Goal: Transaction & Acquisition: Book appointment/travel/reservation

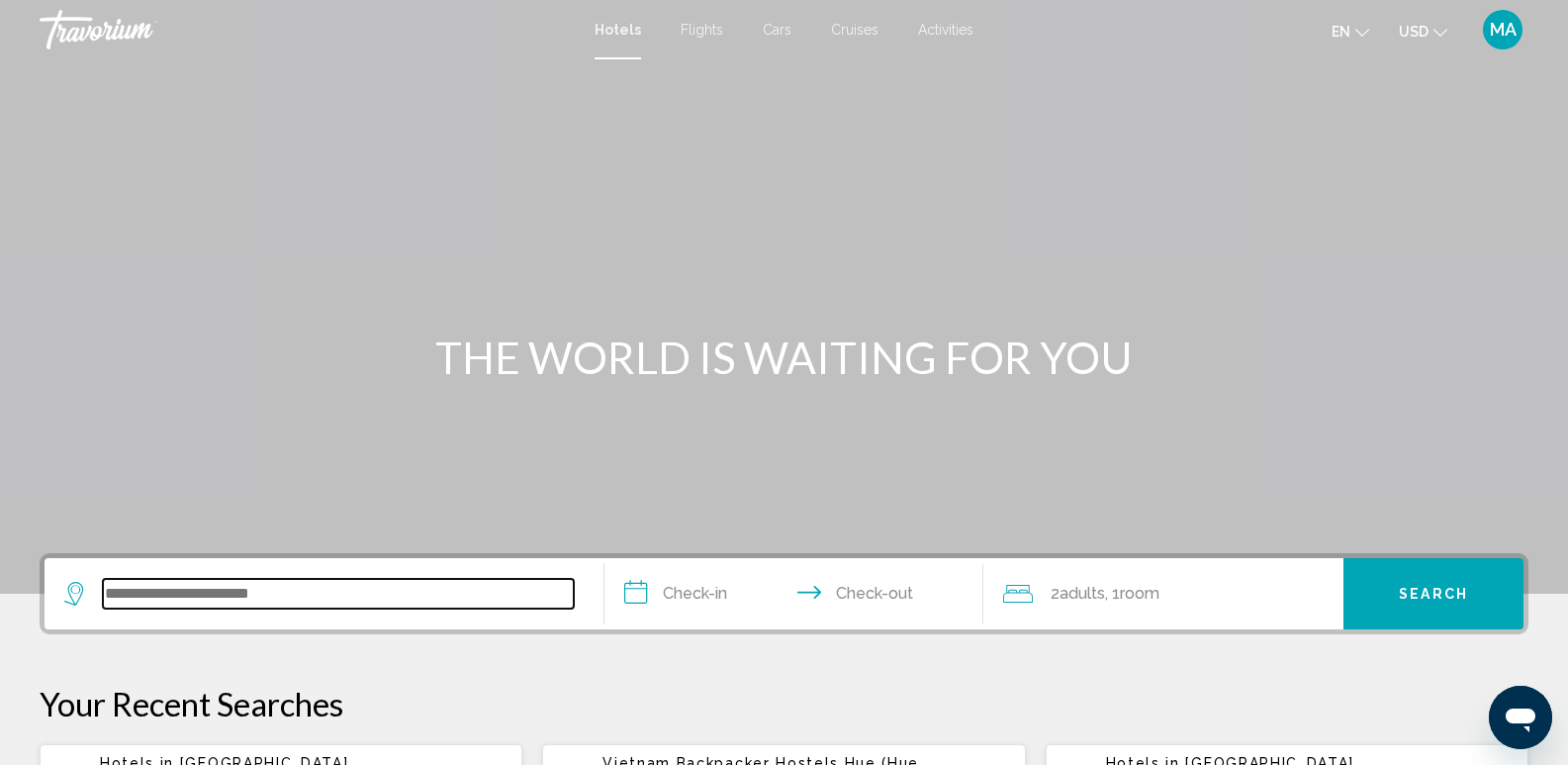
click at [270, 597] on input "Search widget" at bounding box center [339, 594] width 471 height 30
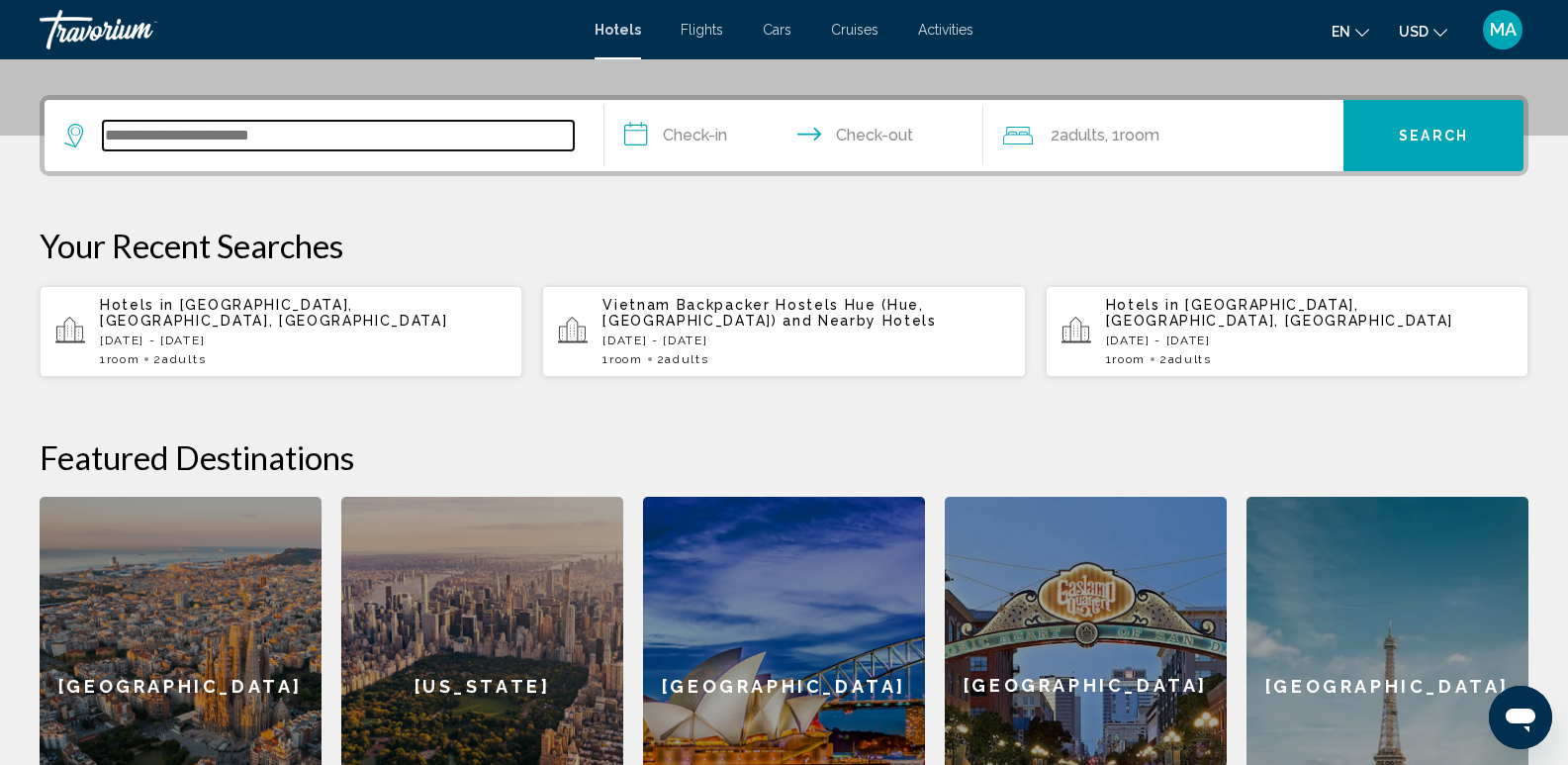
scroll to position [488, 0]
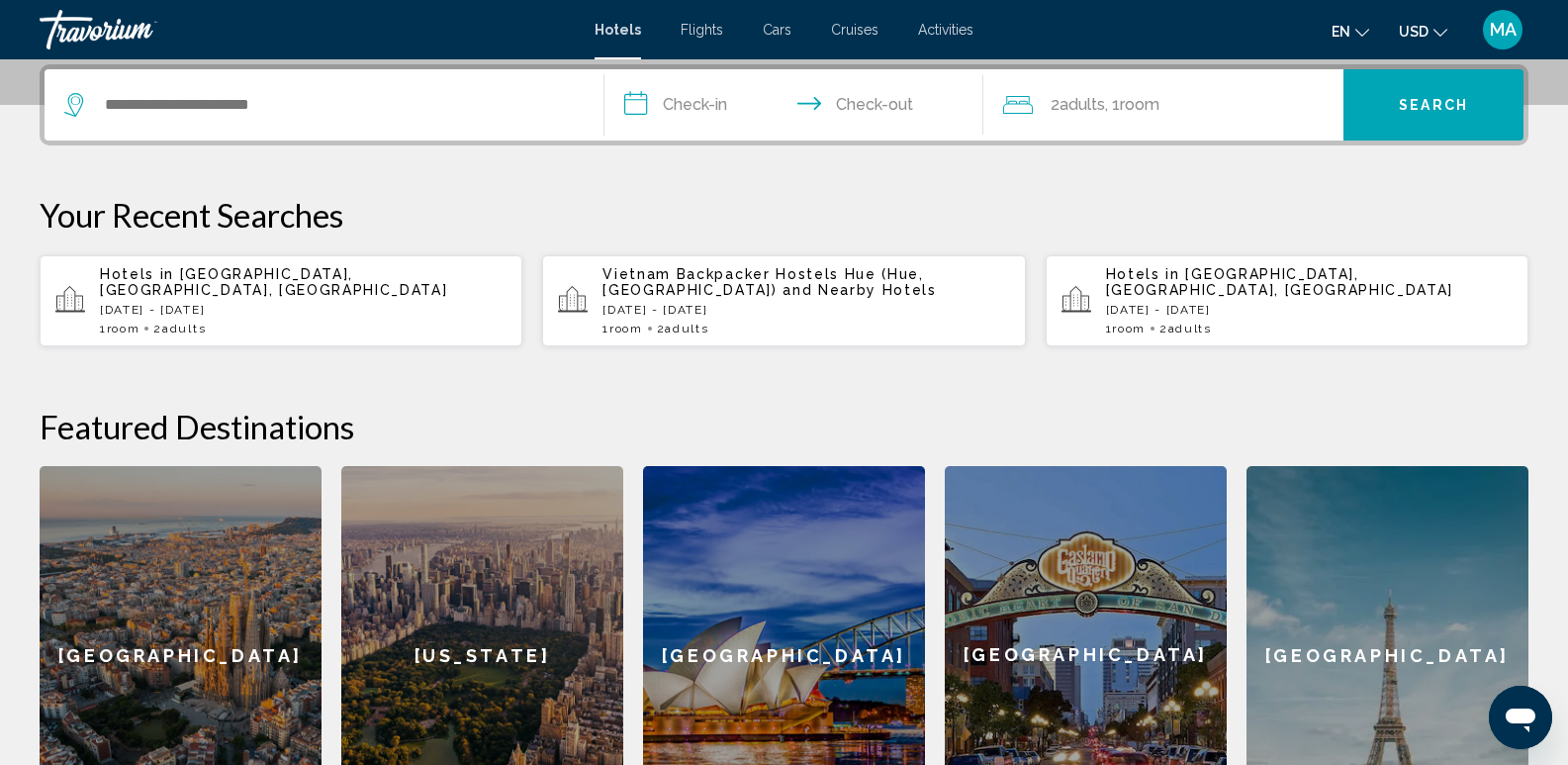
click at [180, 325] on span "Adults" at bounding box center [184, 329] width 44 height 14
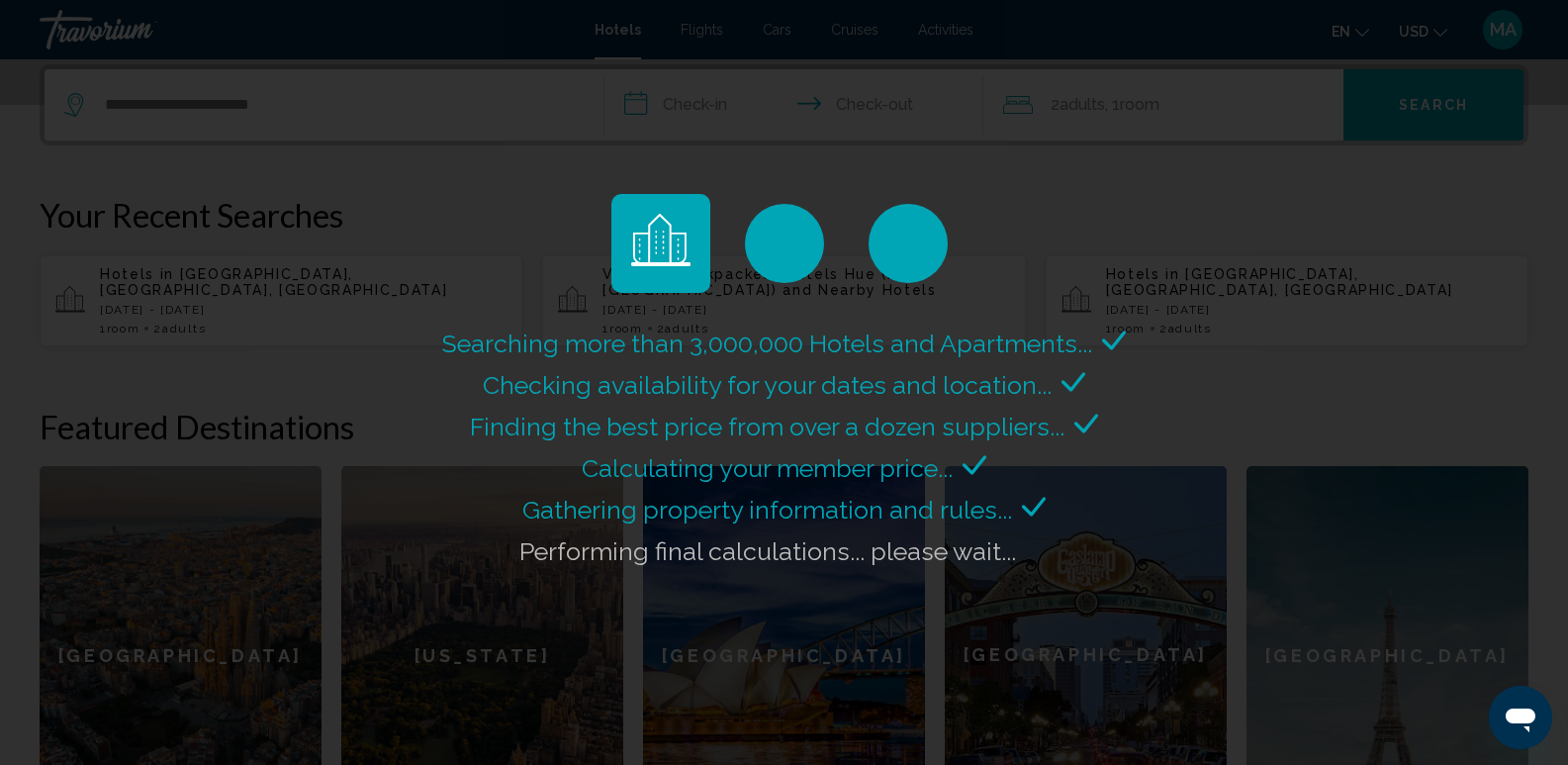
click at [309, 106] on div "Searching more than 3,000,000 Hotels and Apartments... Checking availability fo…" at bounding box center [784, 382] width 1568 height 765
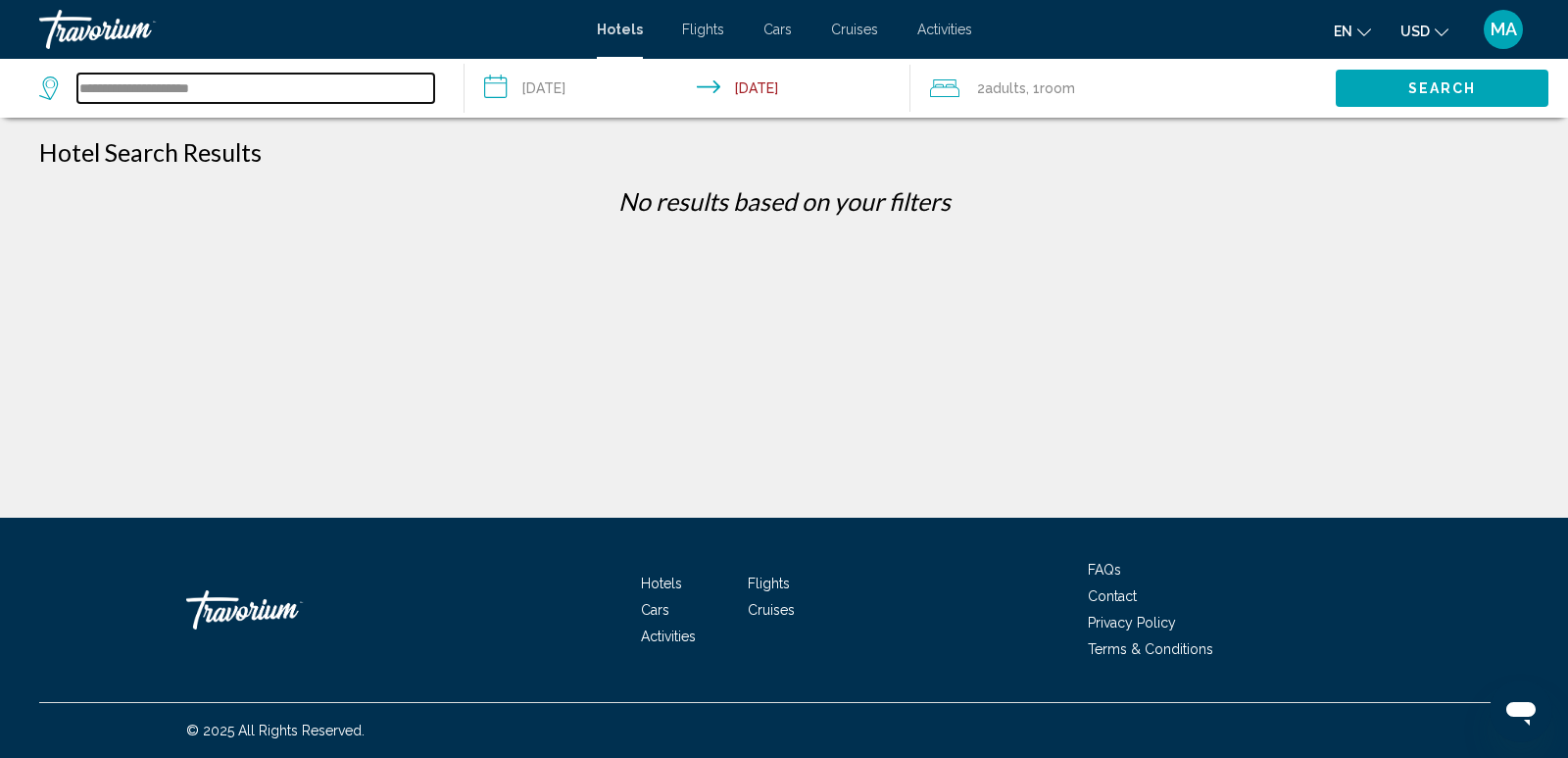
click at [242, 85] on input "**********" at bounding box center [255, 88] width 357 height 30
type input "*"
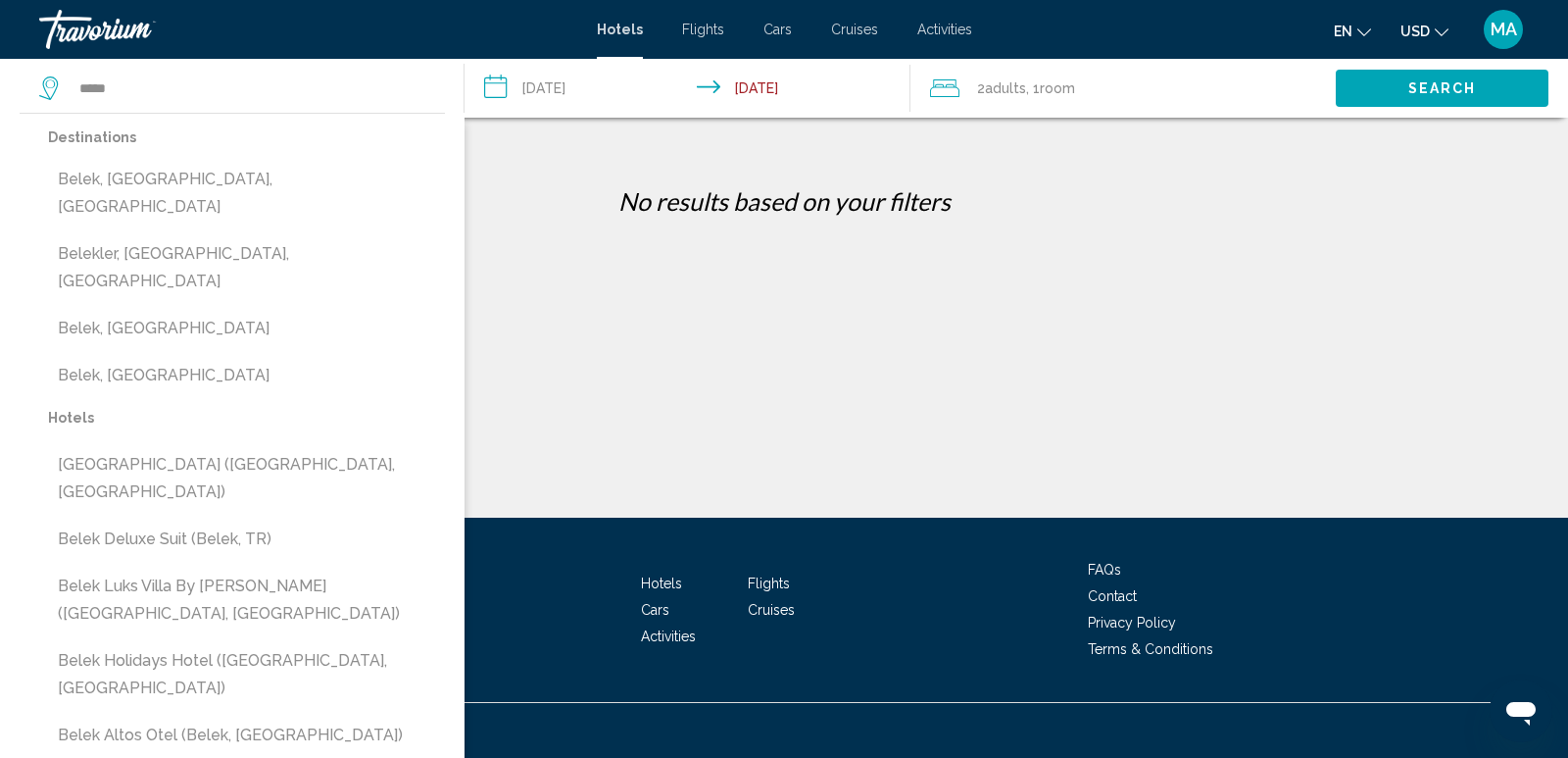
drag, startPoint x: 134, startPoint y: 270, endPoint x: 451, endPoint y: 183, distance: 328.7
click at [144, 310] on button "Belek, [GEOGRAPHIC_DATA]" at bounding box center [246, 329] width 397 height 38
type input "**********"
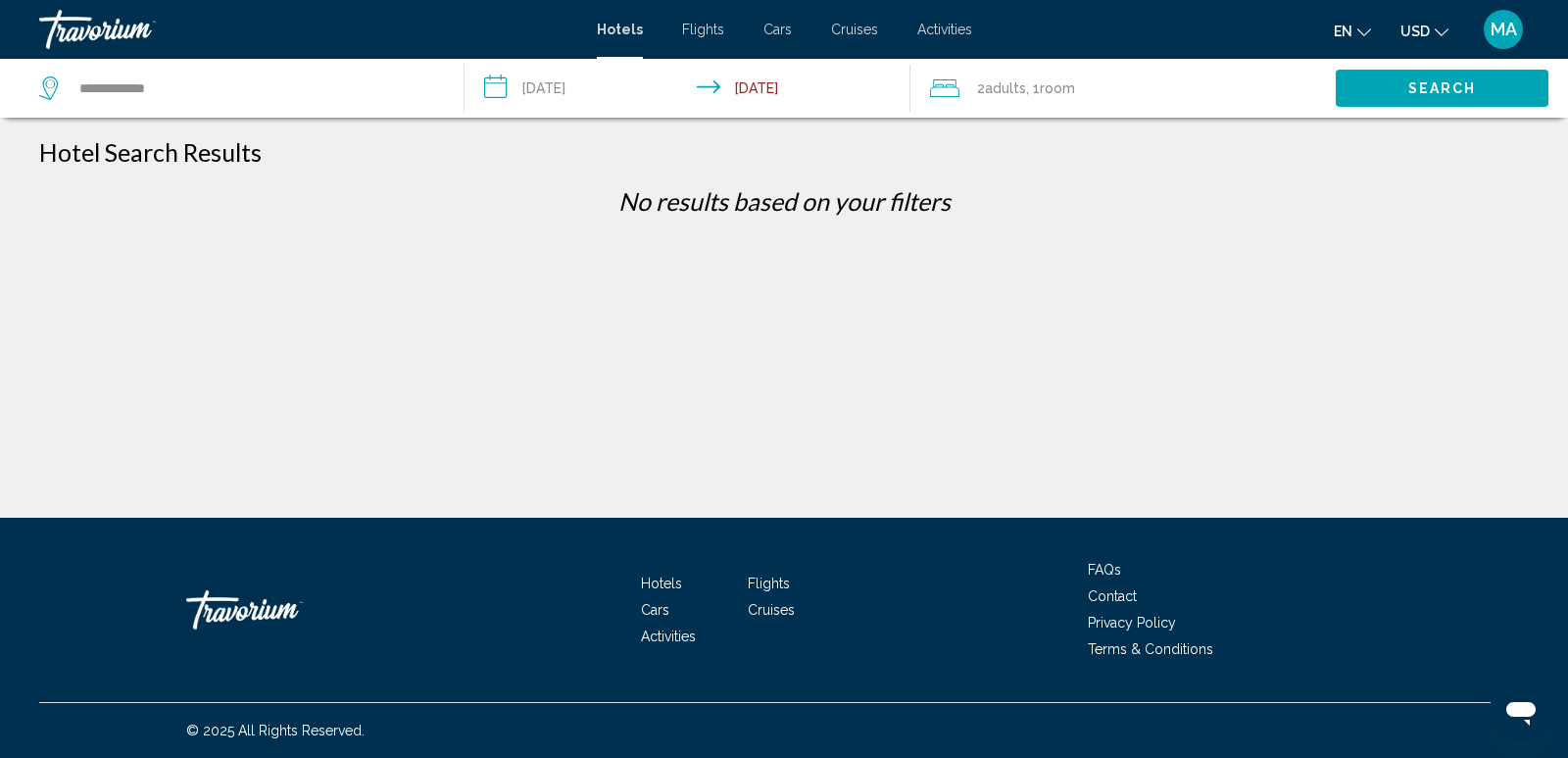
click at [583, 98] on input "**********" at bounding box center [692, 90] width 453 height 64
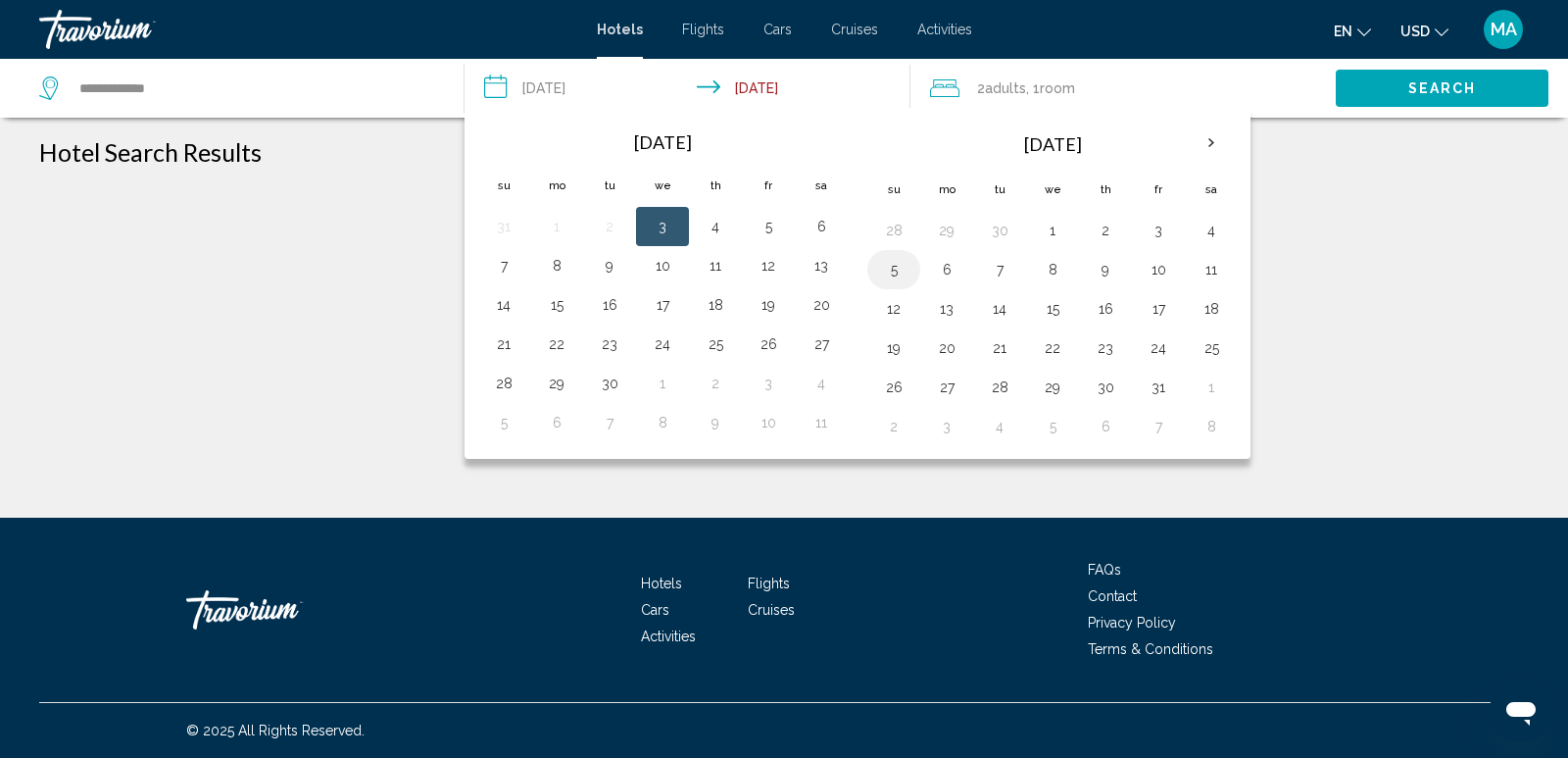
click at [894, 269] on button "5" at bounding box center [894, 270] width 32 height 28
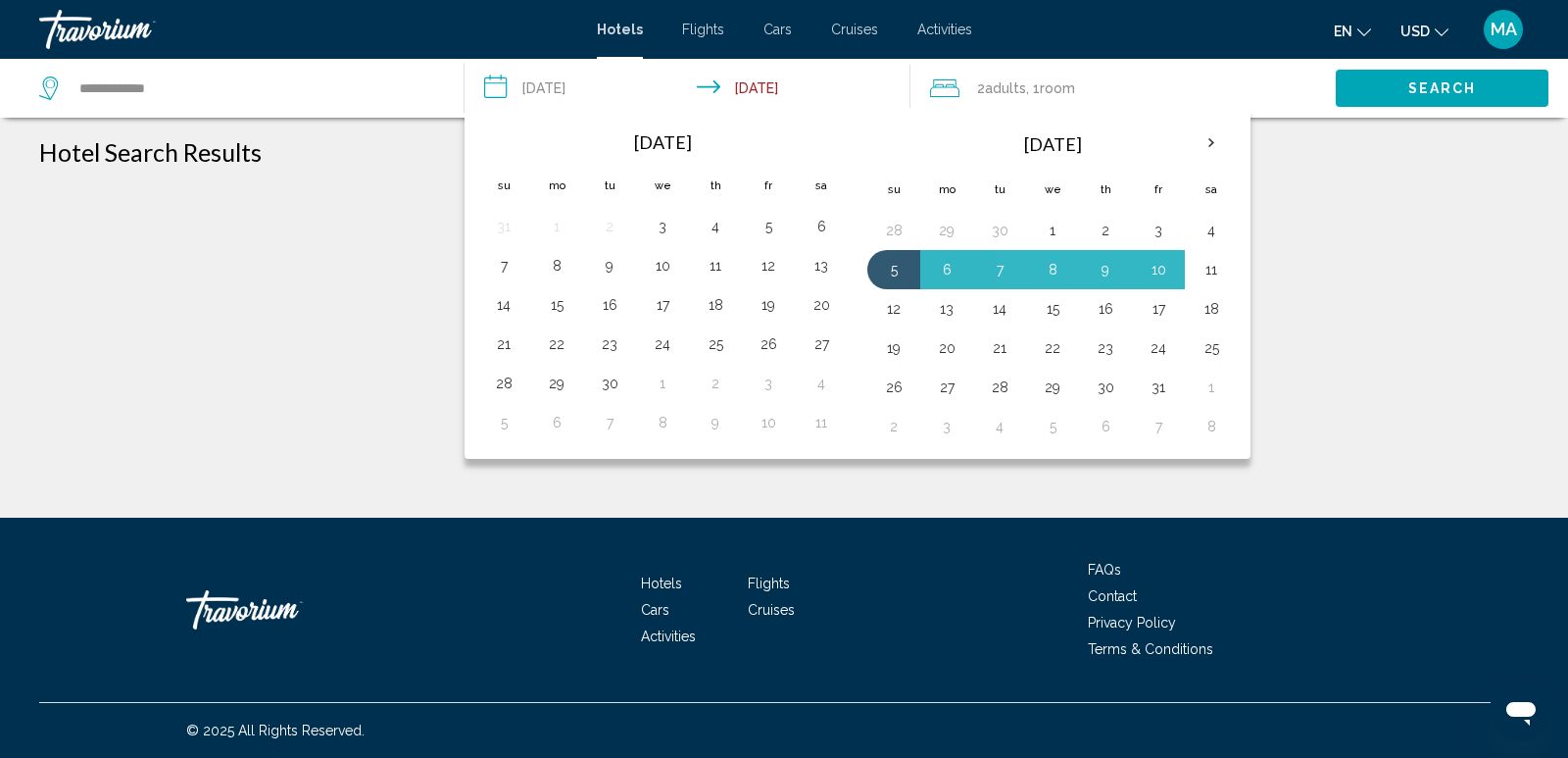
click at [1205, 265] on button "11" at bounding box center [1212, 270] width 32 height 28
type input "**********"
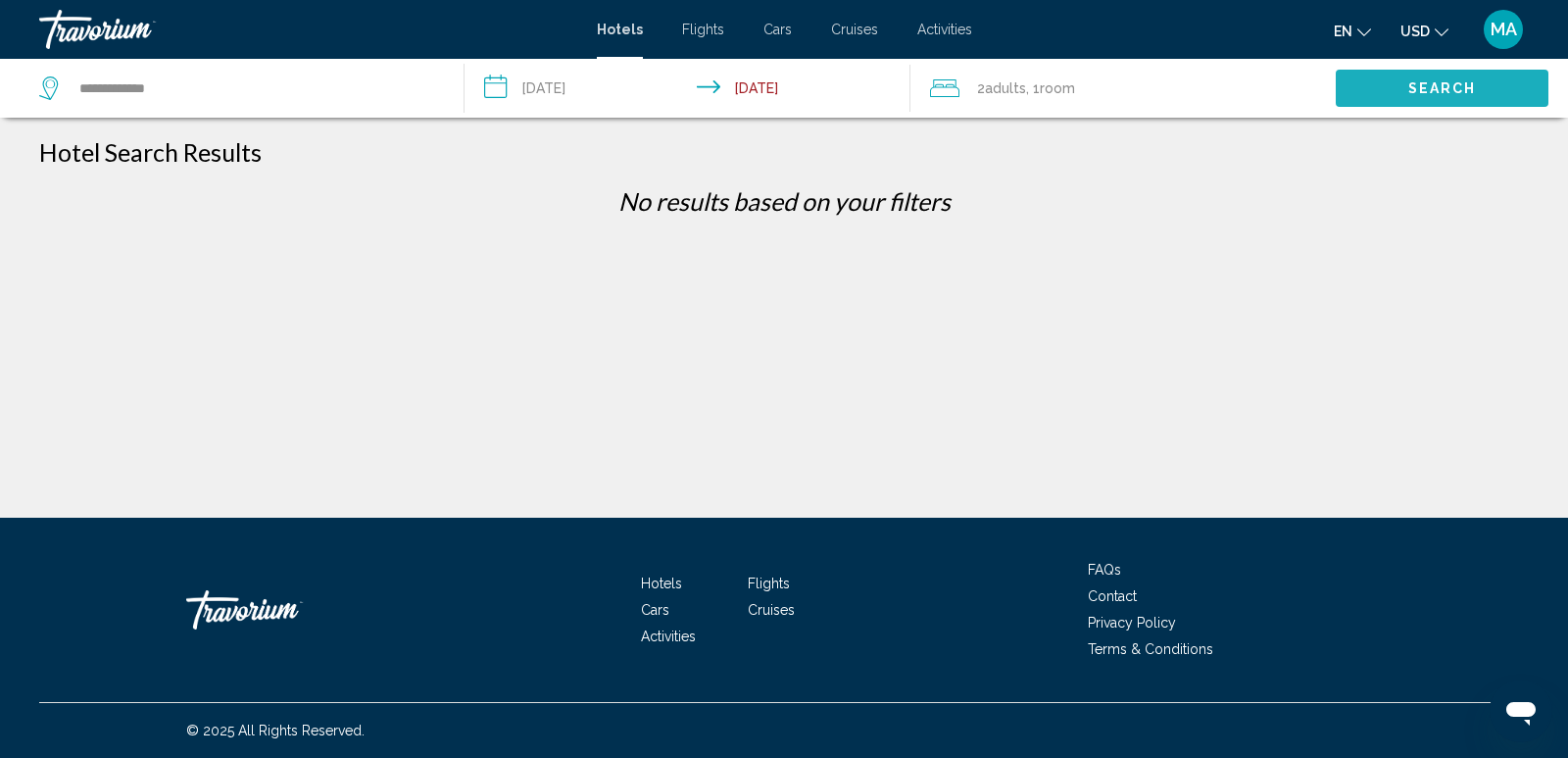
click at [1417, 92] on span "Search" at bounding box center [1442, 89] width 68 height 16
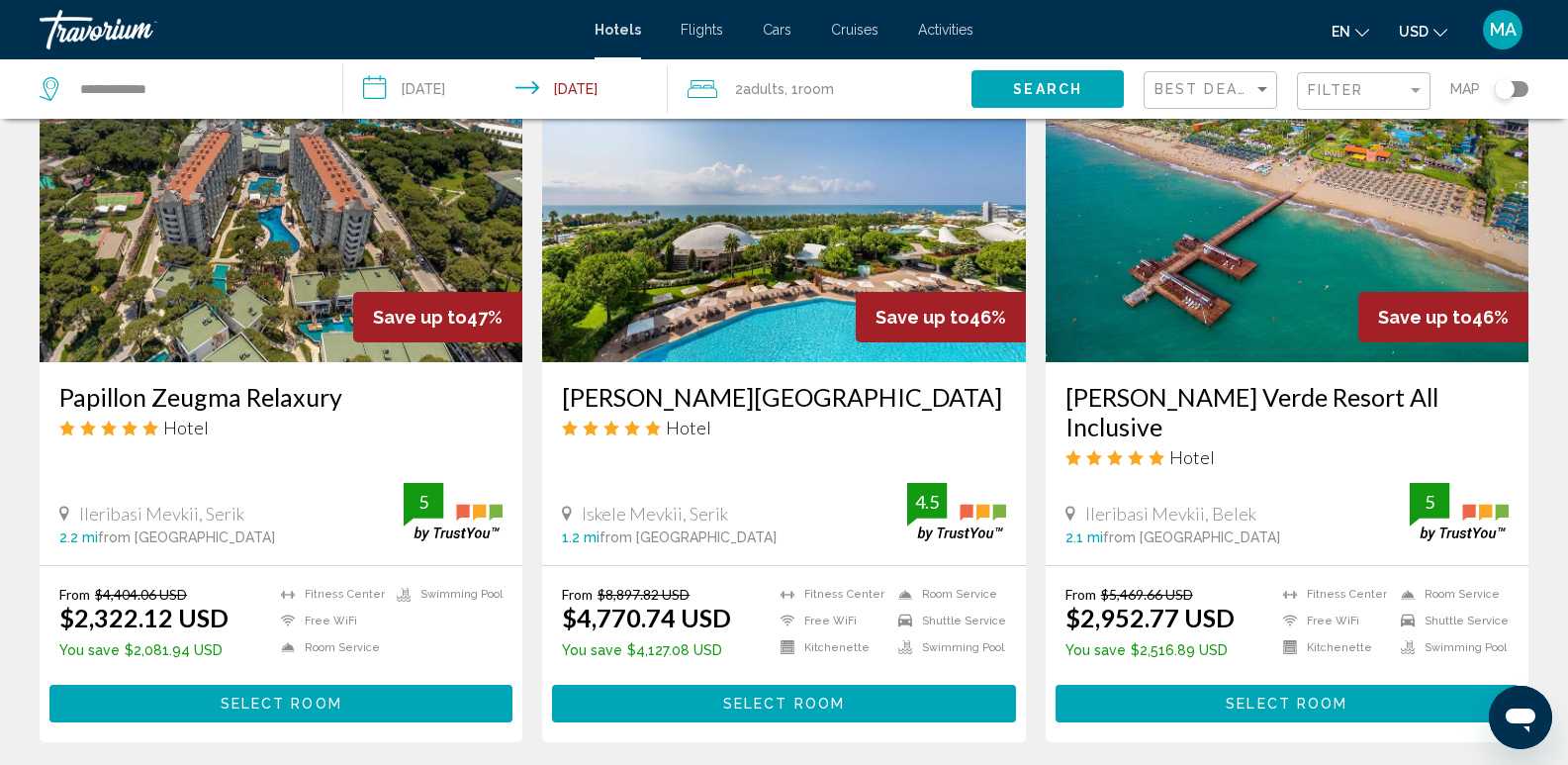
scroll to position [2375, 0]
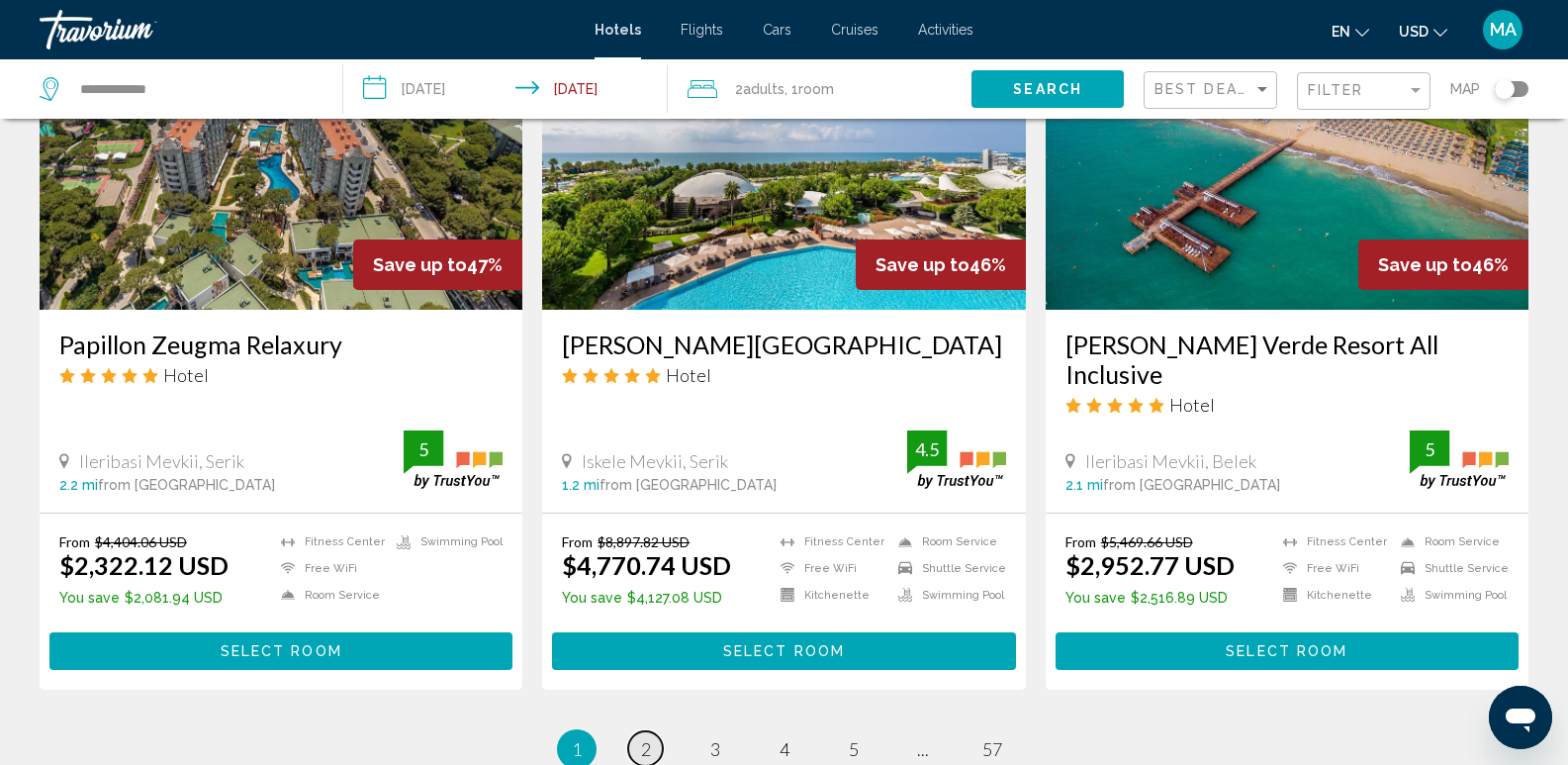
click at [649, 738] on span "2" at bounding box center [646, 749] width 10 height 22
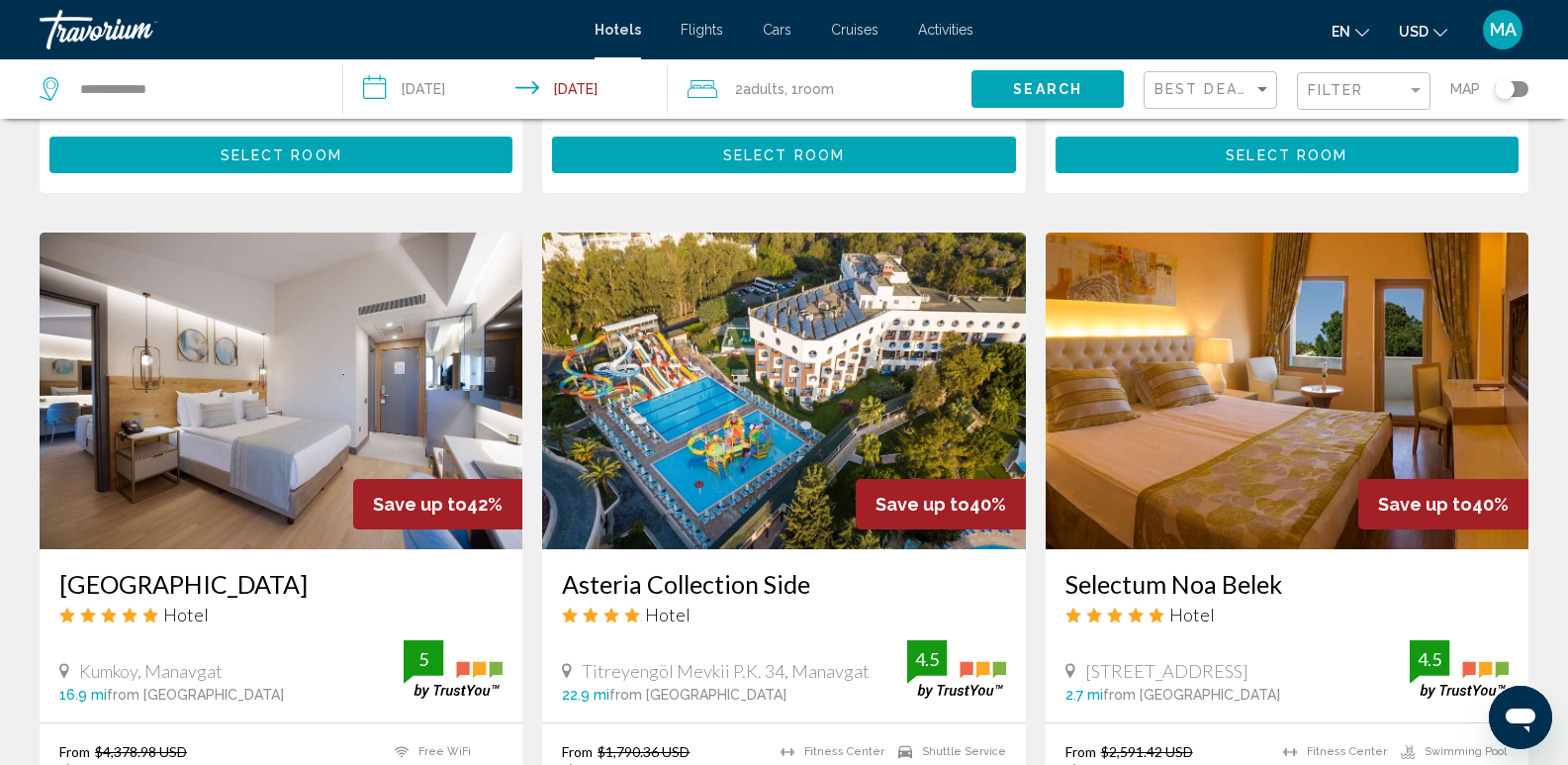
scroll to position [2375, 0]
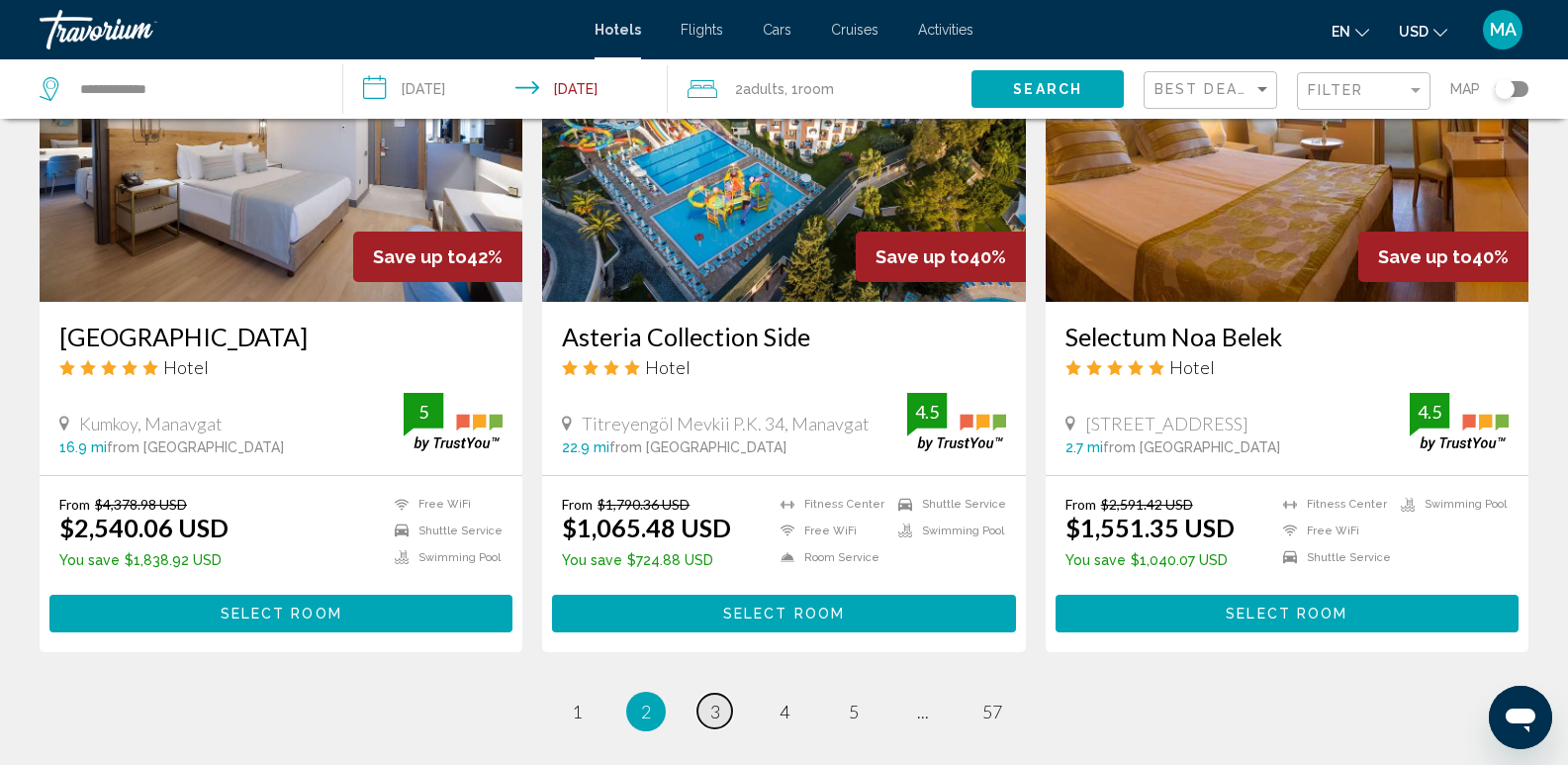
click at [710, 700] on span "3" at bounding box center [715, 711] width 10 height 22
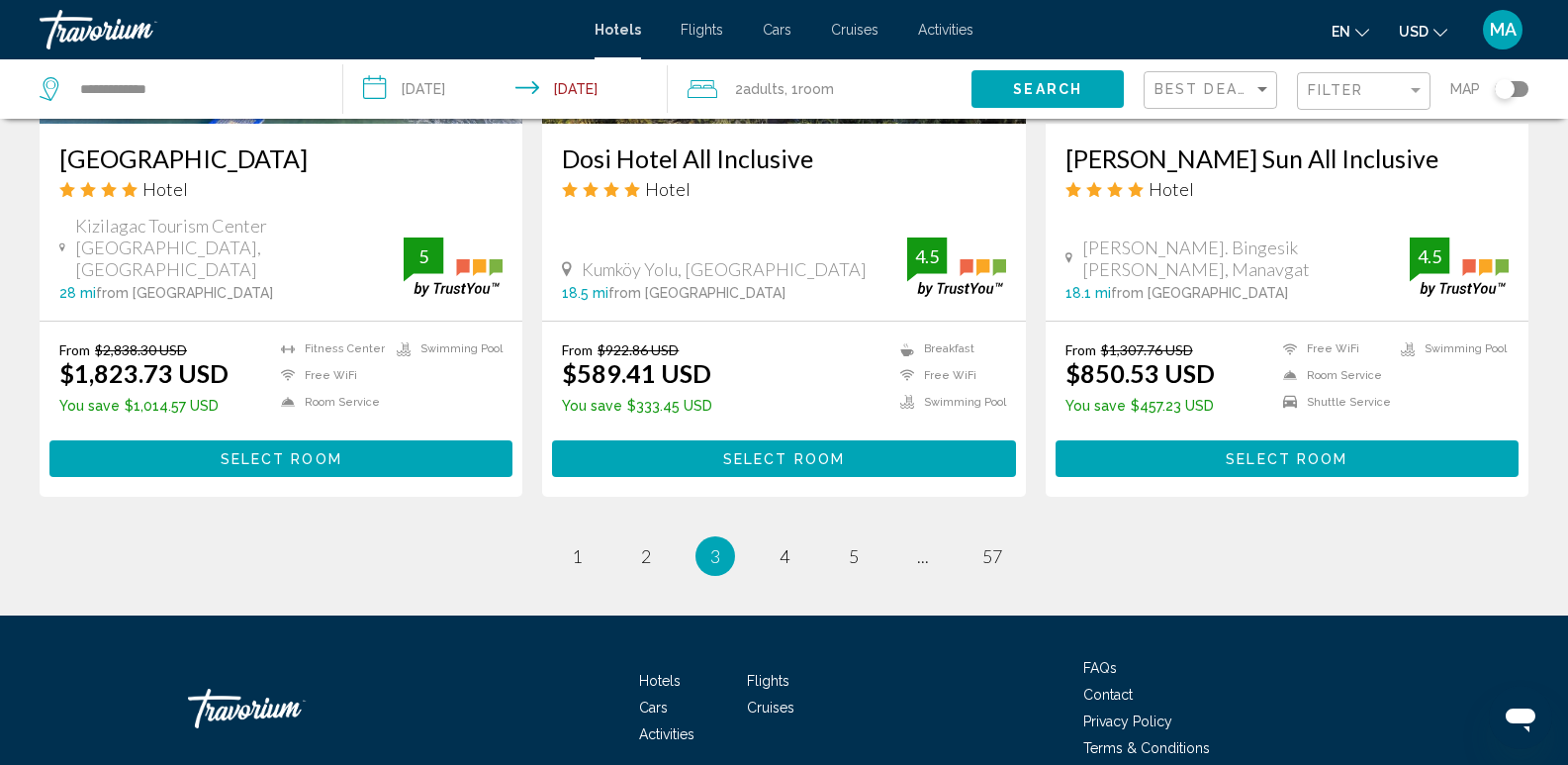
scroll to position [2573, 0]
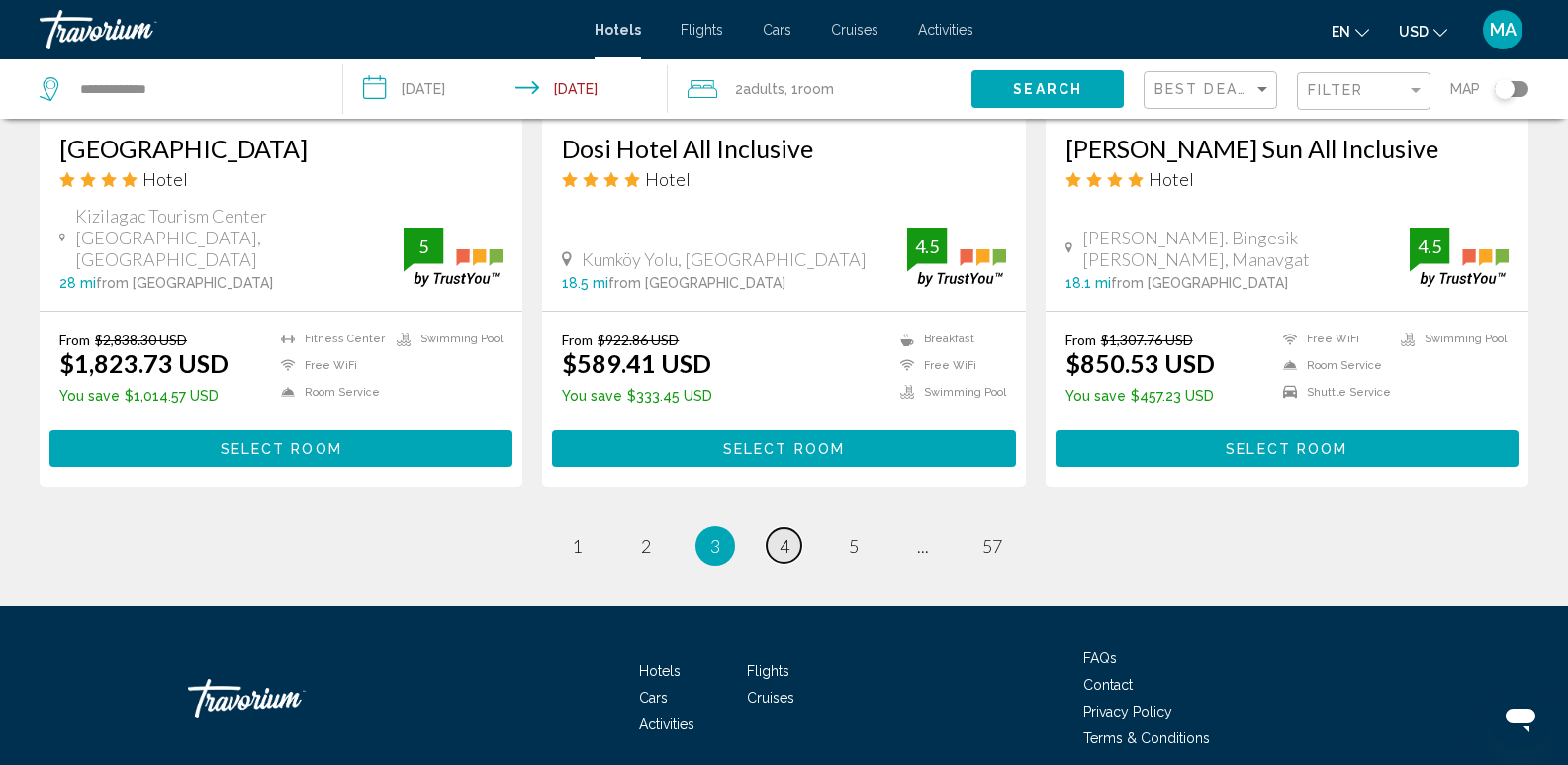
click at [782, 535] on span "4" at bounding box center [785, 546] width 10 height 22
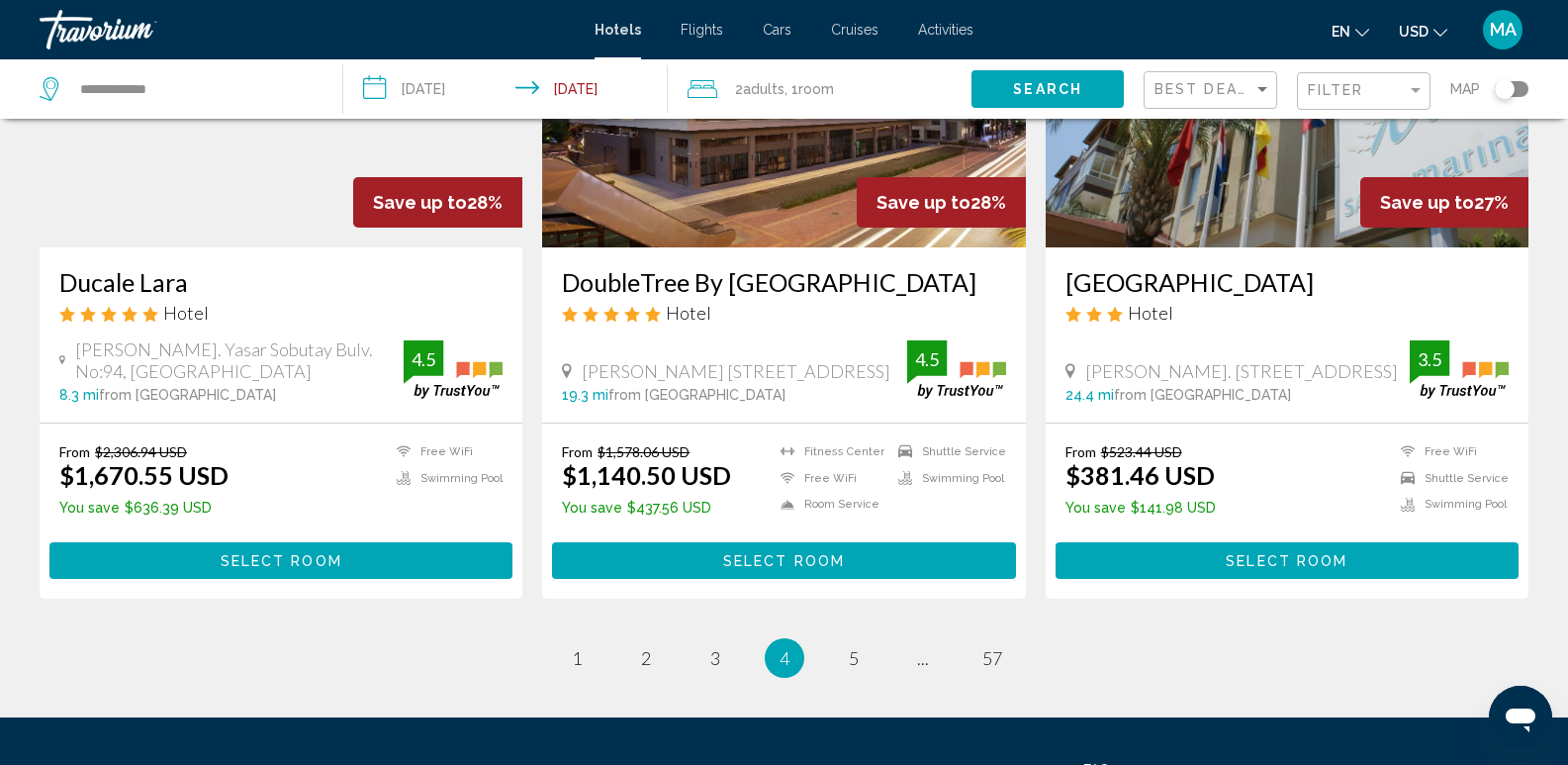
scroll to position [2573, 0]
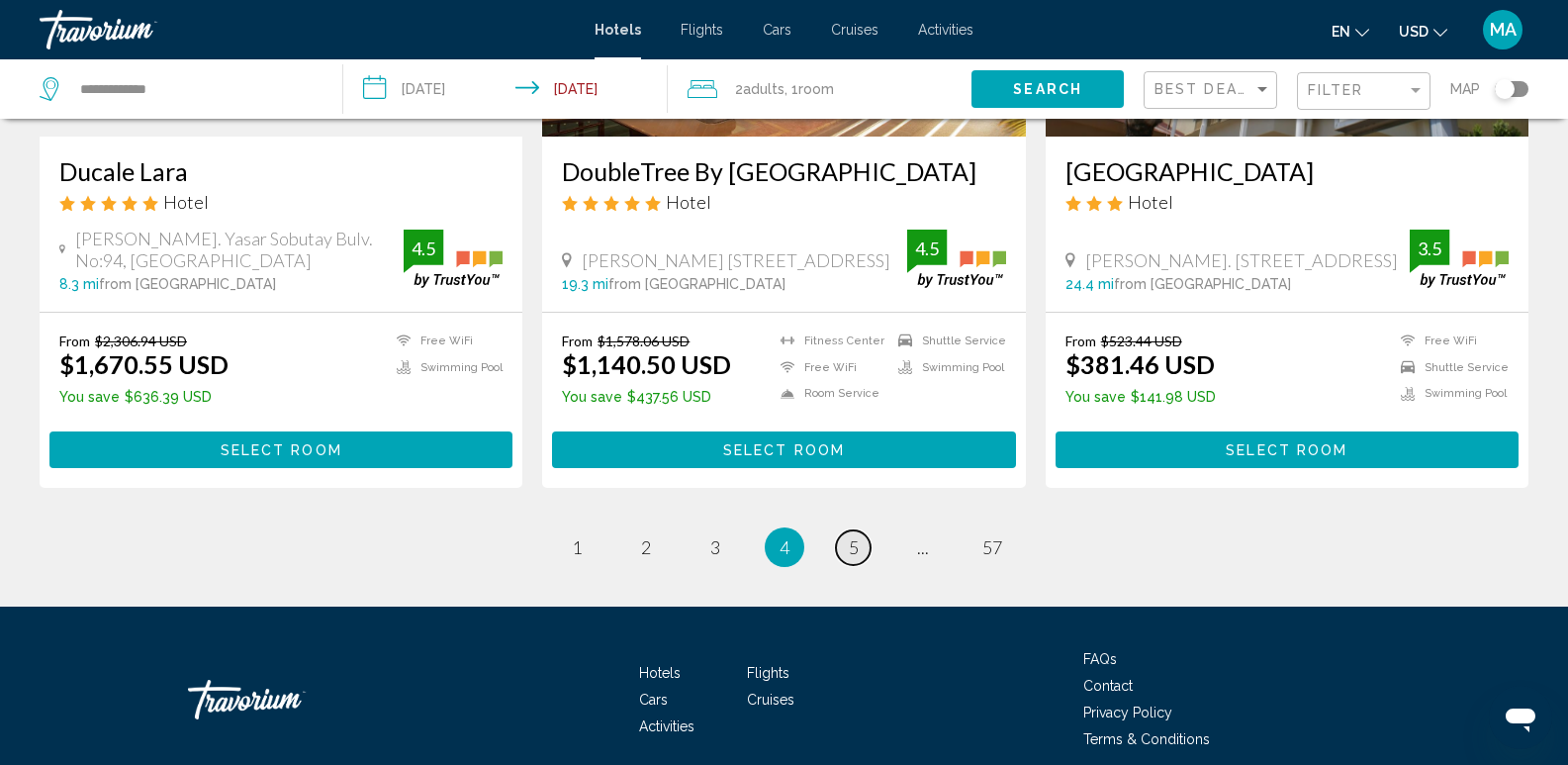
click at [843, 530] on link "page 5" at bounding box center [853, 547] width 35 height 35
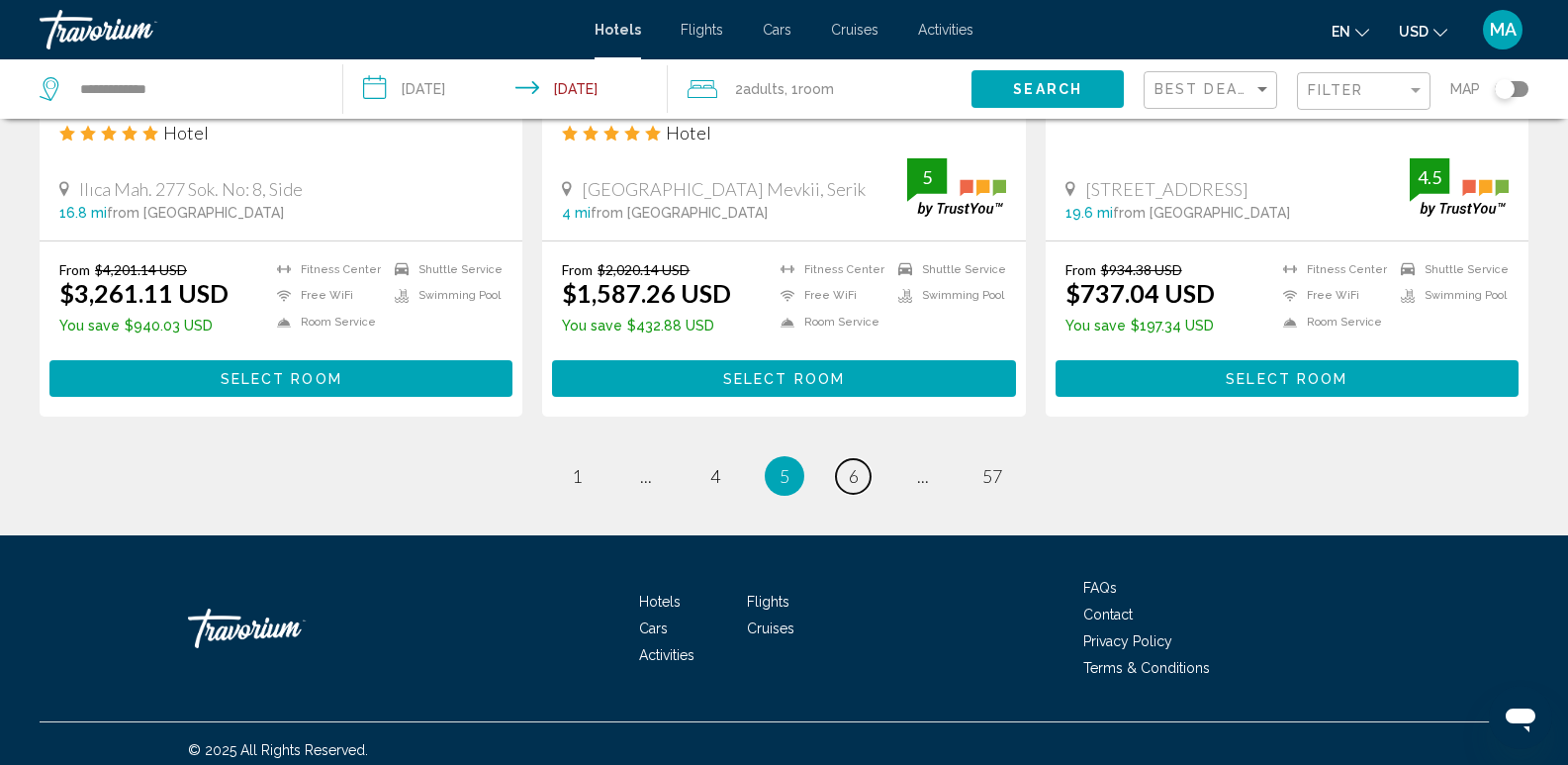
scroll to position [2659, 0]
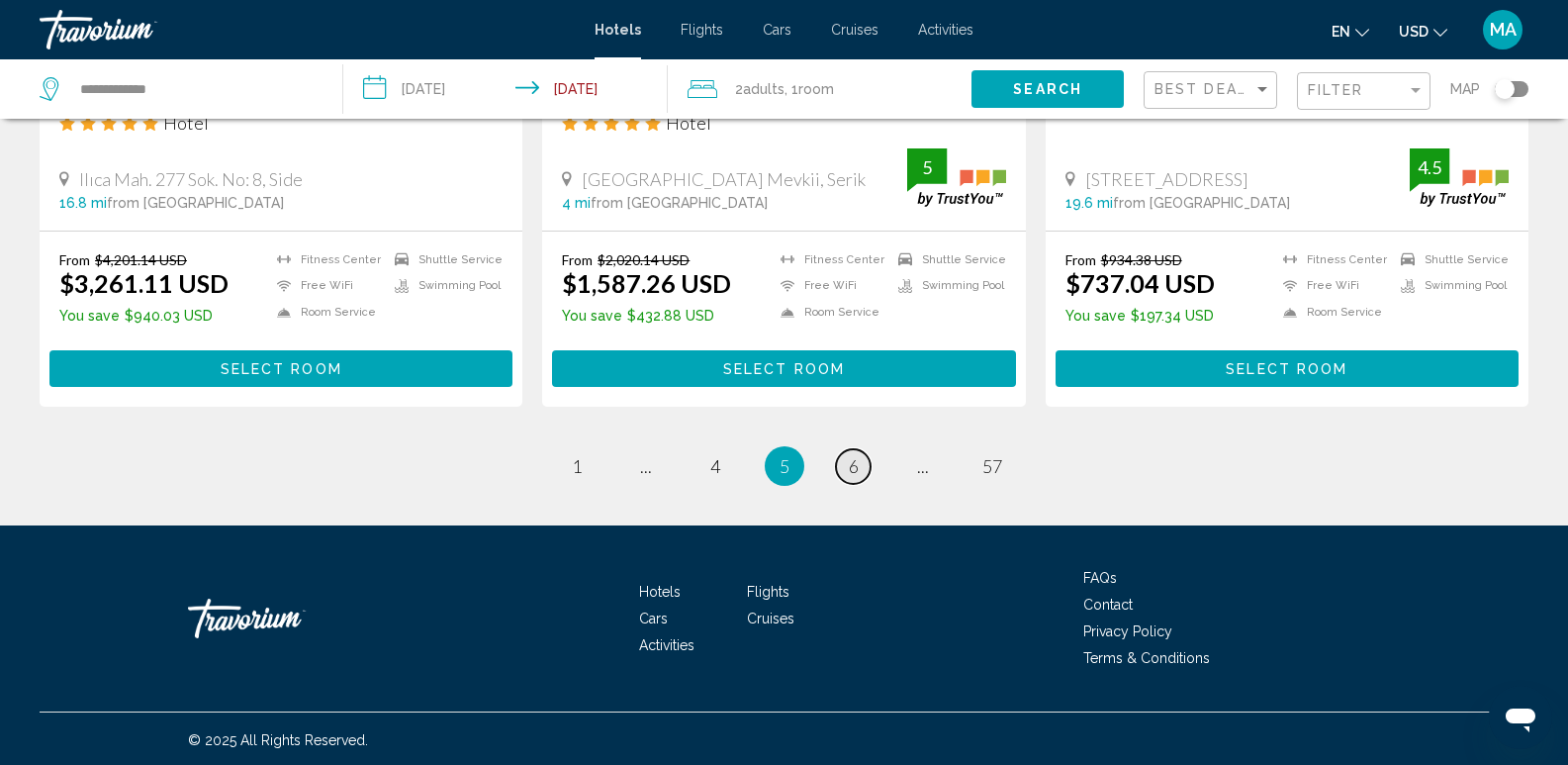
click at [847, 467] on link "page 6" at bounding box center [853, 466] width 35 height 35
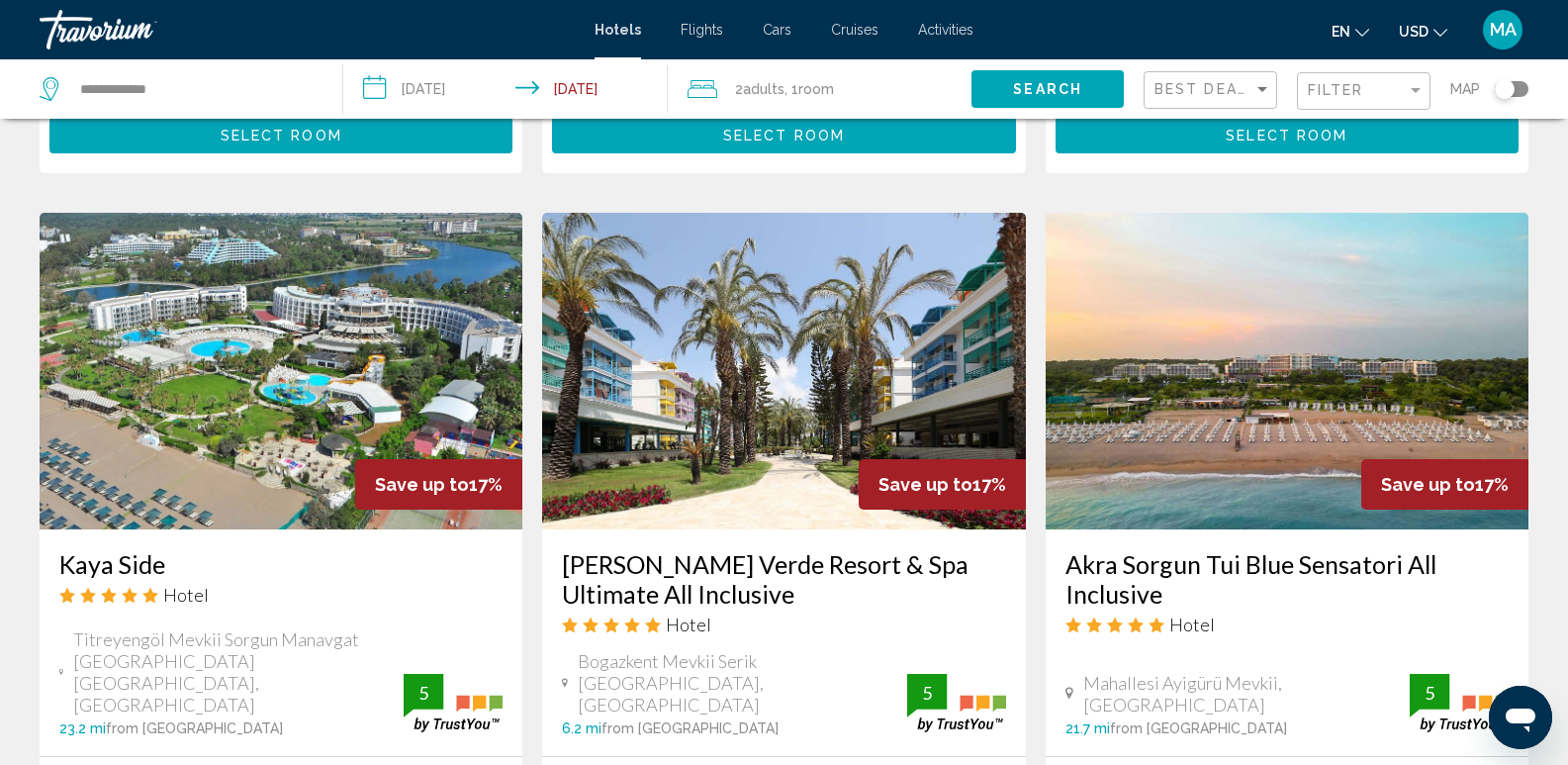
scroll to position [2474, 0]
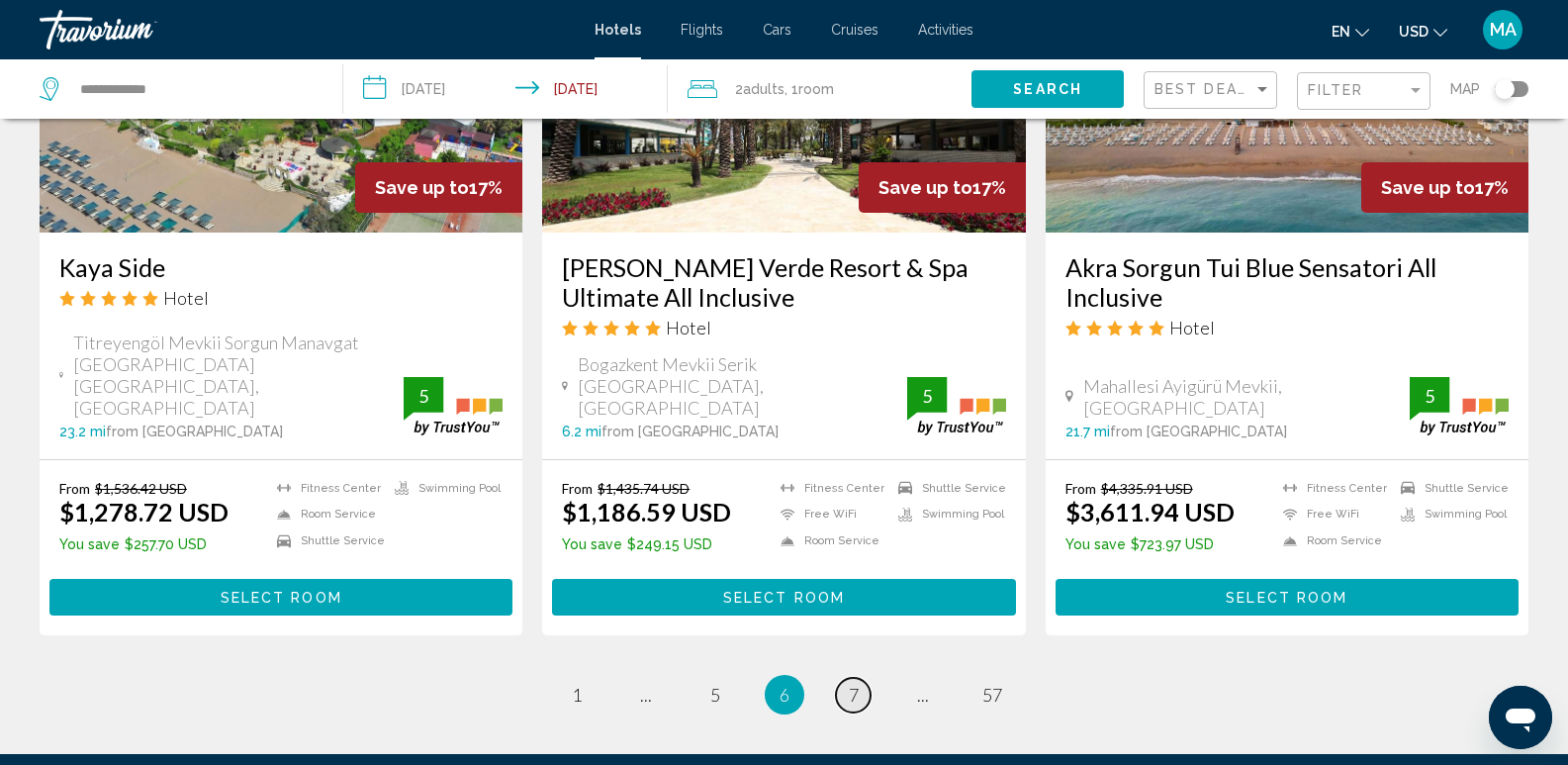
click at [852, 684] on span "7" at bounding box center [854, 695] width 10 height 22
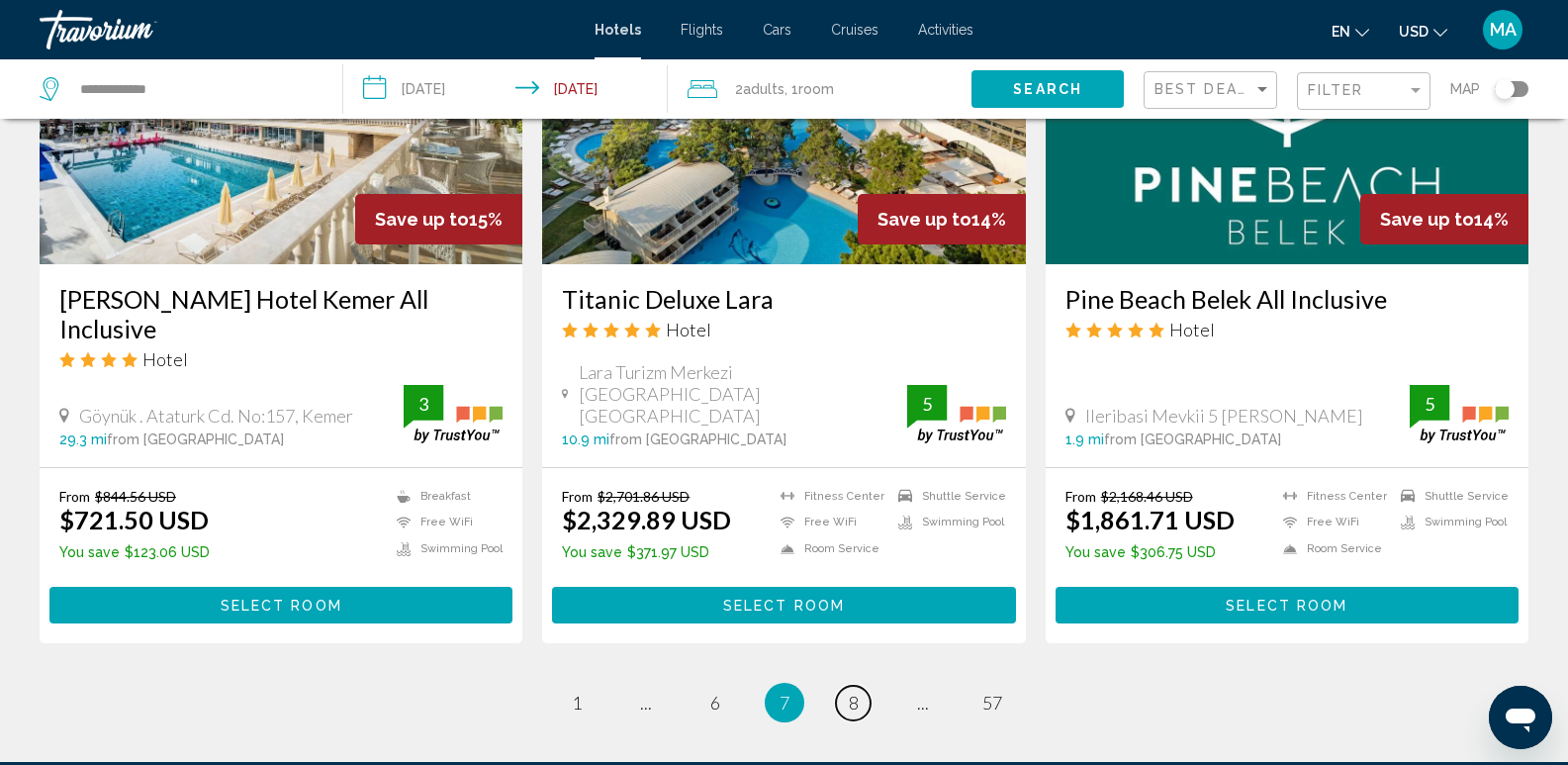
scroll to position [2573, 0]
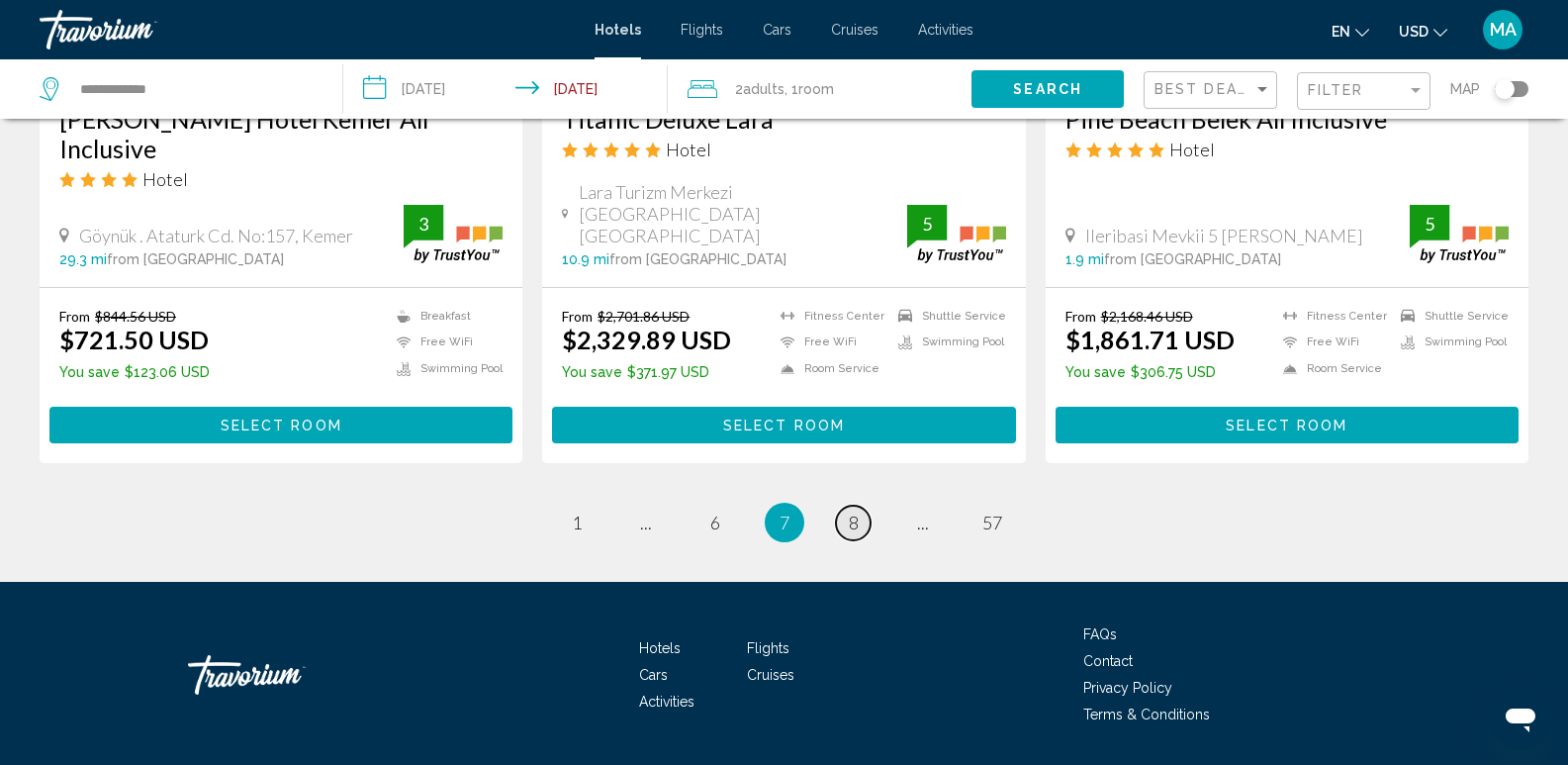
click at [850, 511] on span "8" at bounding box center [854, 522] width 10 height 22
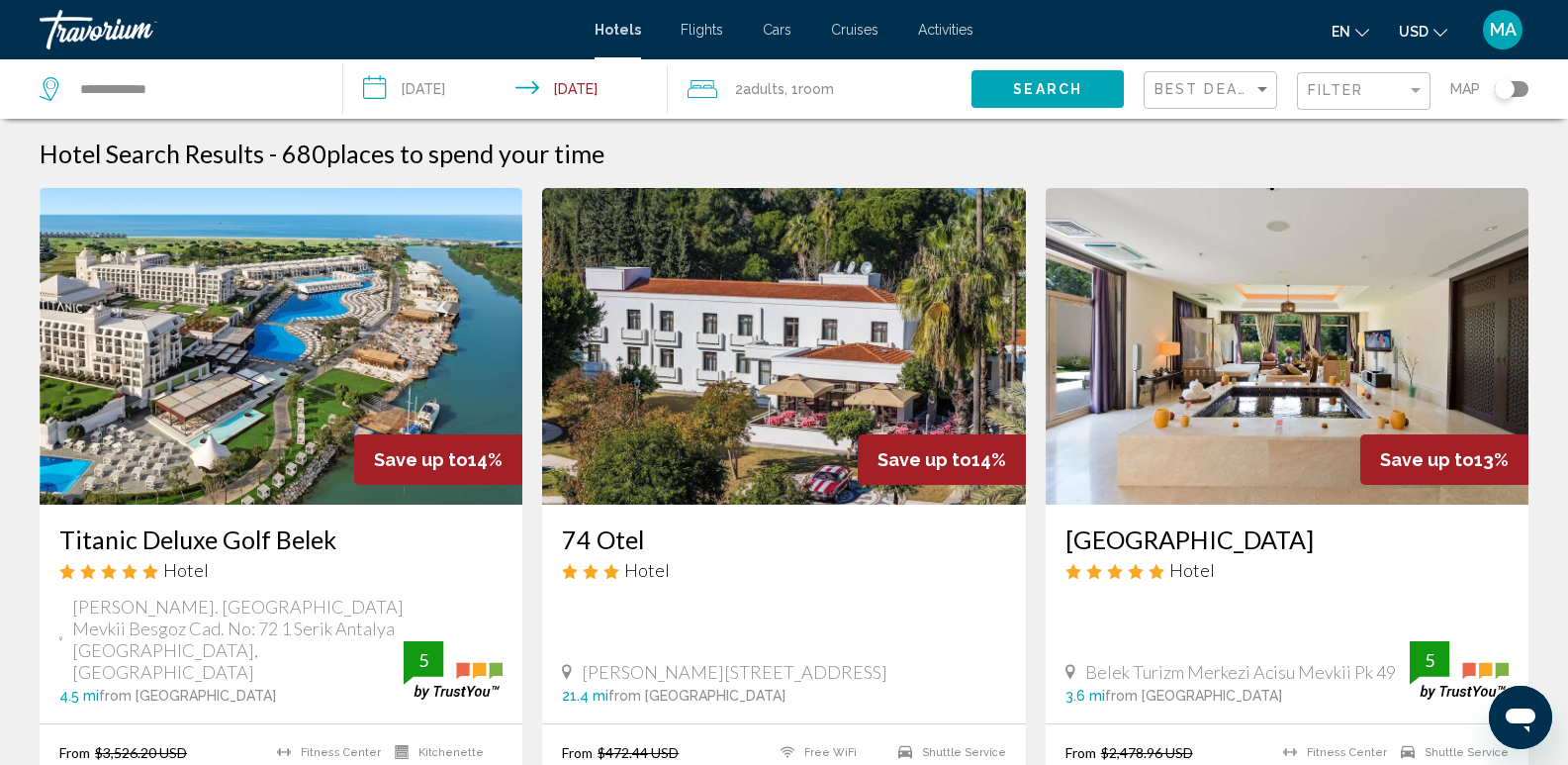
click at [391, 331] on img "Main content" at bounding box center [281, 346] width 482 height 317
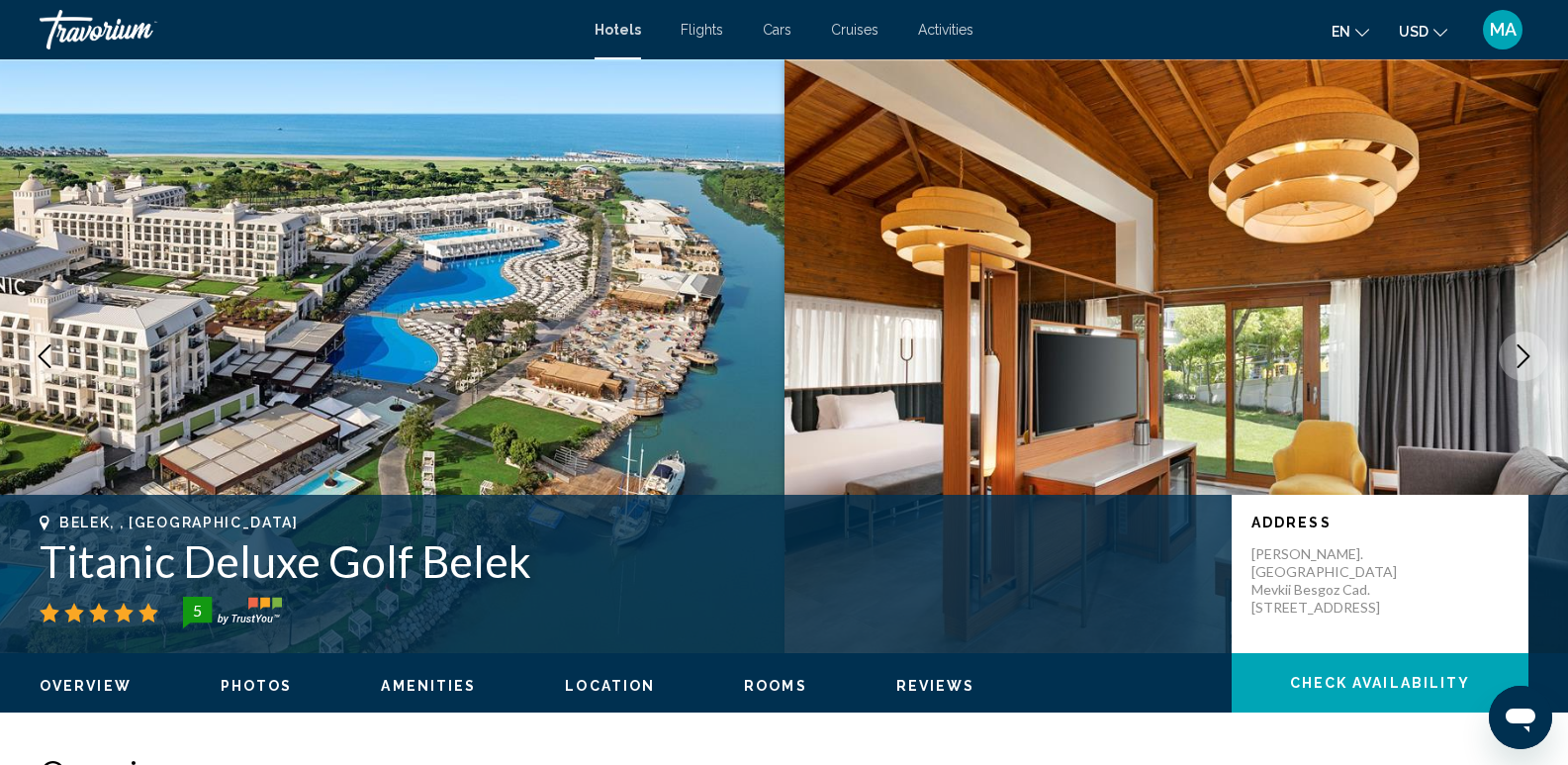
click at [1515, 361] on icon "Next image" at bounding box center [1524, 357] width 24 height 24
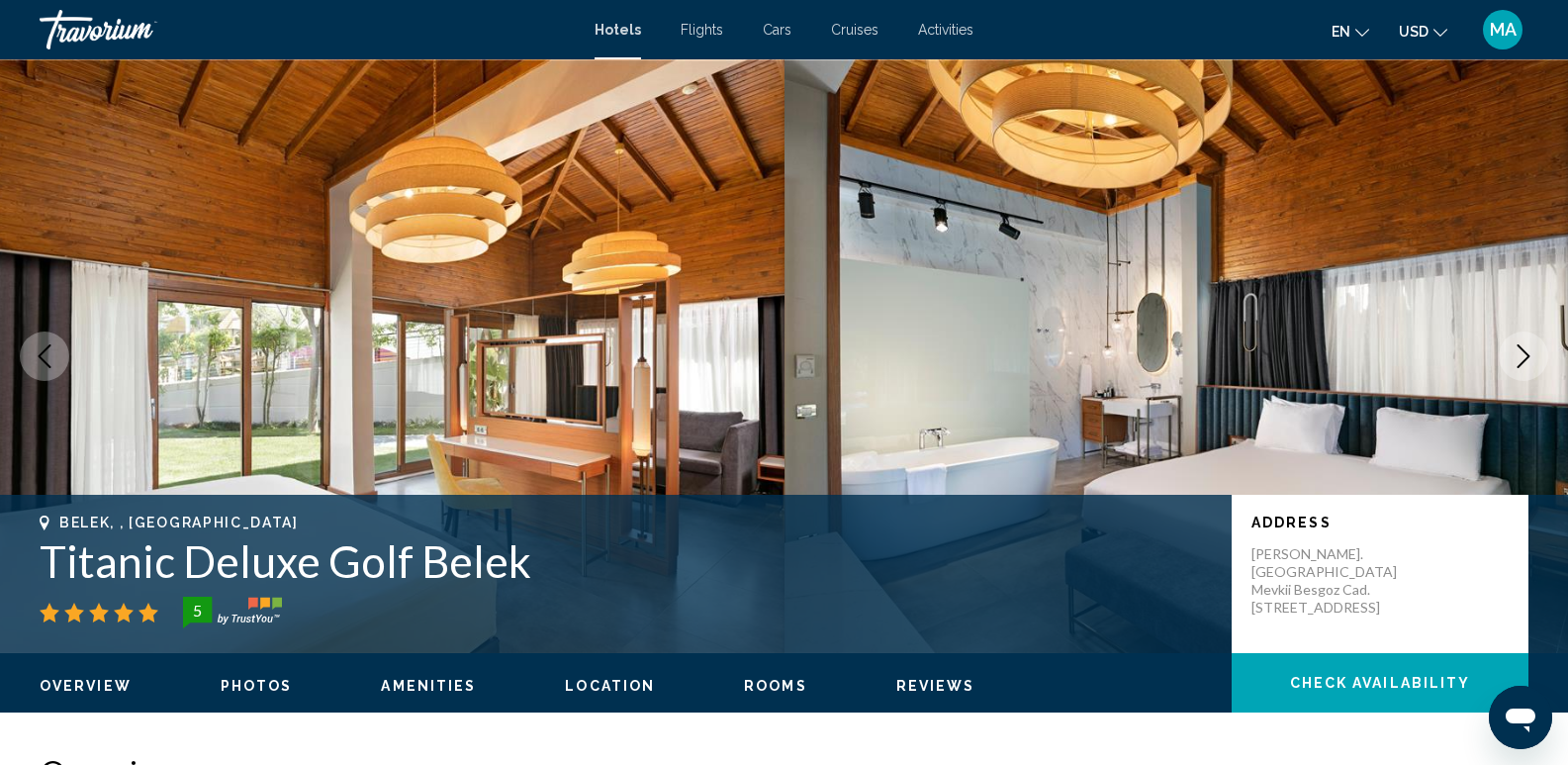
click at [1515, 361] on icon "Next image" at bounding box center [1524, 357] width 24 height 24
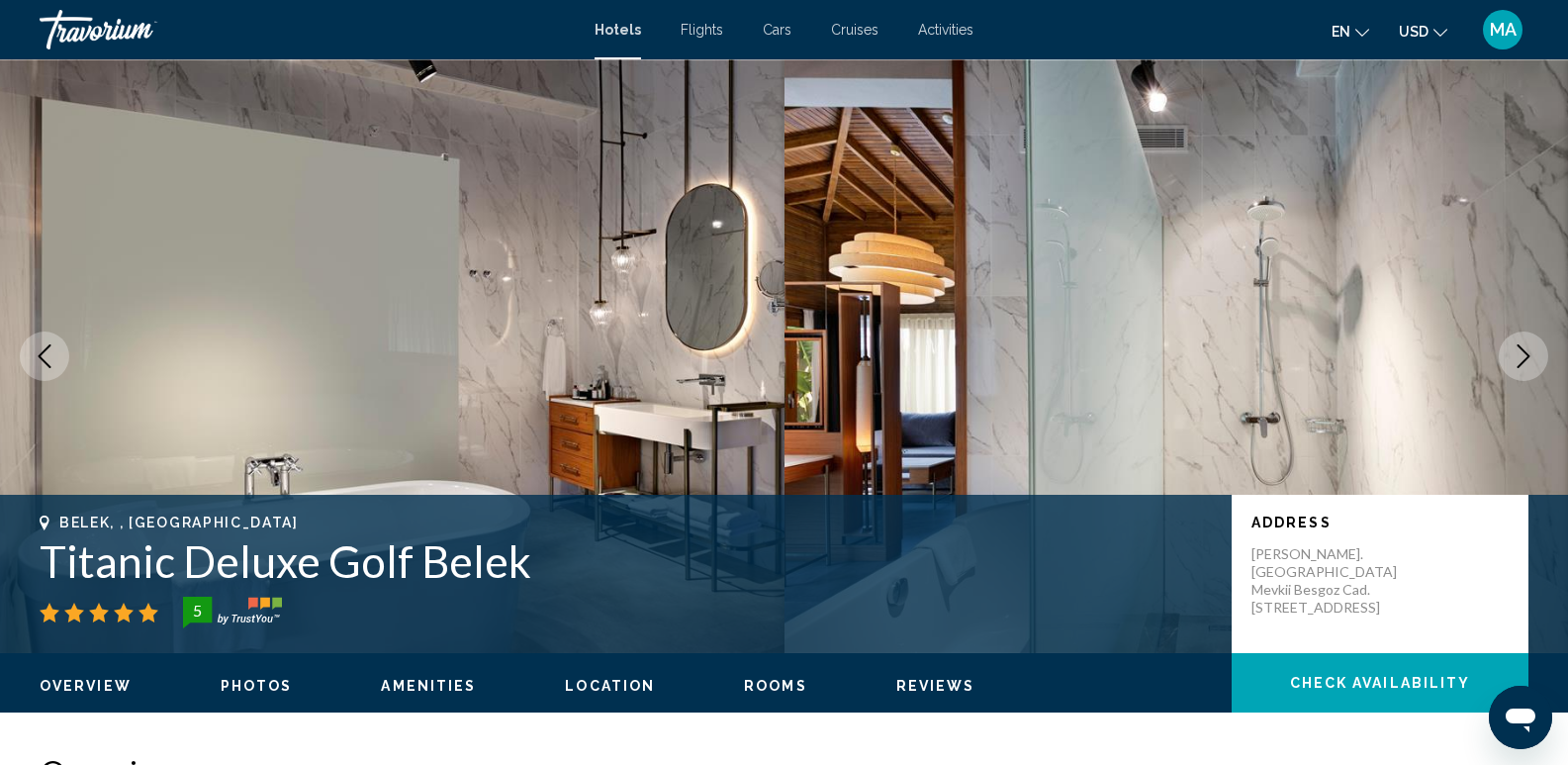
click at [1515, 361] on icon "Next image" at bounding box center [1524, 357] width 24 height 24
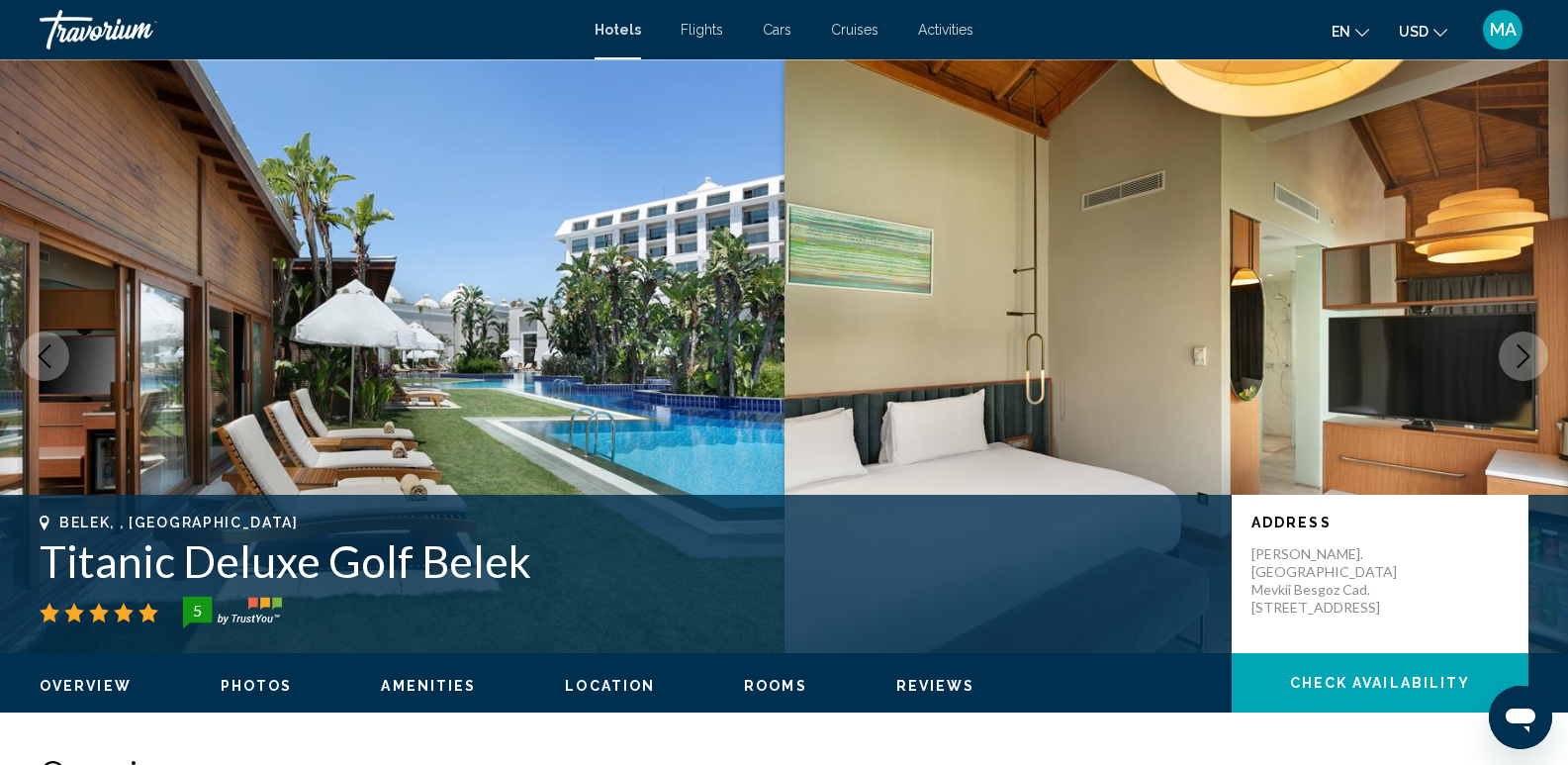
click at [1515, 361] on icon "Next image" at bounding box center [1524, 357] width 24 height 24
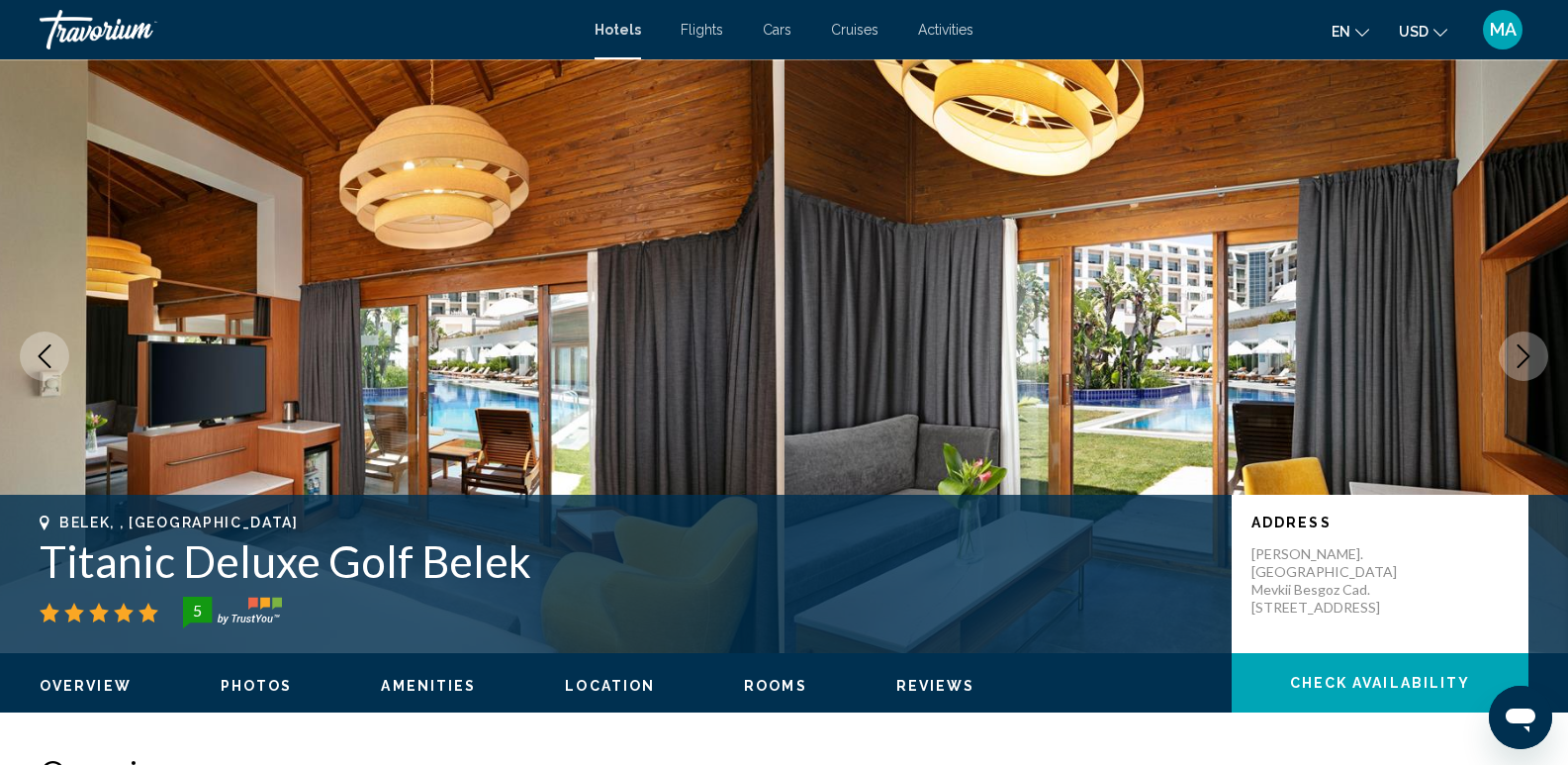
click at [1515, 361] on icon "Next image" at bounding box center [1524, 357] width 24 height 24
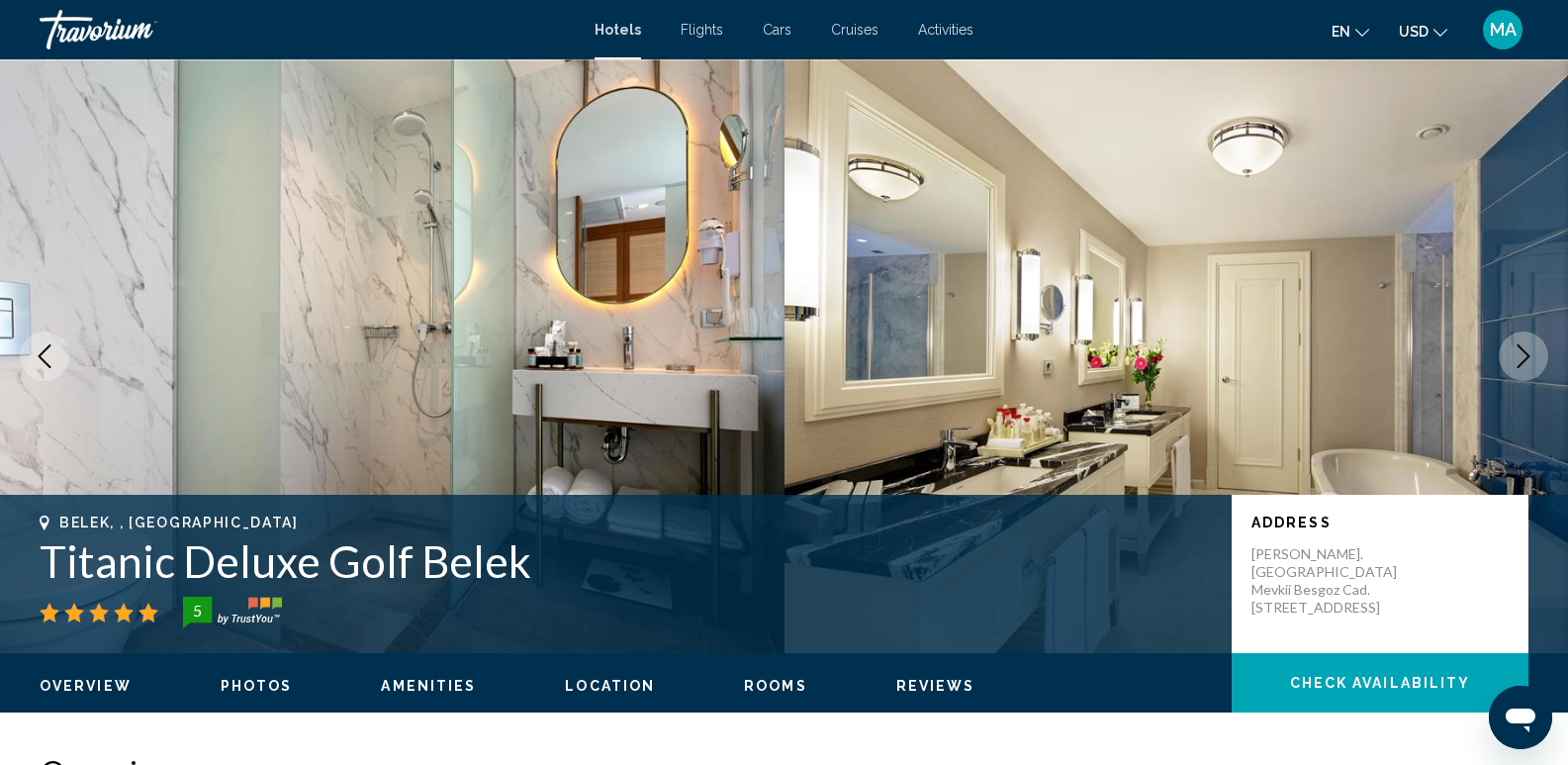
click at [1515, 361] on icon "Next image" at bounding box center [1524, 357] width 24 height 24
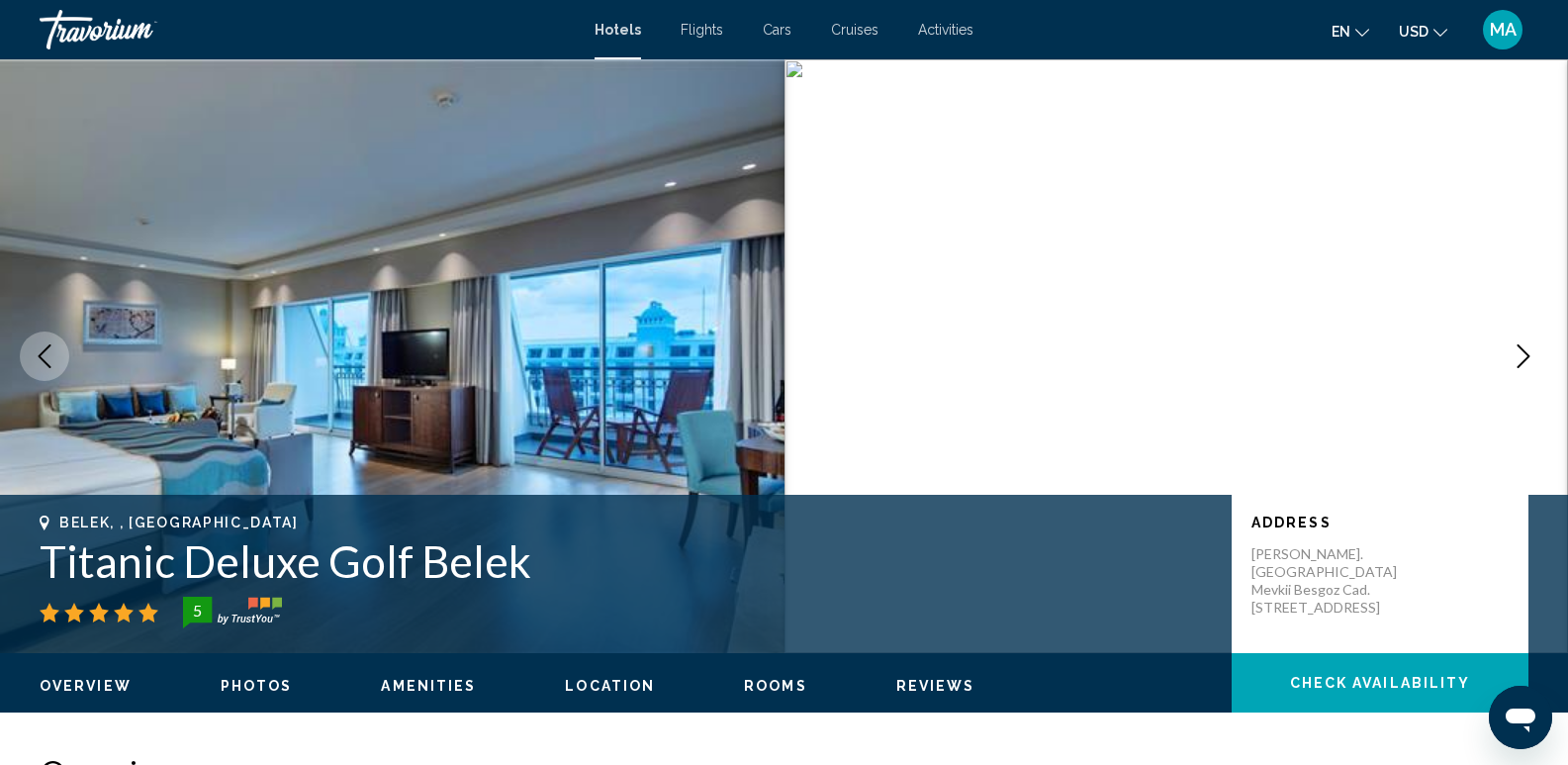
click at [1515, 361] on icon "Next image" at bounding box center [1524, 357] width 24 height 24
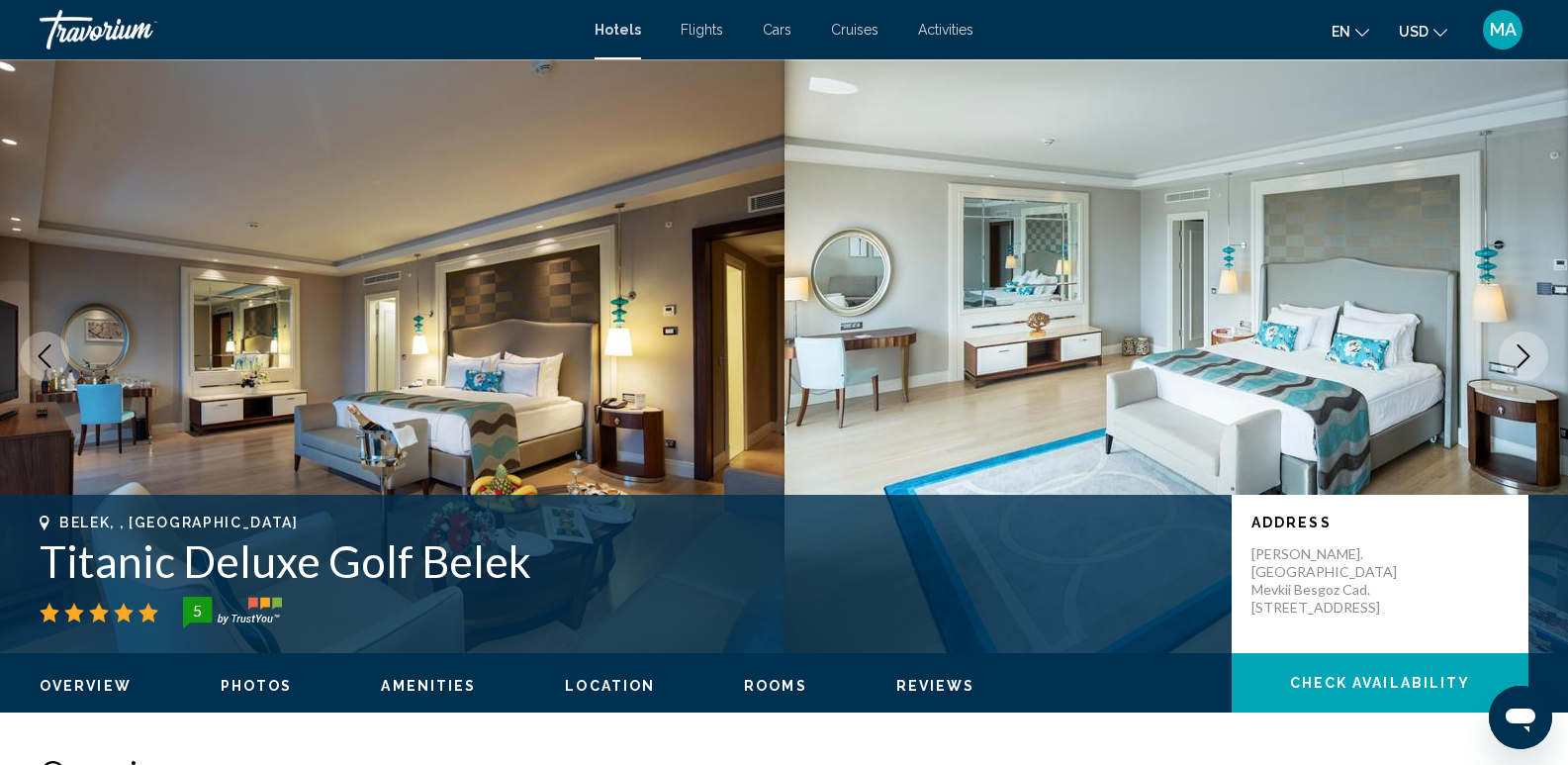
click at [1515, 361] on icon "Next image" at bounding box center [1524, 357] width 24 height 24
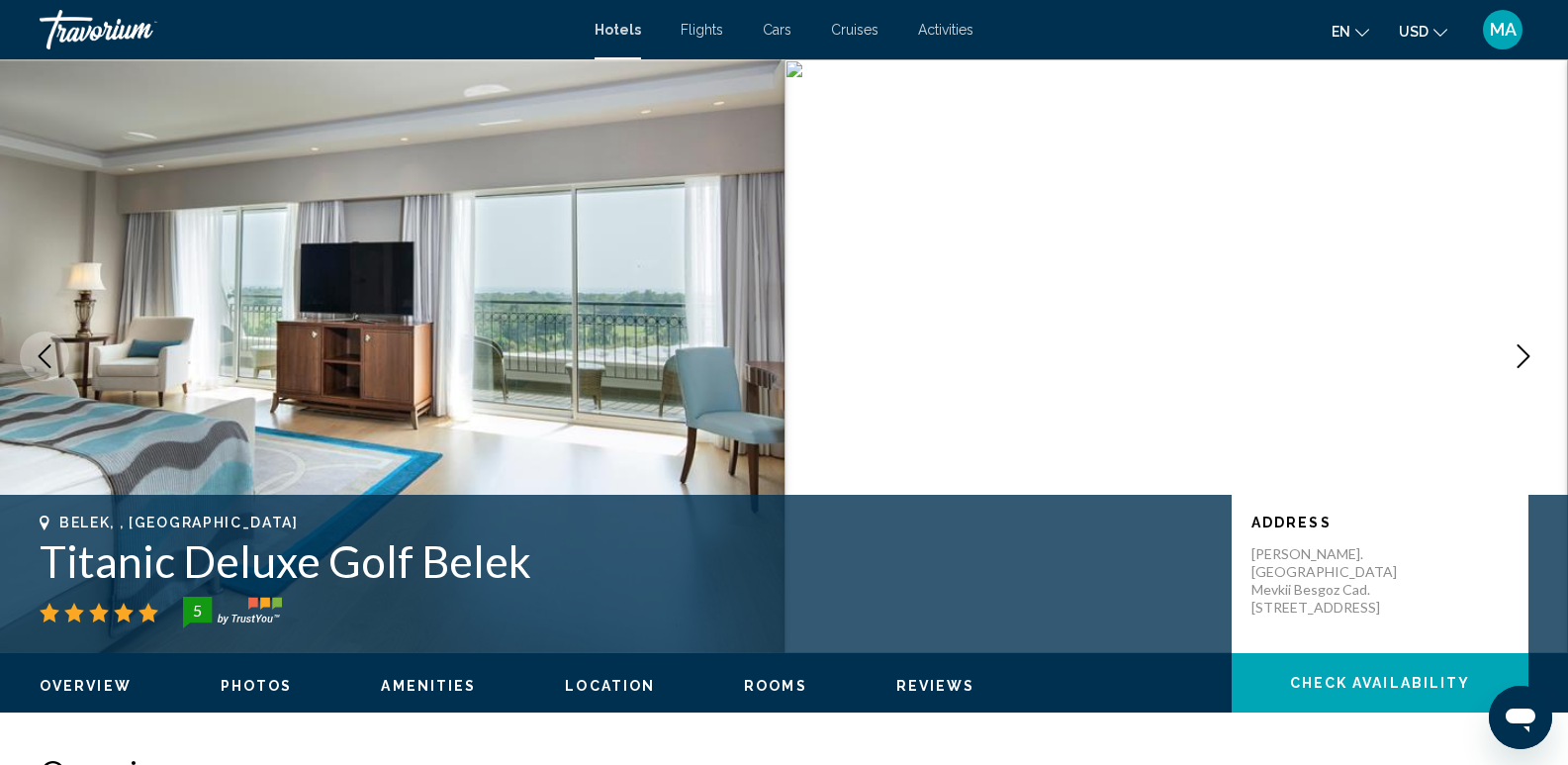
click at [1520, 355] on icon "Next image" at bounding box center [1524, 357] width 24 height 24
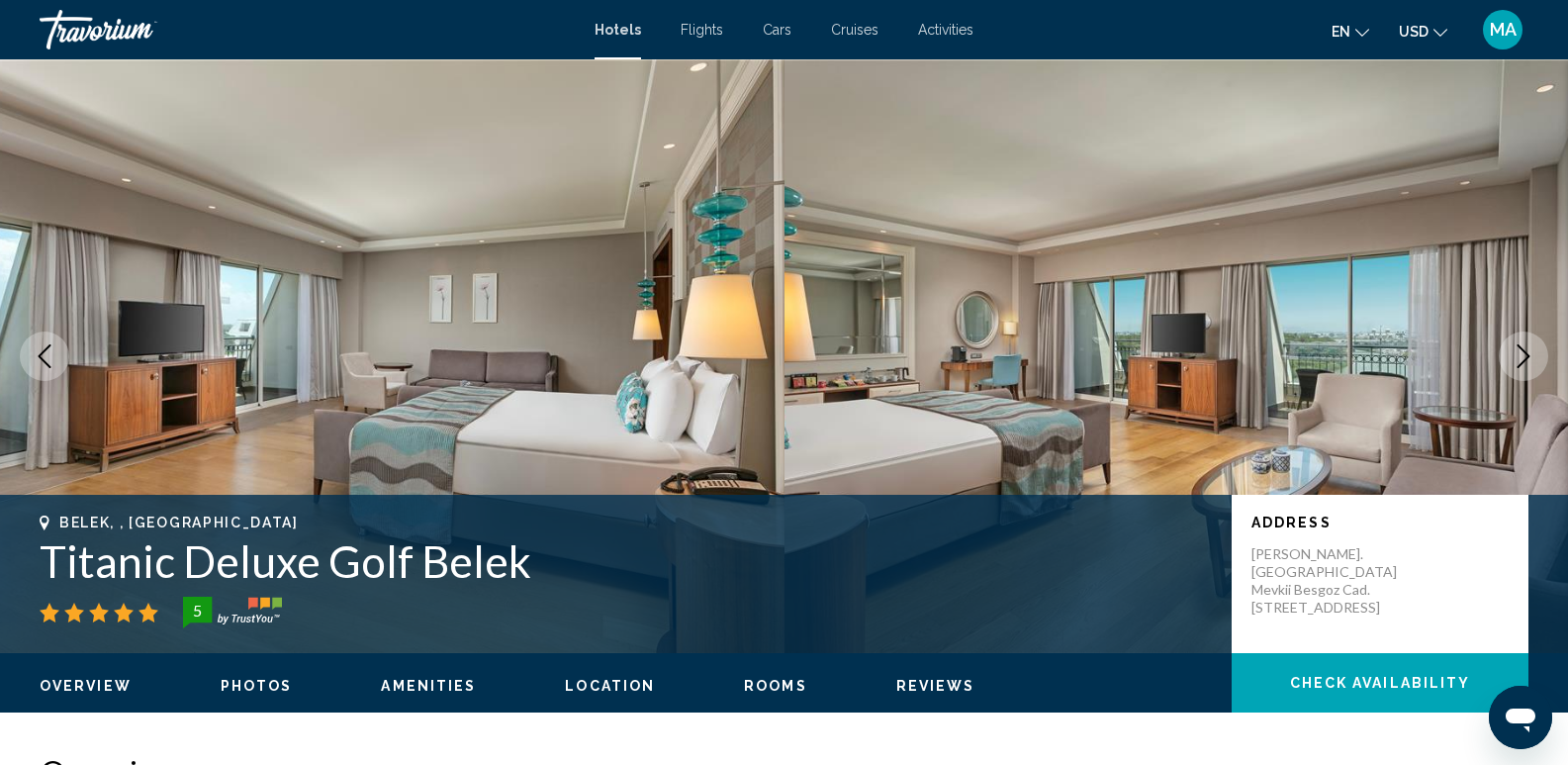
click at [1520, 355] on icon "Next image" at bounding box center [1524, 357] width 24 height 24
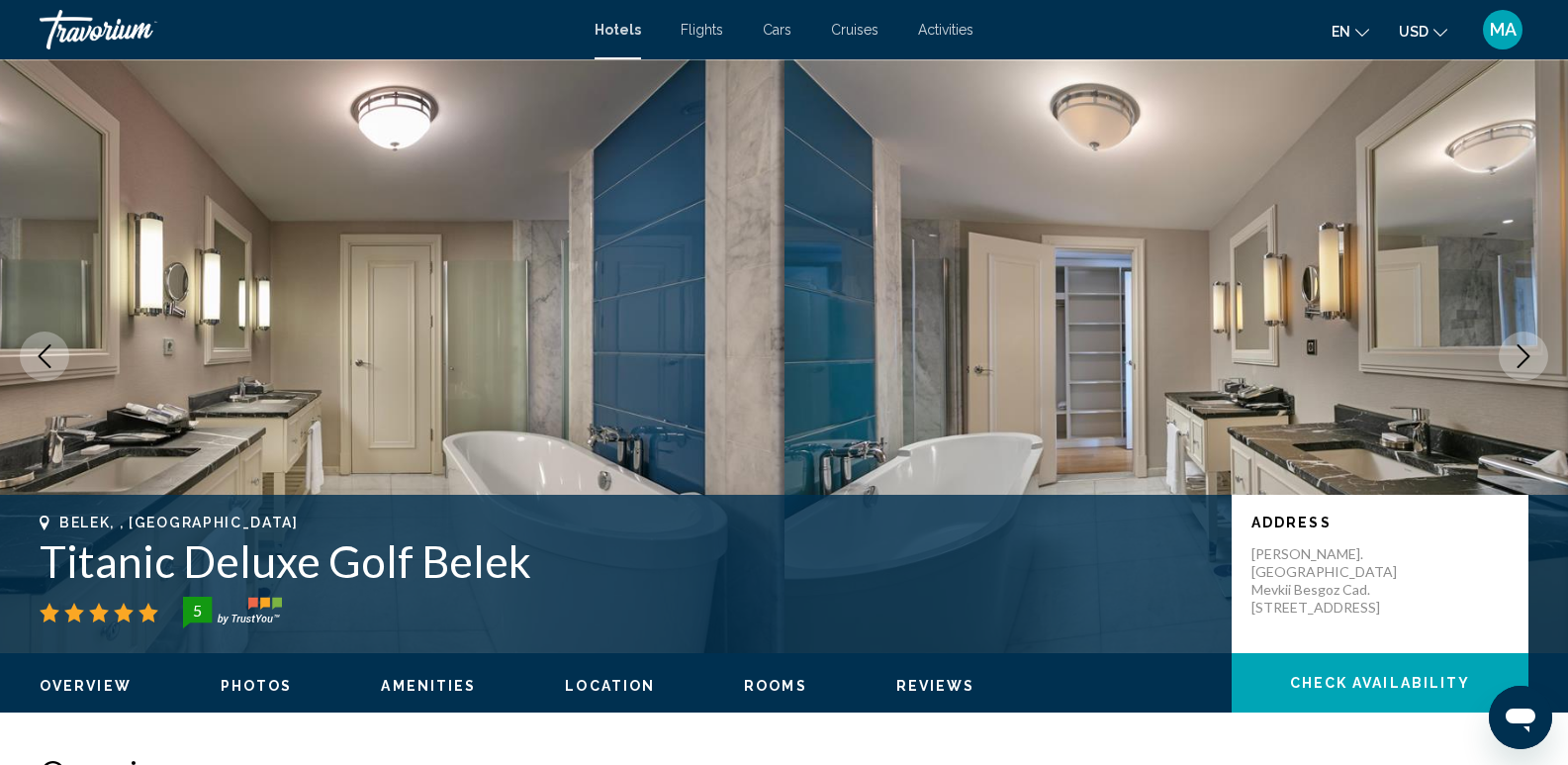
click at [1520, 355] on icon "Next image" at bounding box center [1524, 357] width 24 height 24
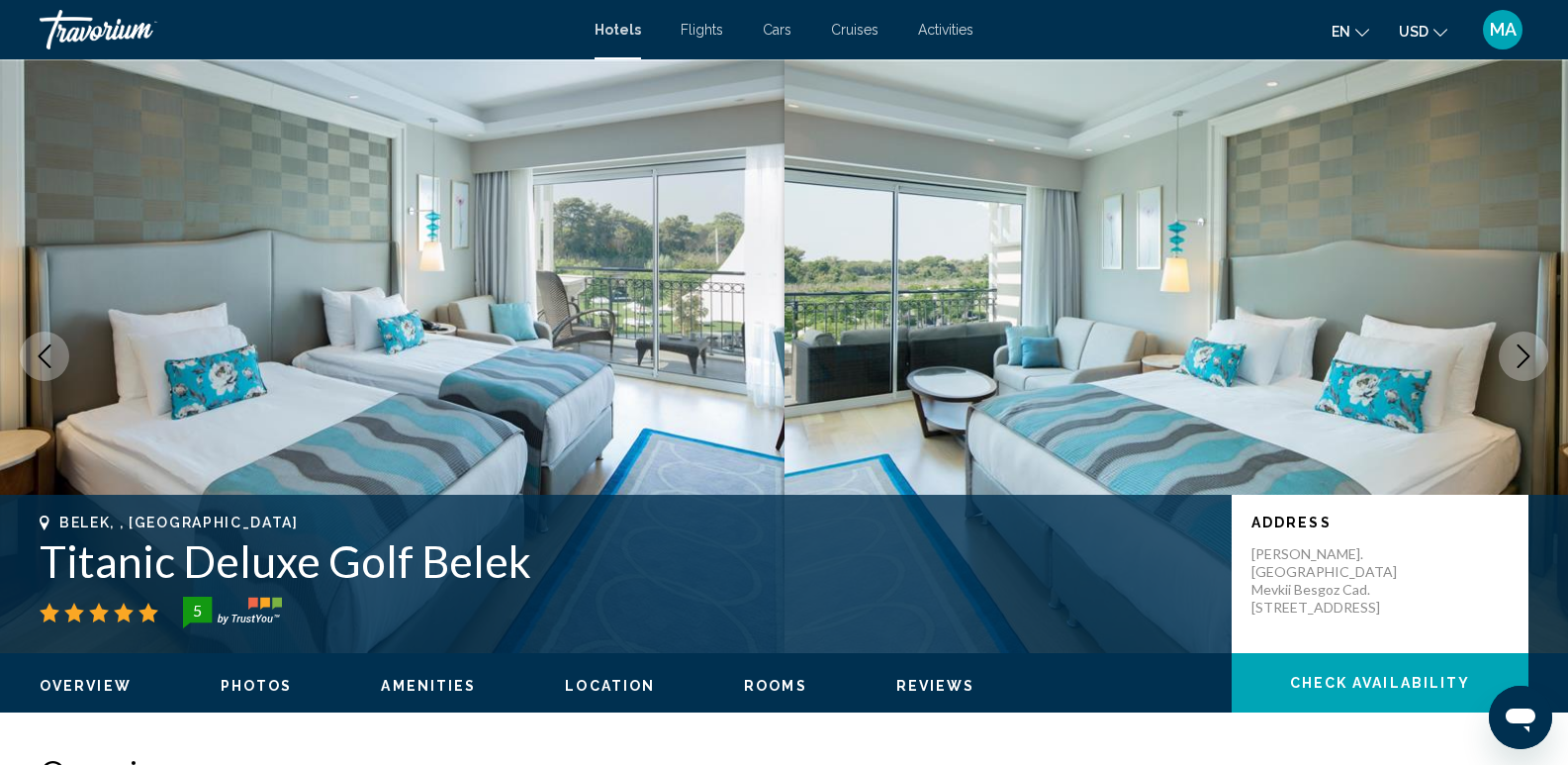
click at [1520, 355] on icon "Next image" at bounding box center [1524, 357] width 24 height 24
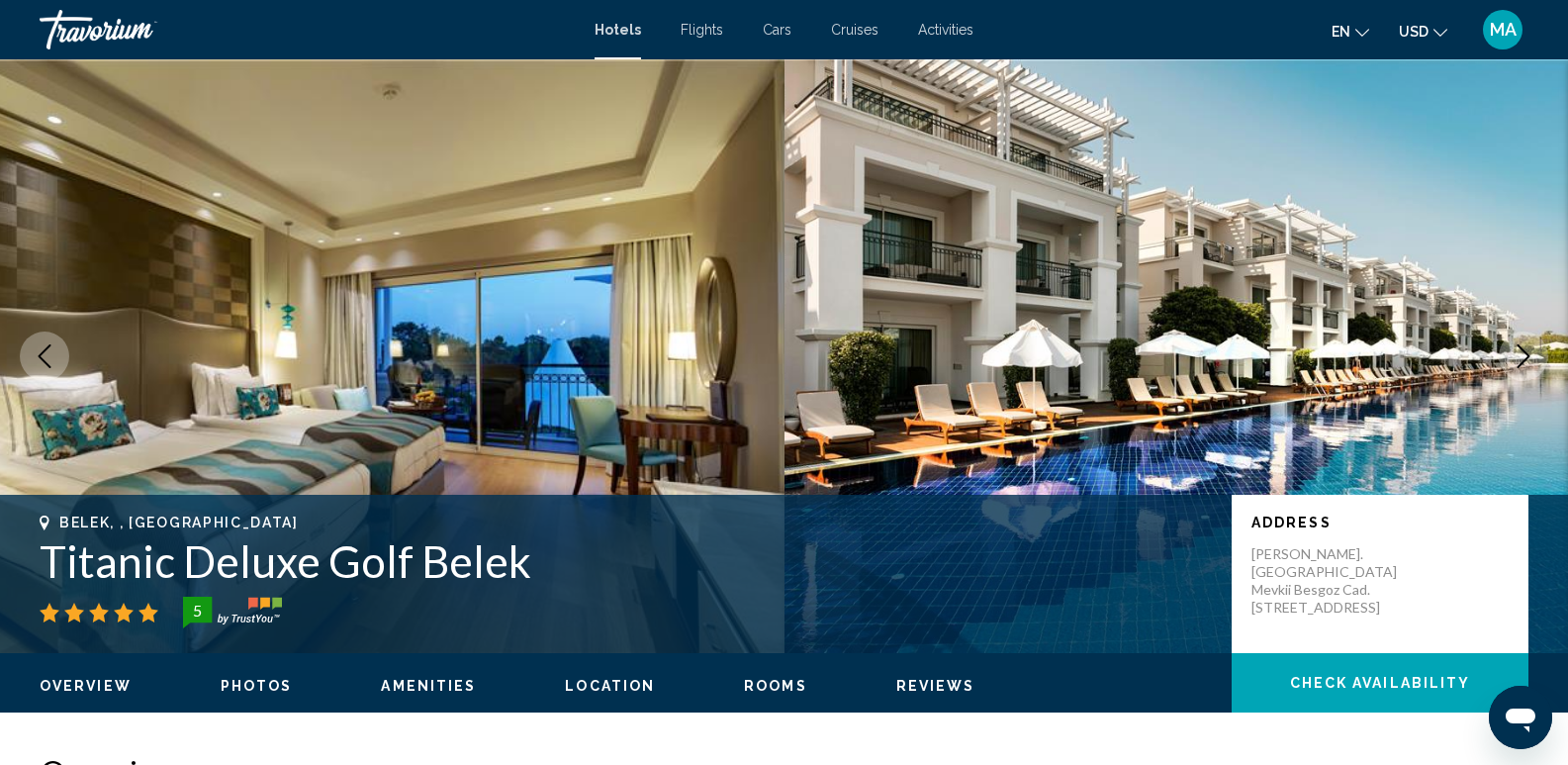
click at [1520, 355] on icon "Next image" at bounding box center [1524, 357] width 24 height 24
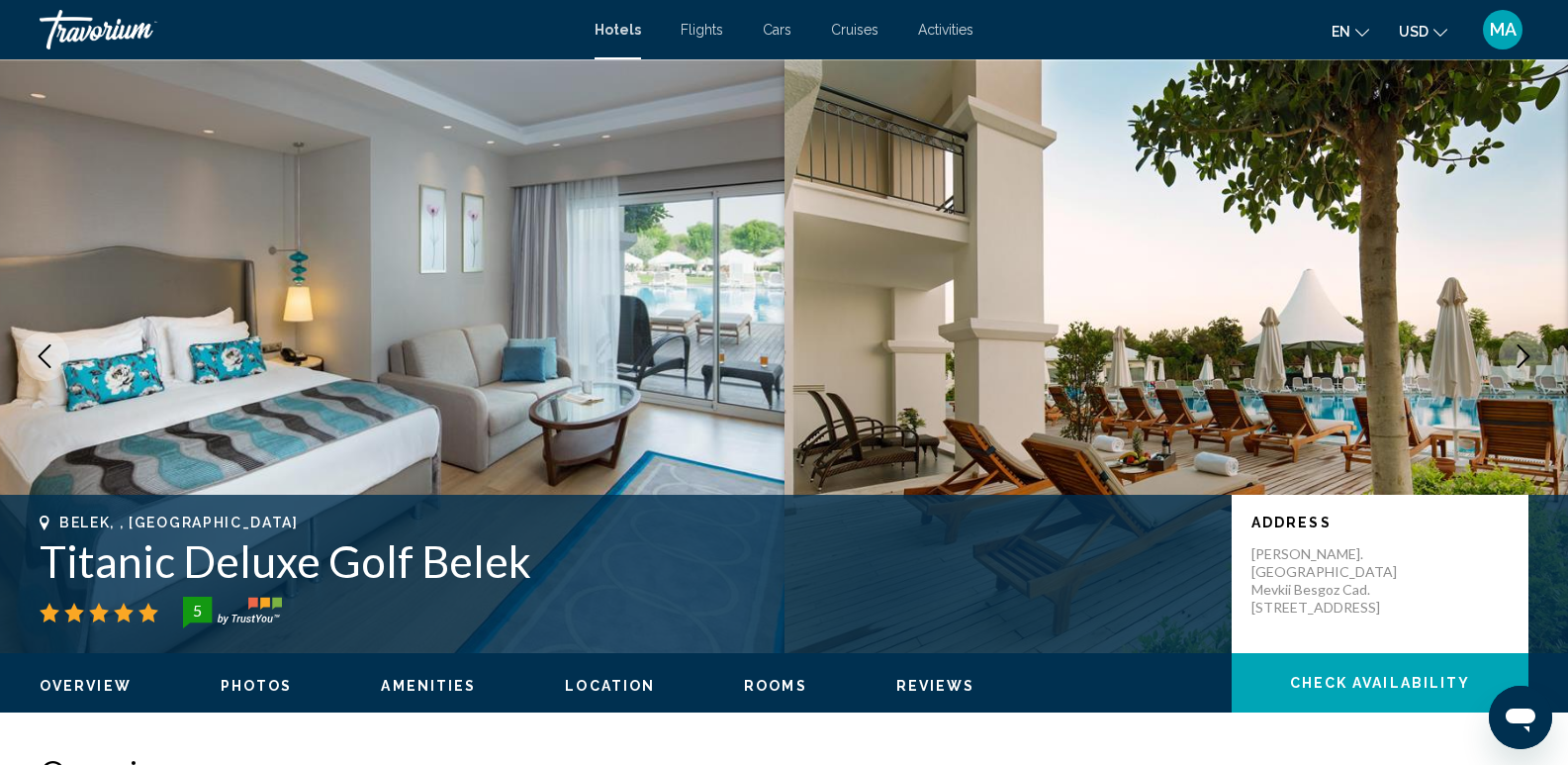
click at [1520, 355] on icon "Next image" at bounding box center [1524, 357] width 24 height 24
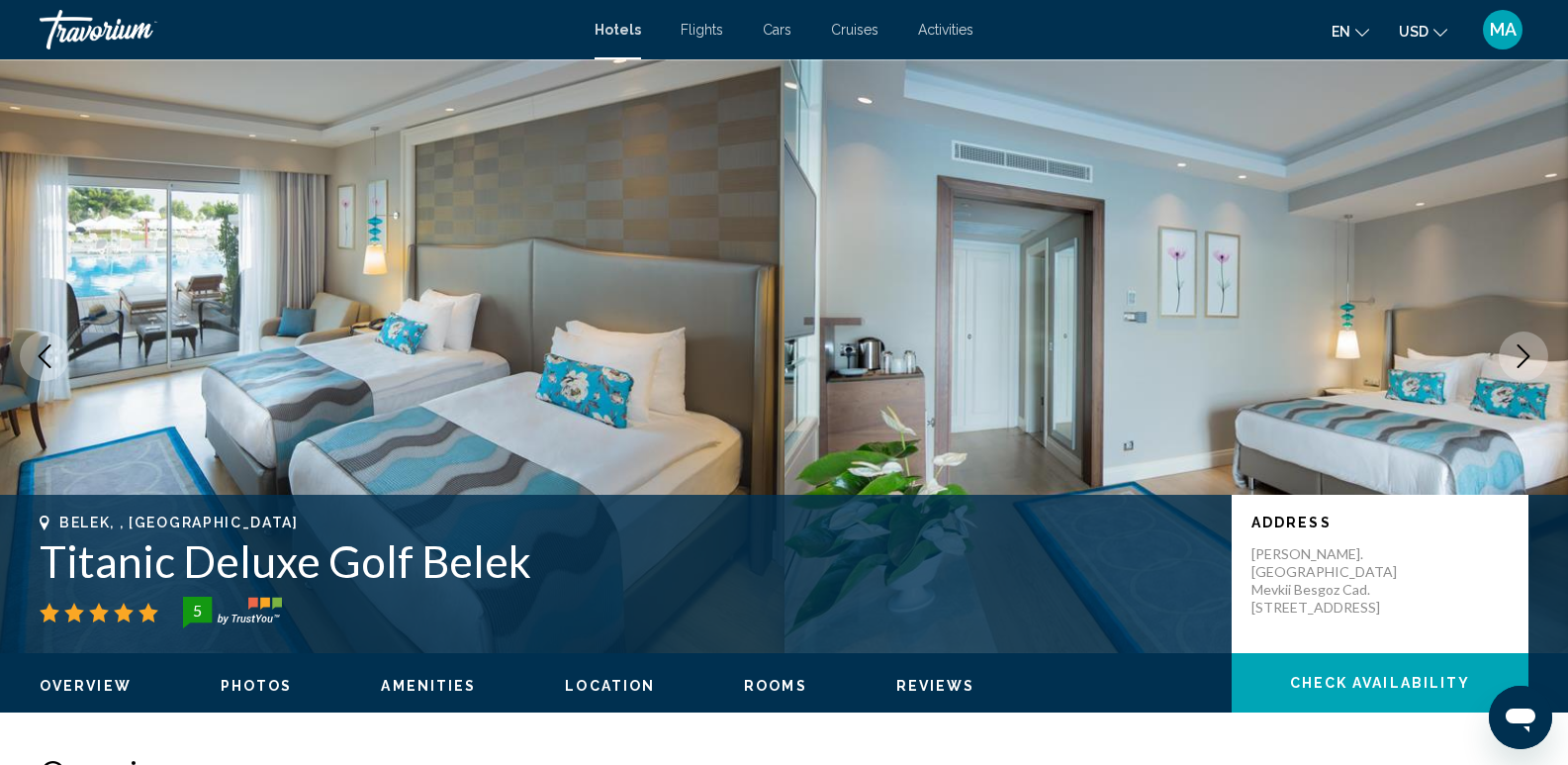
click at [1520, 355] on icon "Next image" at bounding box center [1524, 357] width 24 height 24
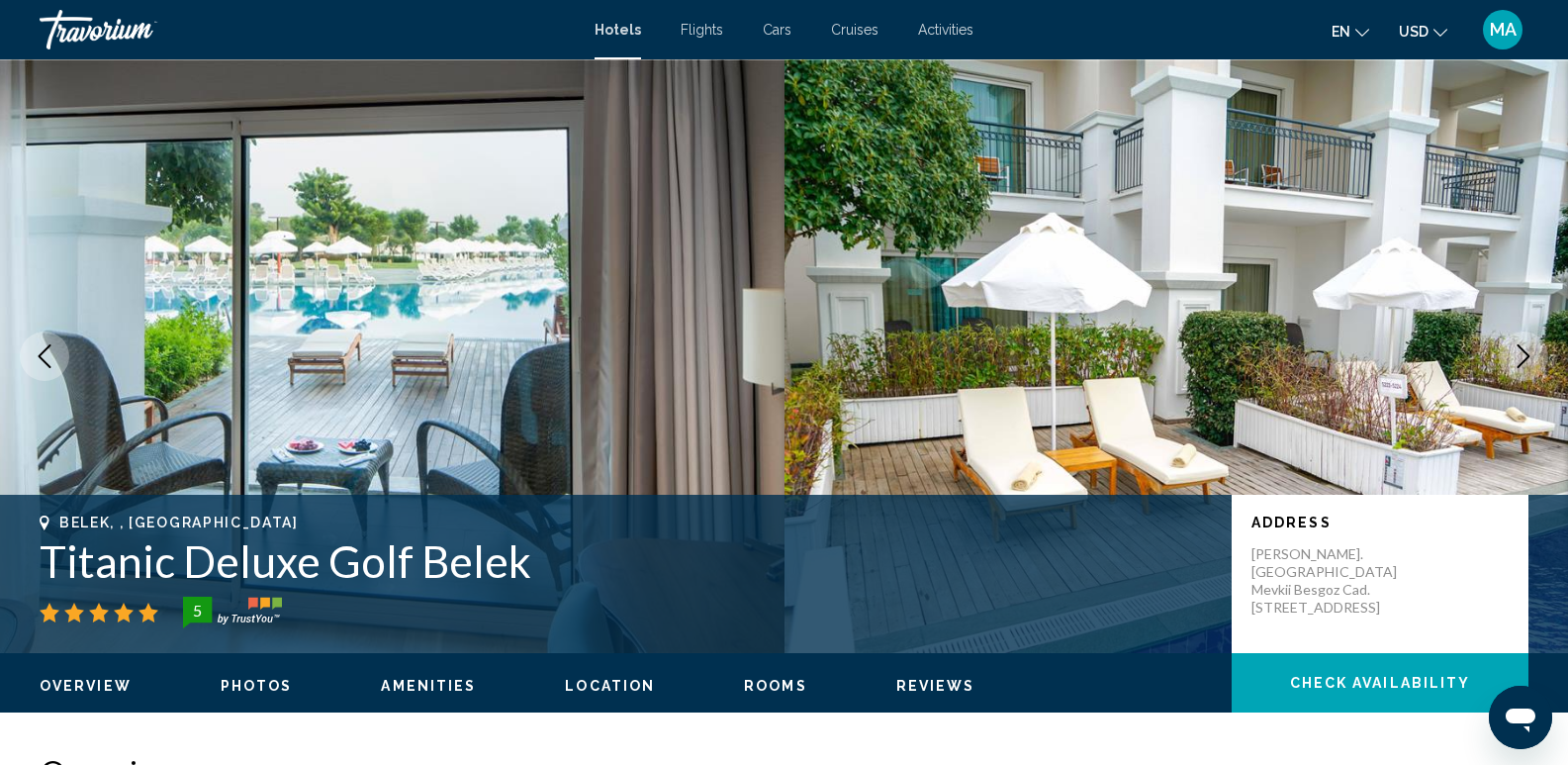
click at [1520, 355] on icon "Next image" at bounding box center [1524, 357] width 24 height 24
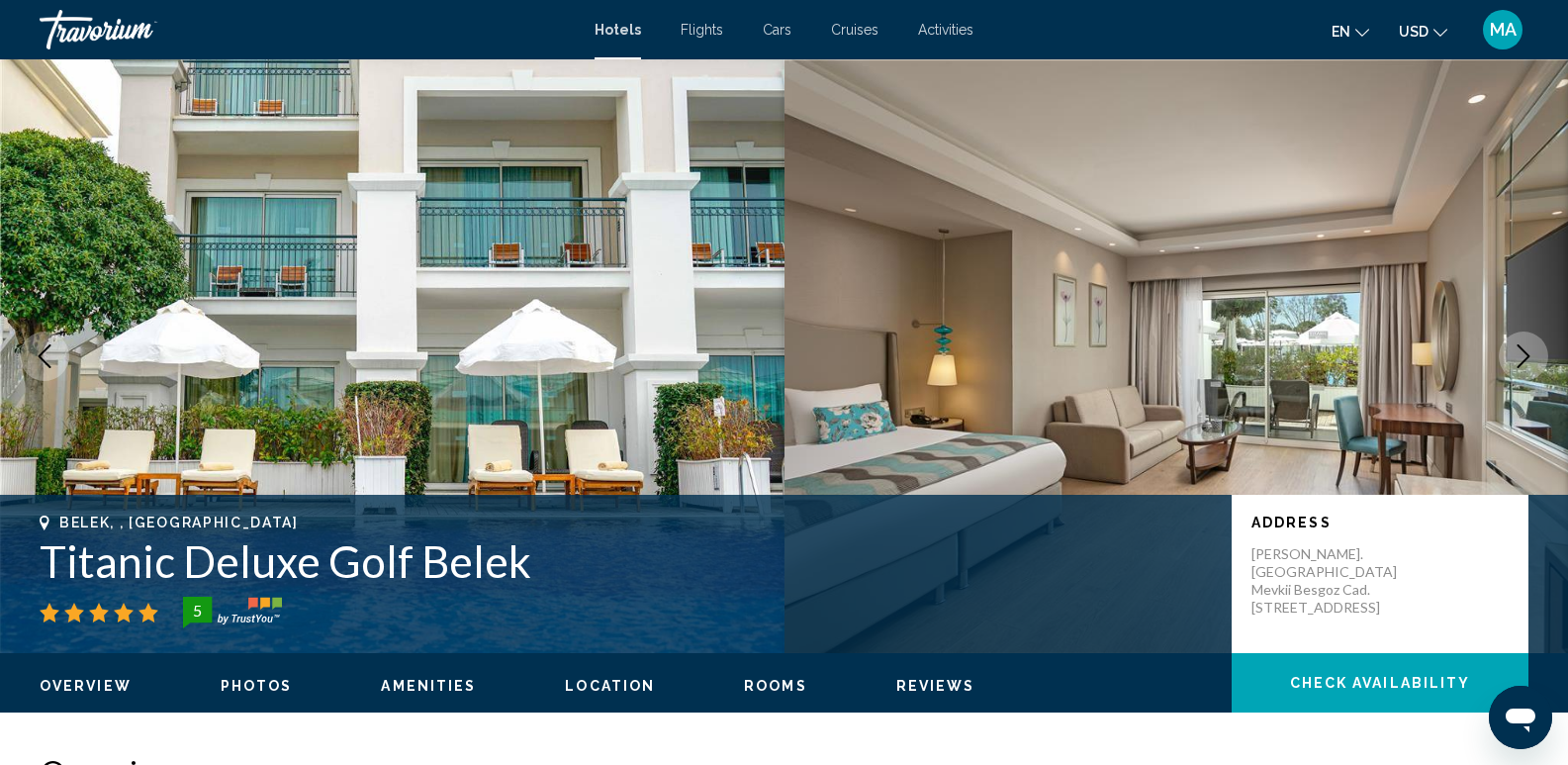
click at [1520, 355] on icon "Next image" at bounding box center [1524, 357] width 24 height 24
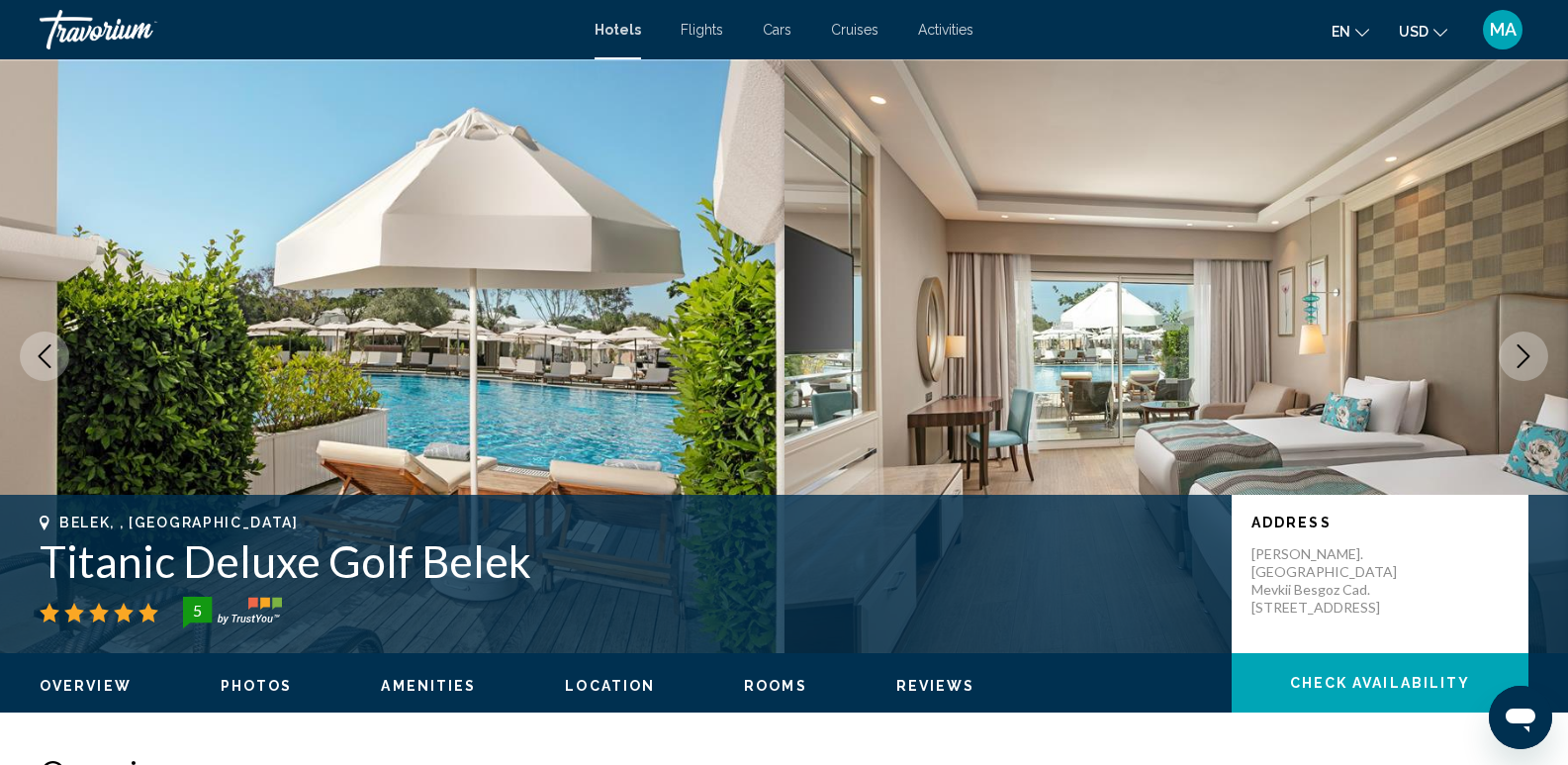
click at [1520, 351] on icon "Next image" at bounding box center [1524, 357] width 24 height 24
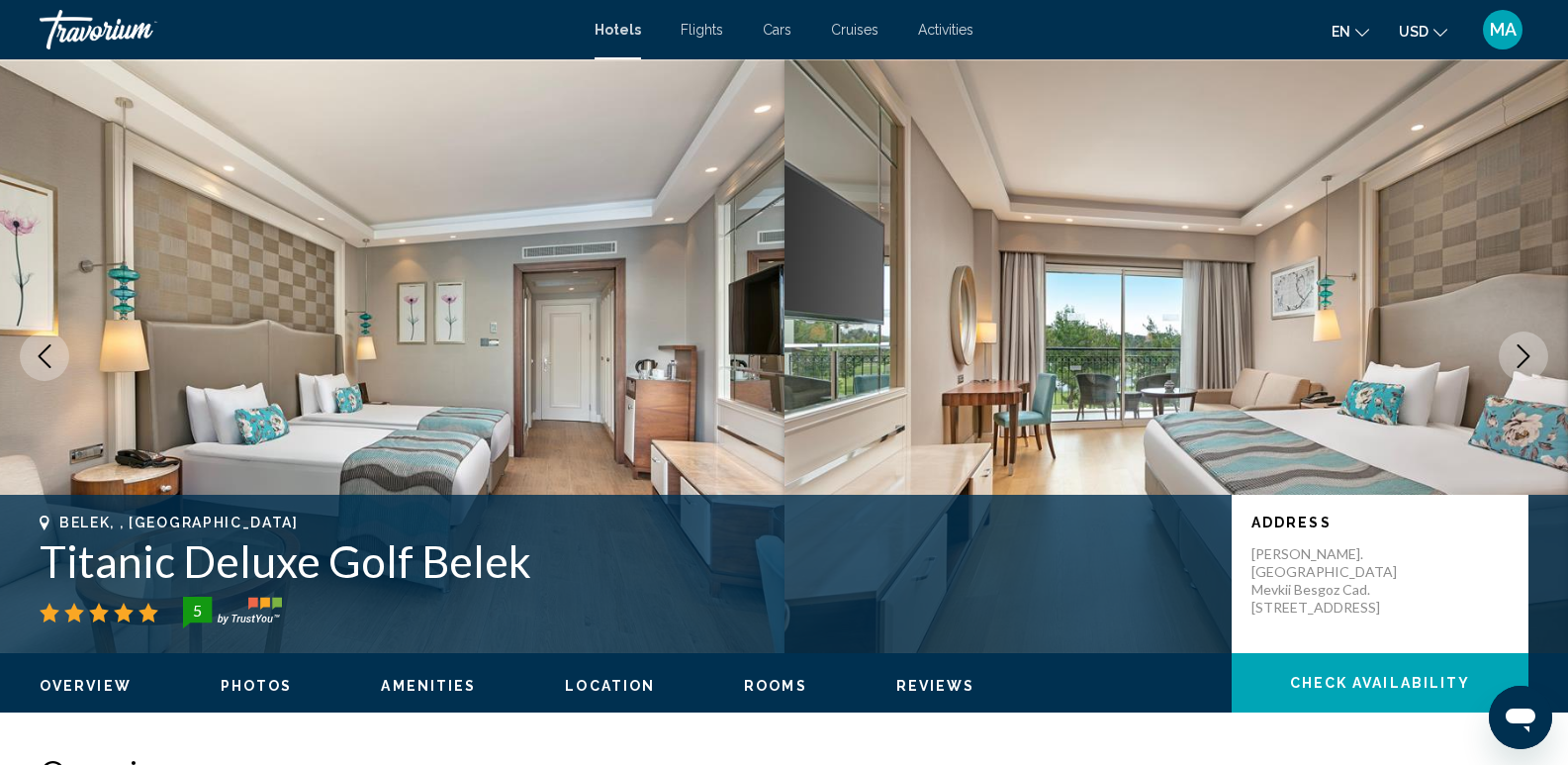
click at [1520, 351] on icon "Next image" at bounding box center [1524, 357] width 24 height 24
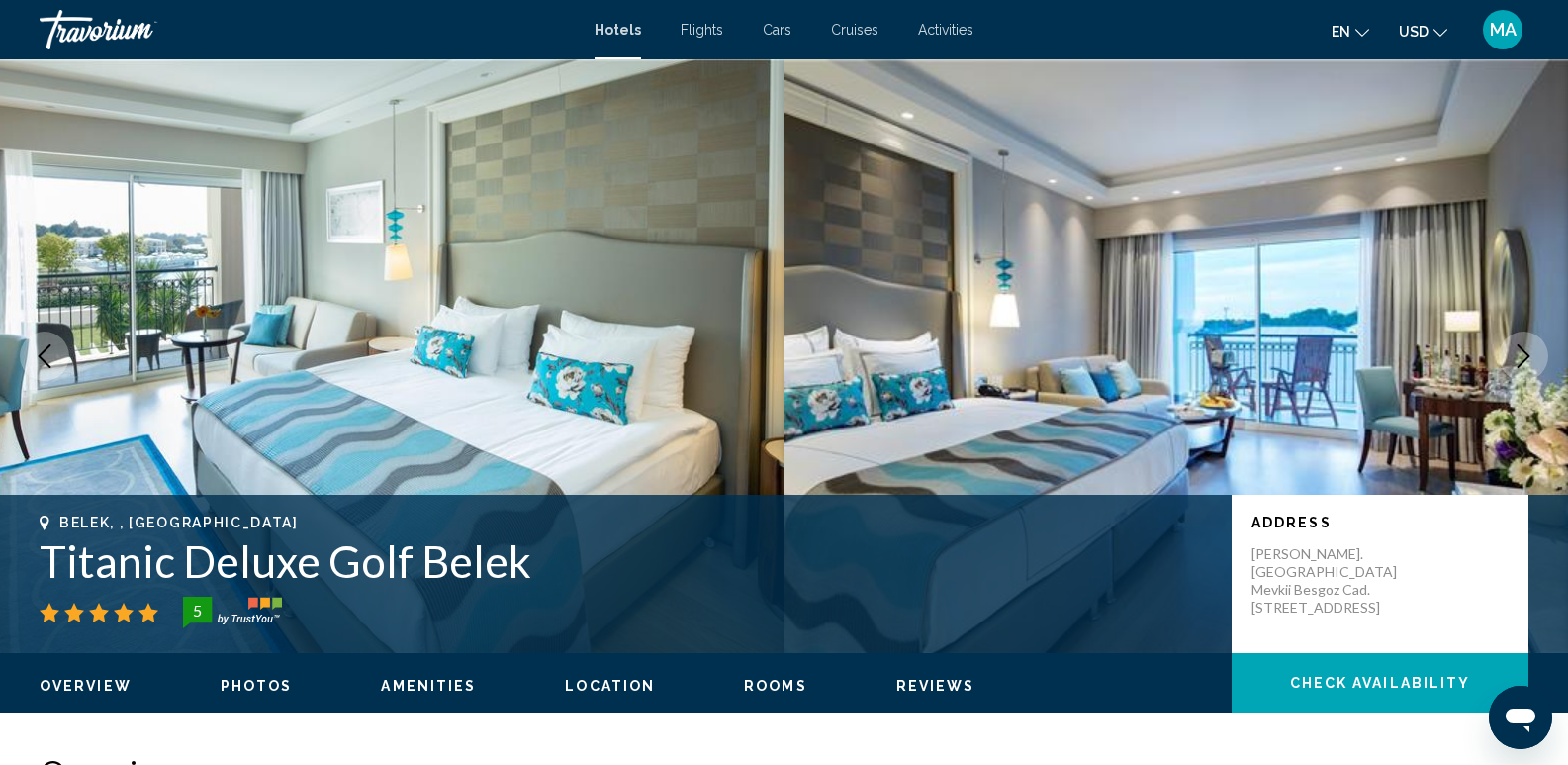
click at [1520, 351] on icon "Next image" at bounding box center [1524, 357] width 24 height 24
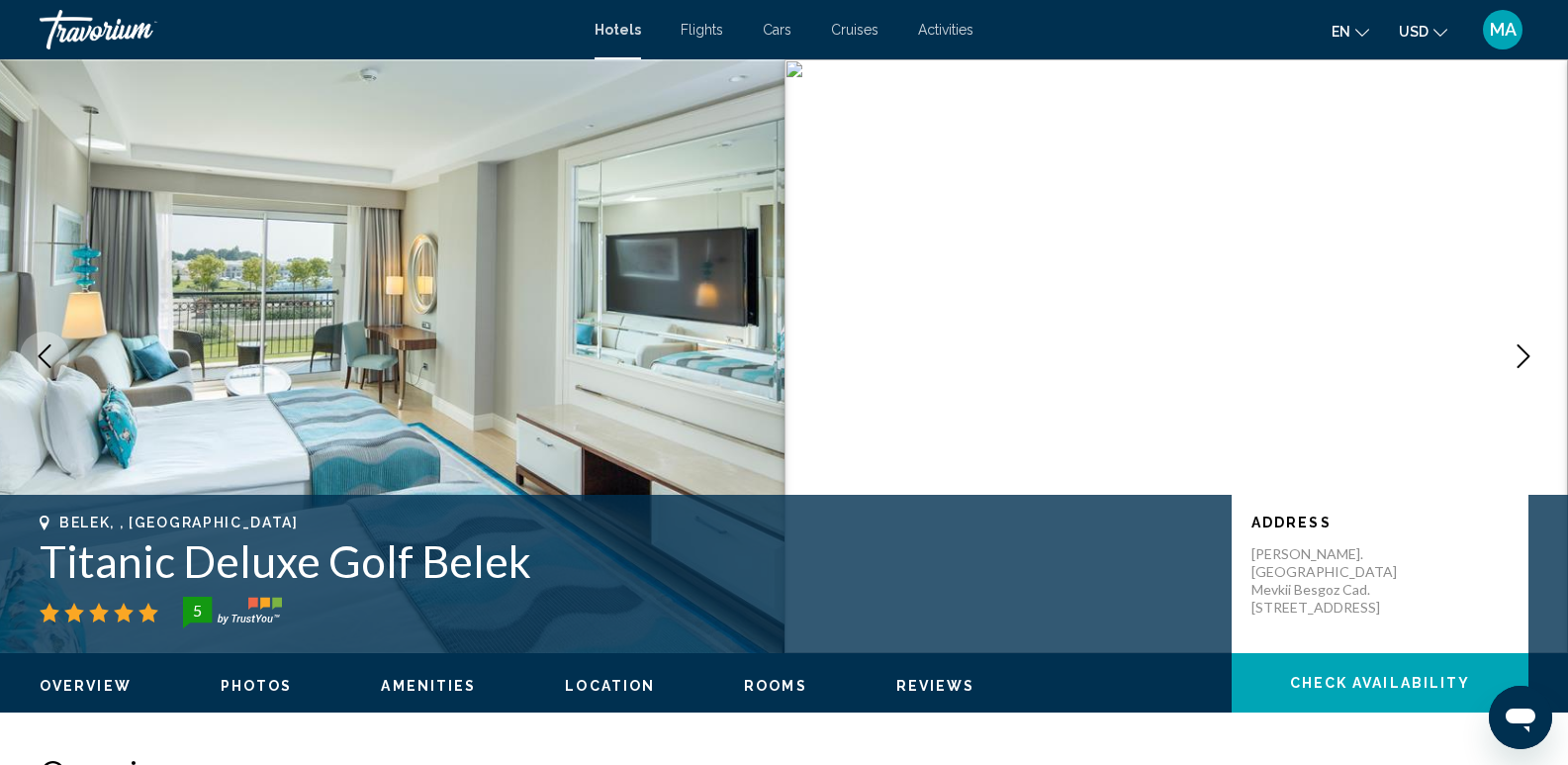
click at [1520, 351] on icon "Next image" at bounding box center [1524, 357] width 24 height 24
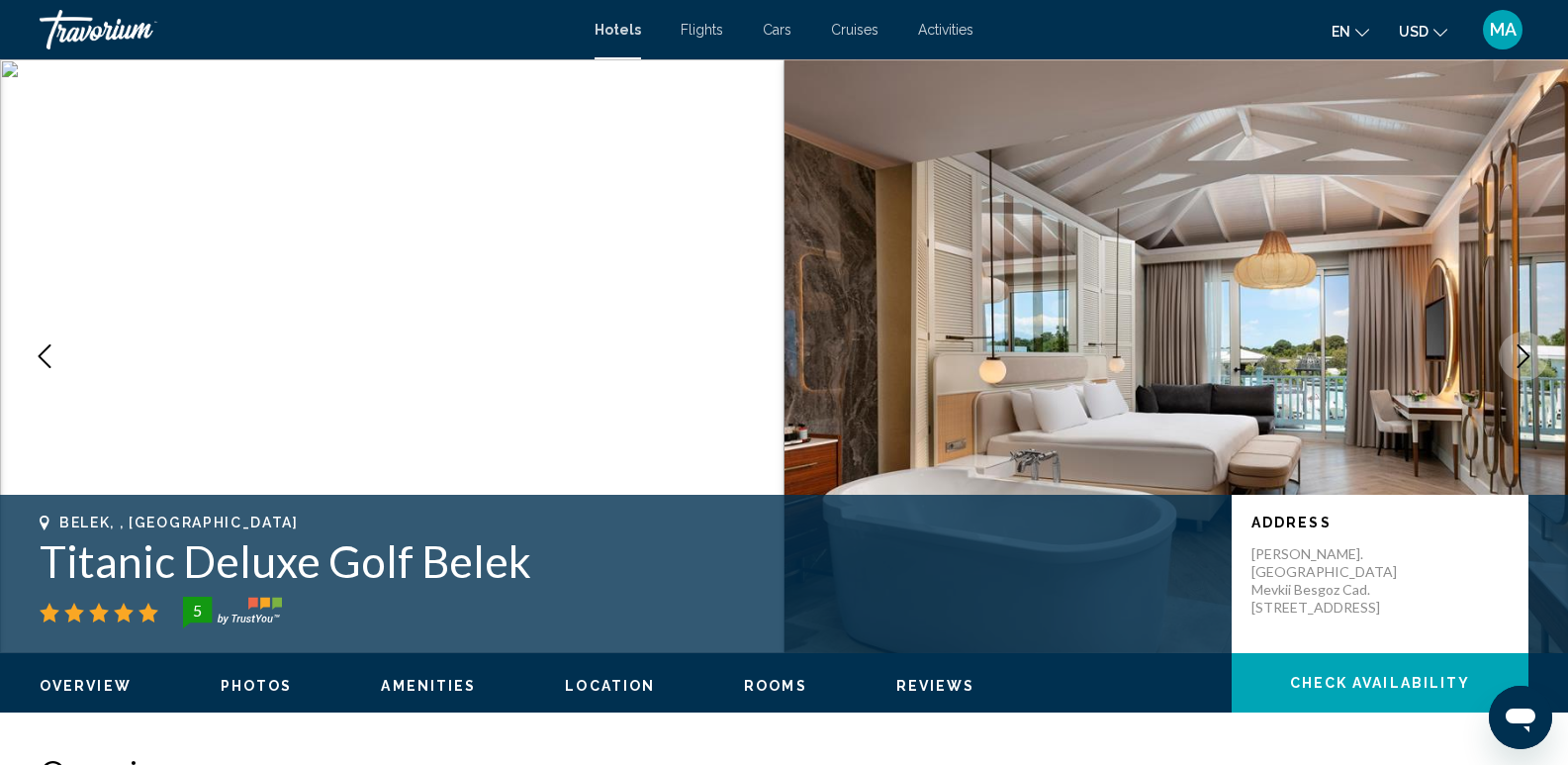
click at [1520, 351] on icon "Next image" at bounding box center [1524, 357] width 24 height 24
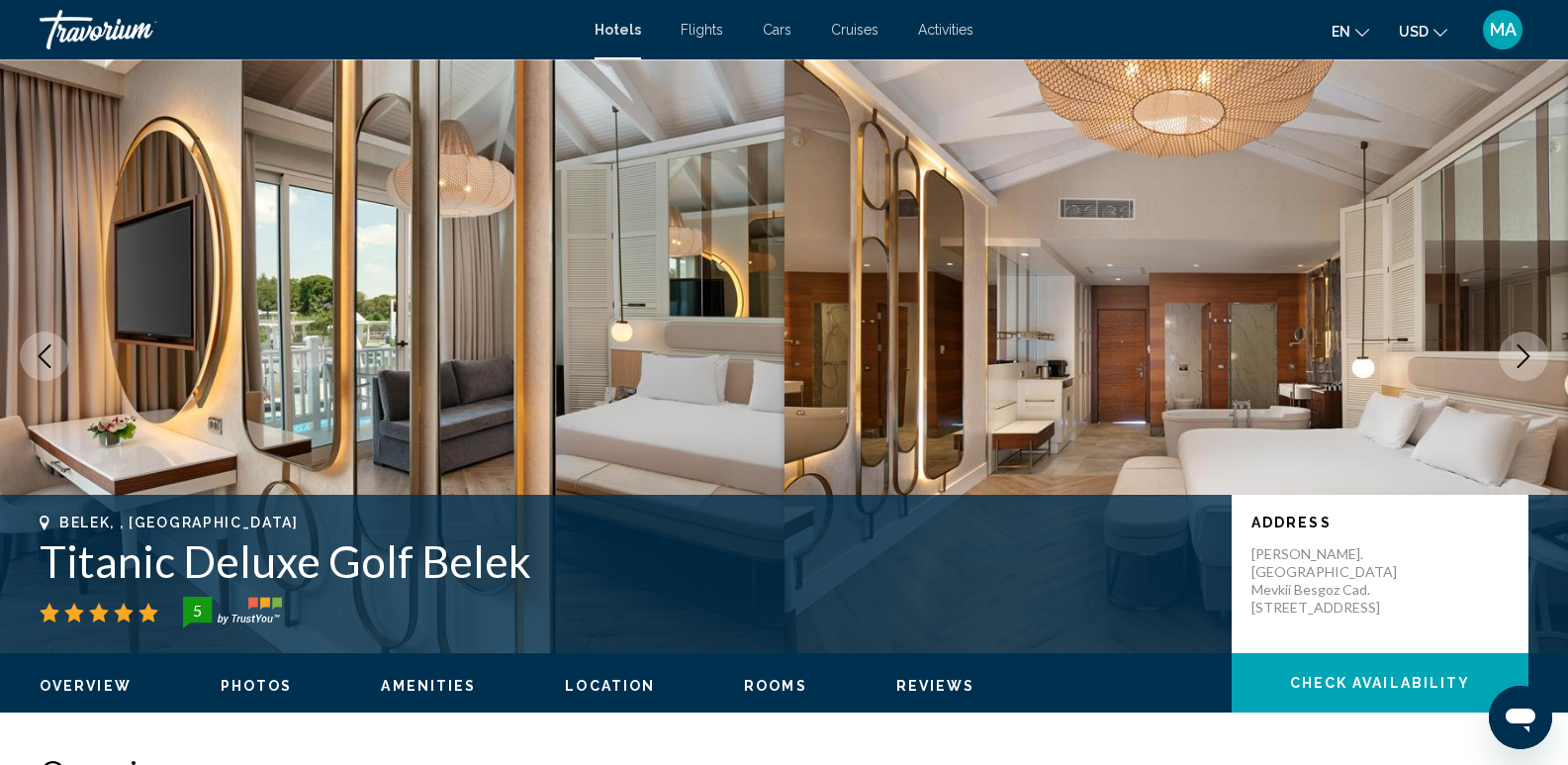
click at [1520, 351] on icon "Next image" at bounding box center [1524, 357] width 24 height 24
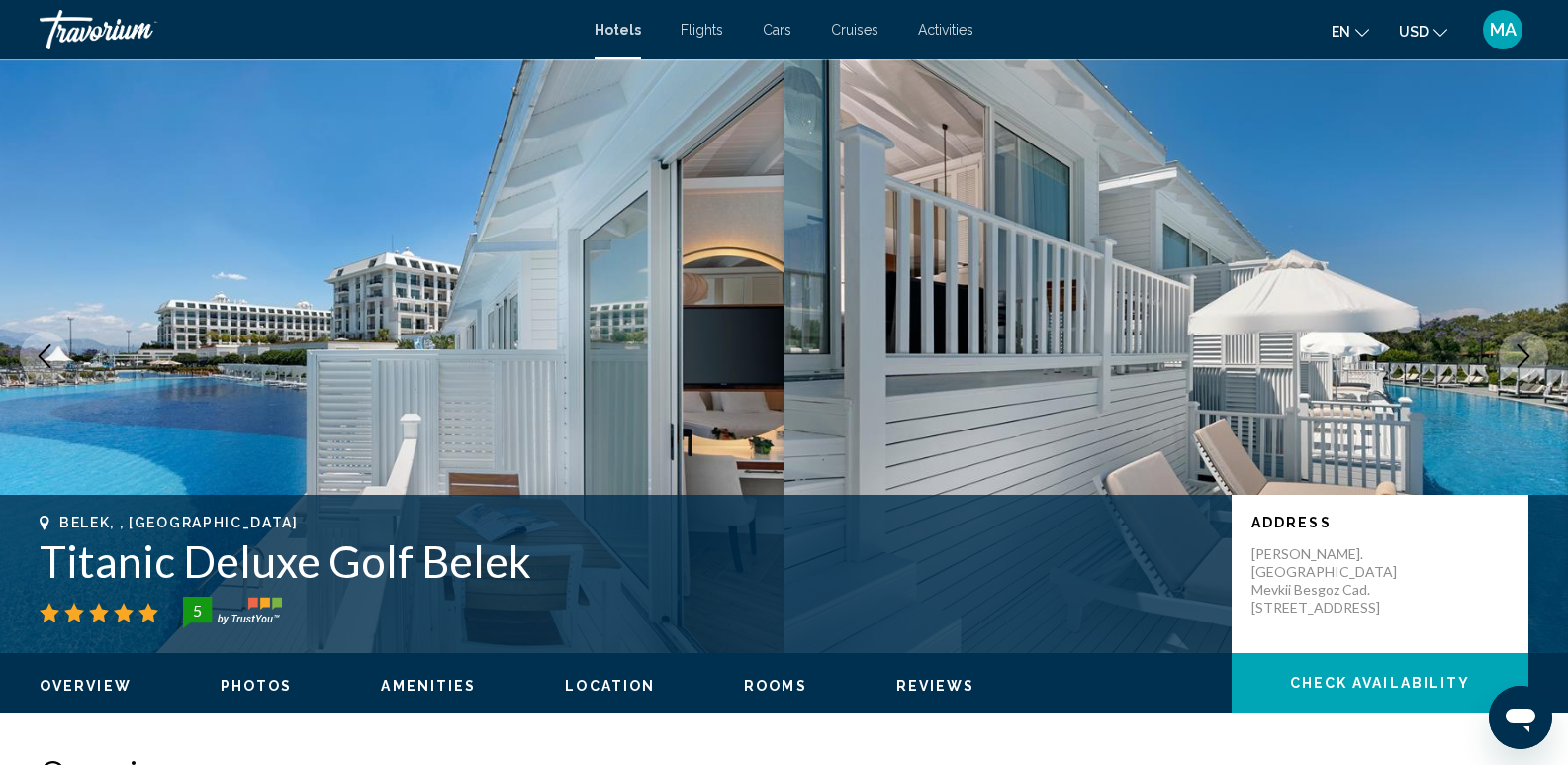
click at [1520, 351] on icon "Next image" at bounding box center [1524, 357] width 24 height 24
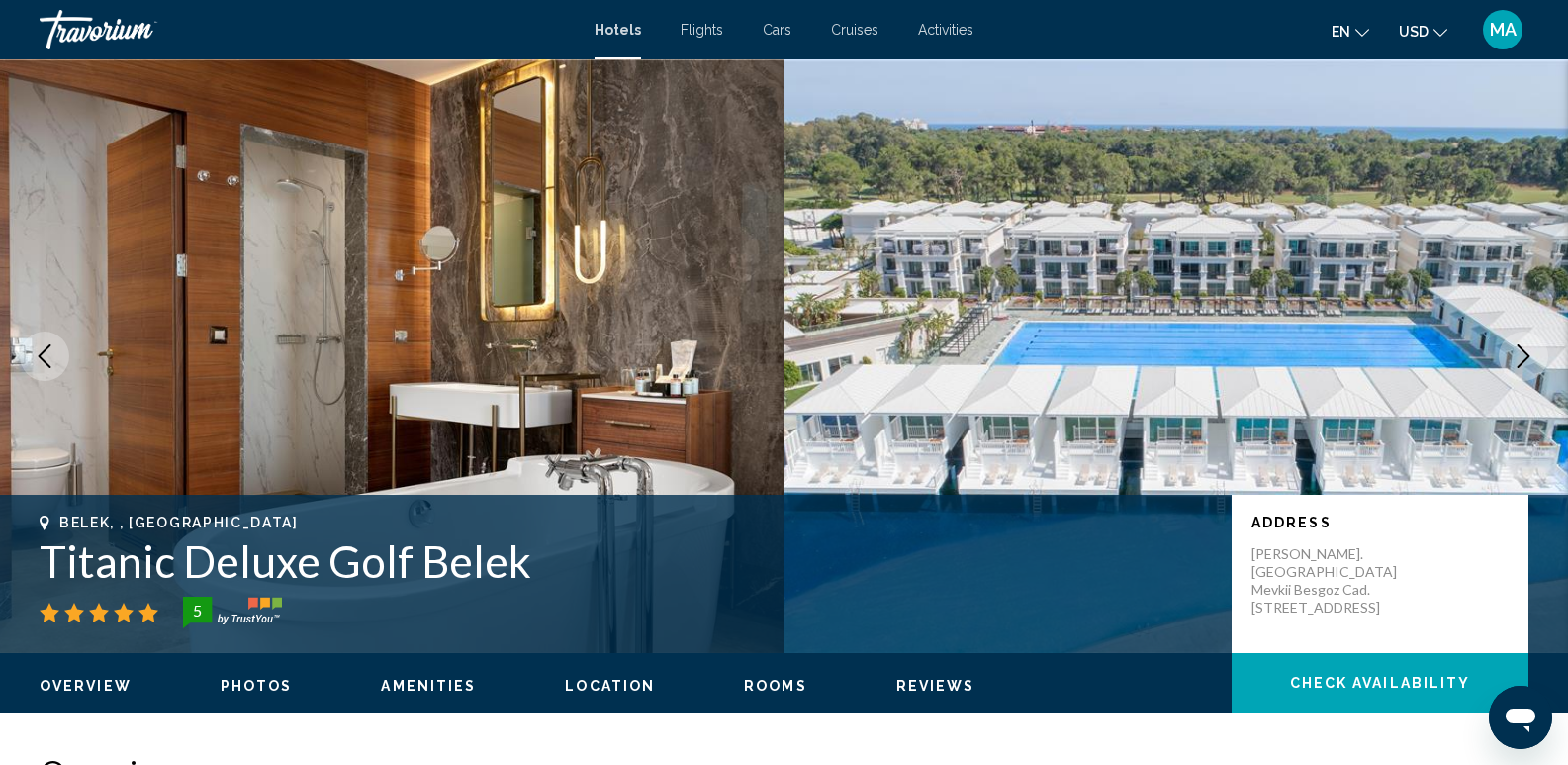
drag, startPoint x: 1520, startPoint y: 351, endPoint x: 1535, endPoint y: 361, distance: 18.0
click at [1520, 350] on icon "Next image" at bounding box center [1524, 357] width 24 height 24
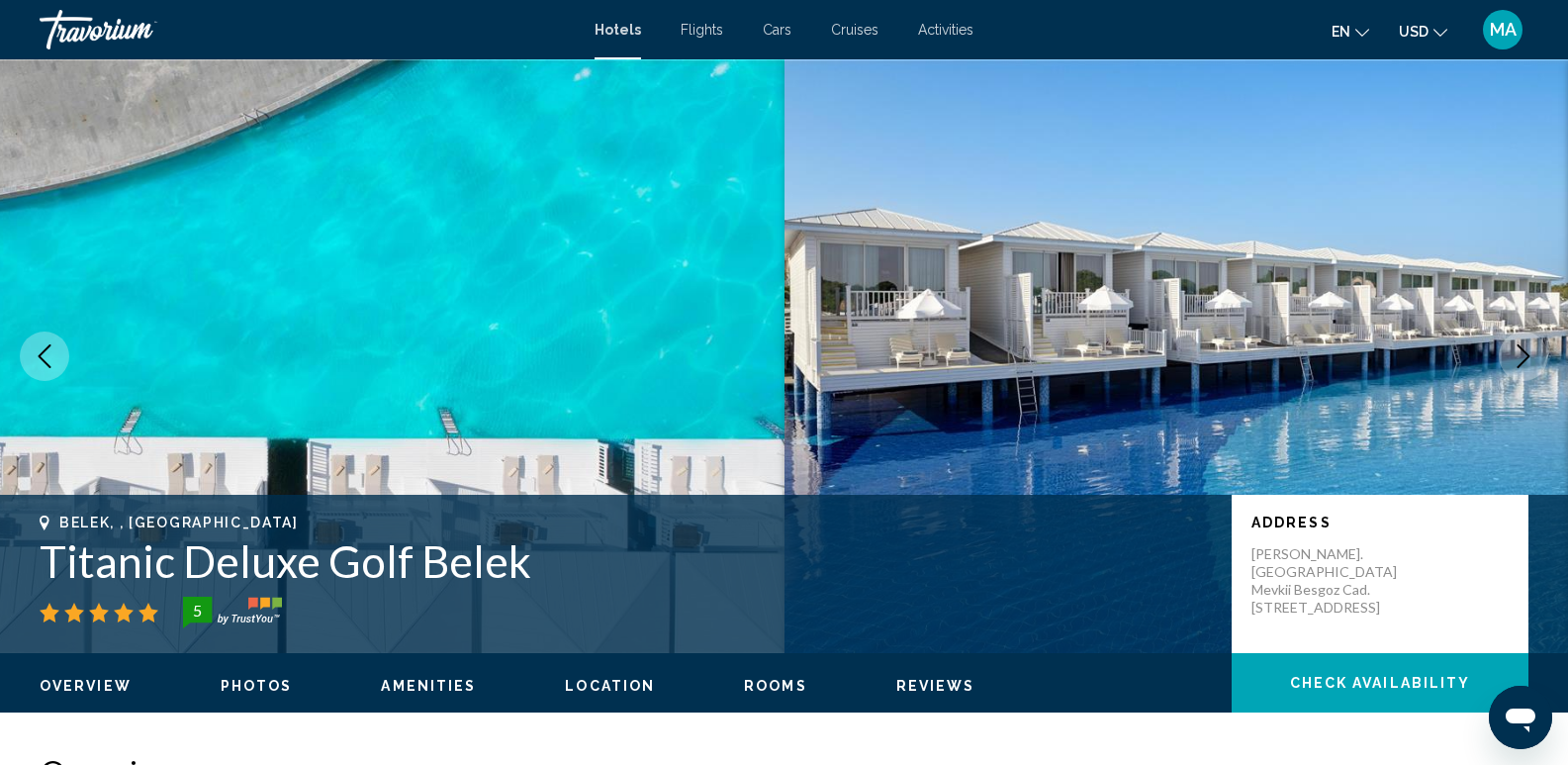
click at [1531, 356] on icon "Next image" at bounding box center [1524, 357] width 24 height 24
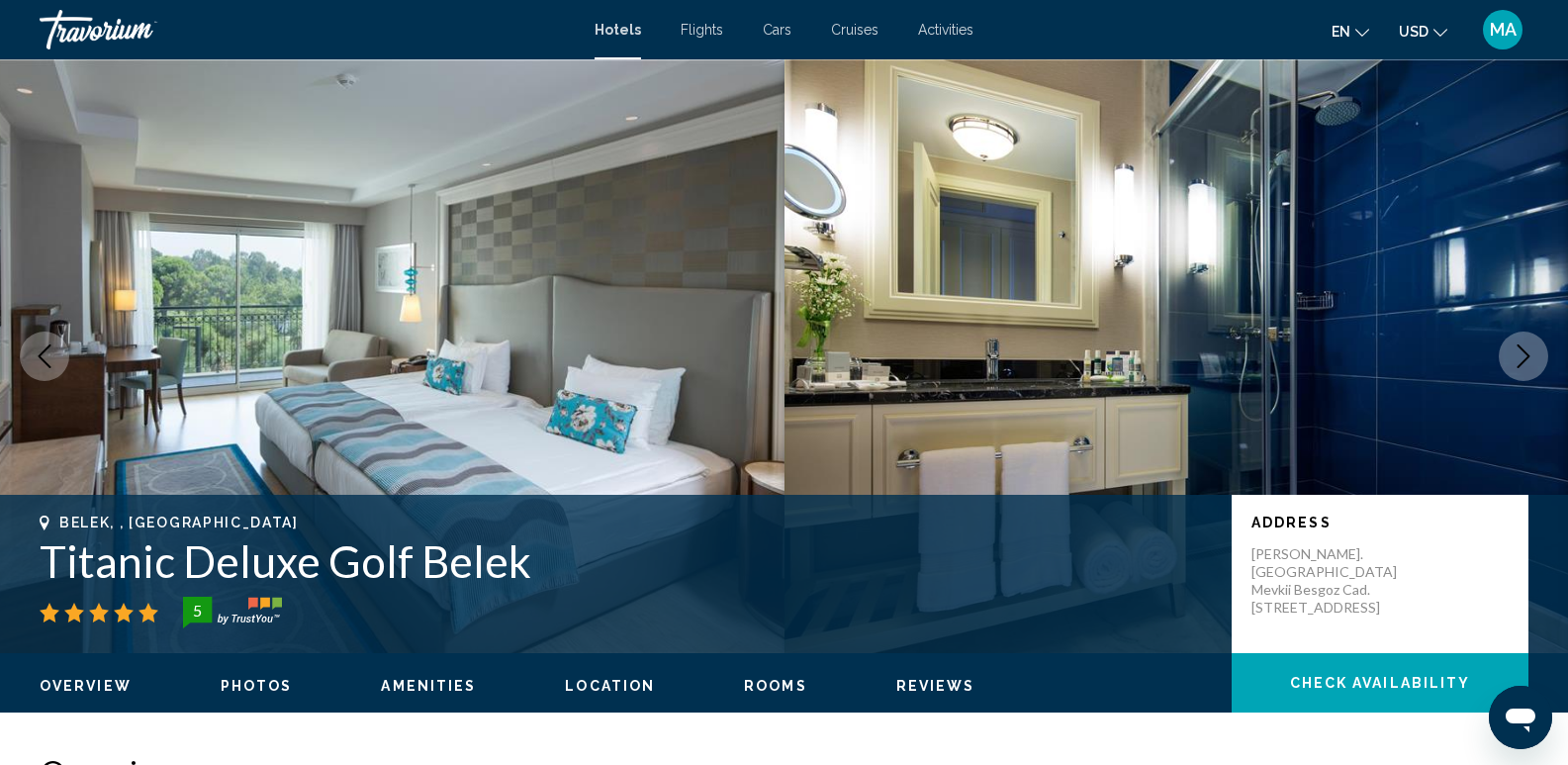
click at [1531, 356] on icon "Next image" at bounding box center [1524, 357] width 24 height 24
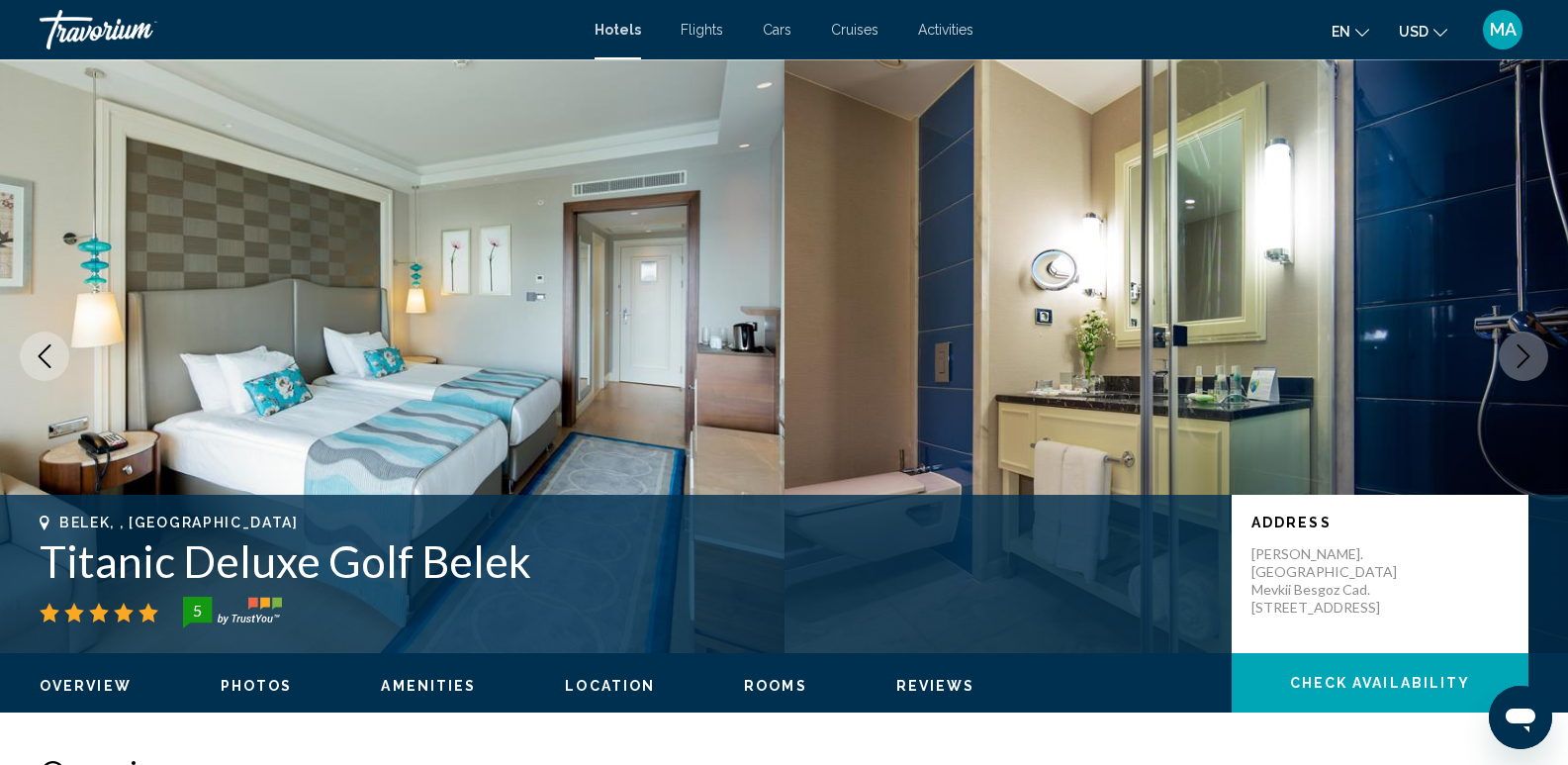
click at [1531, 356] on icon "Next image" at bounding box center [1524, 357] width 24 height 24
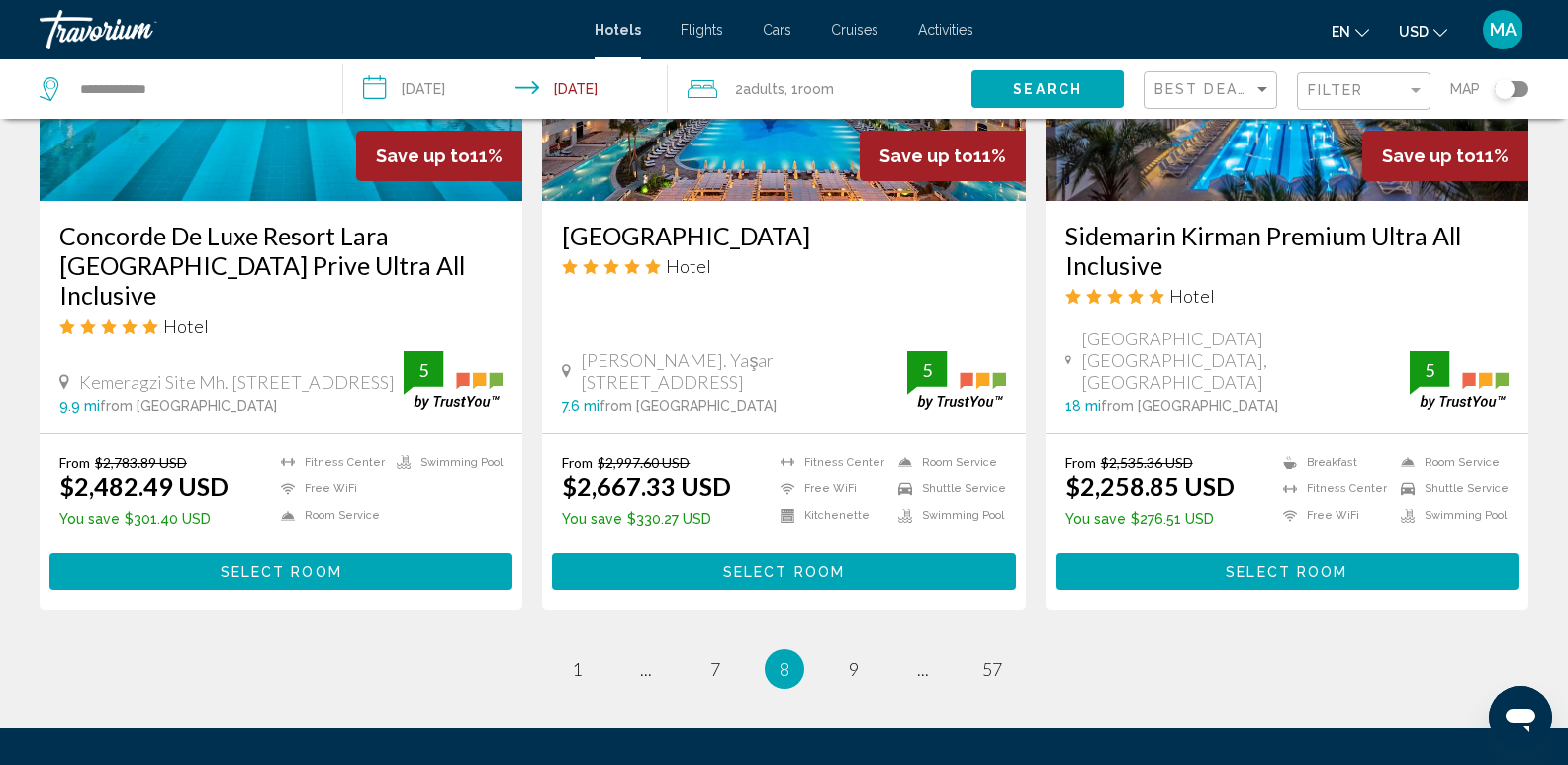
scroll to position [2664, 0]
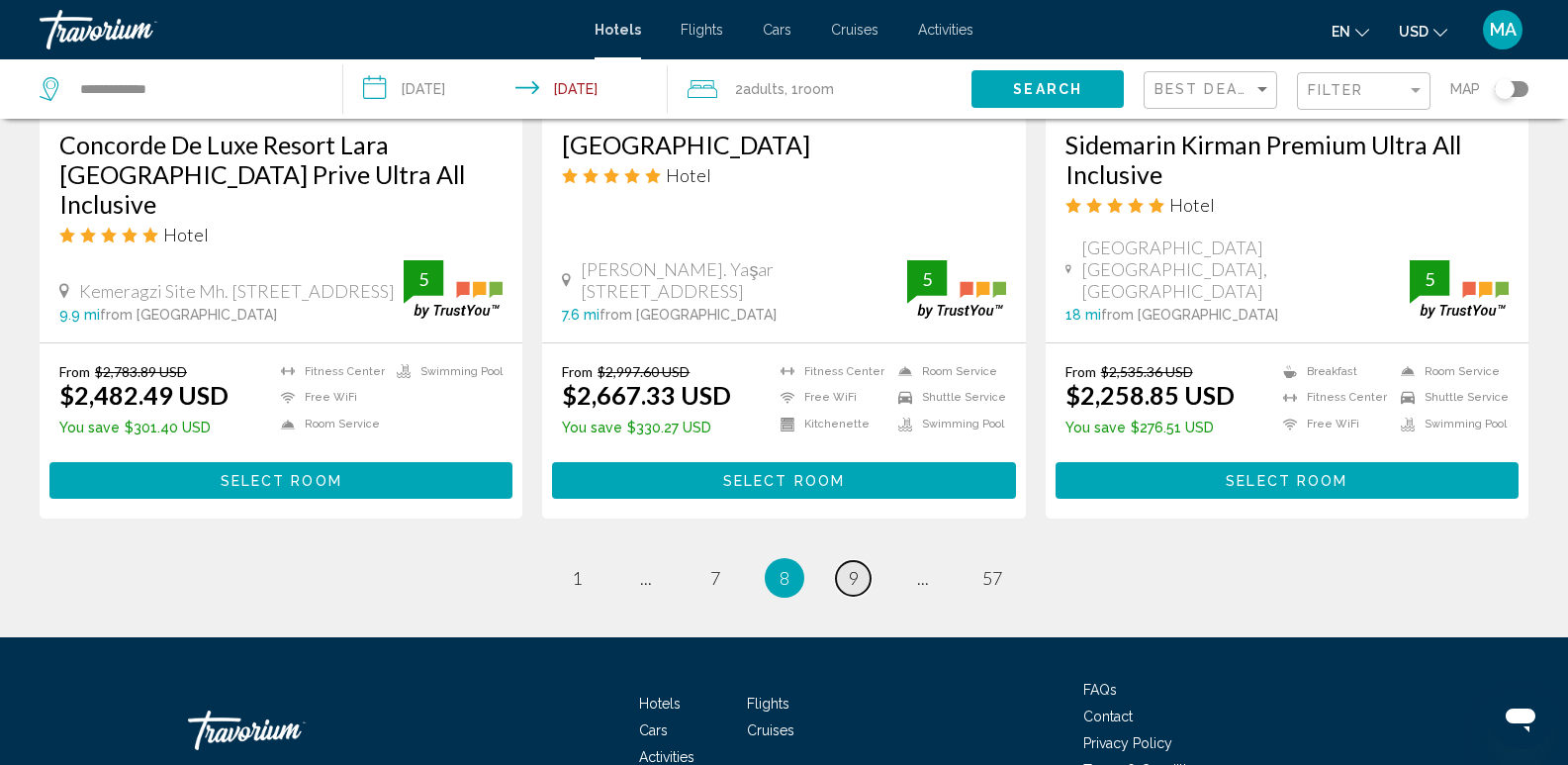
click at [854, 567] on span "9" at bounding box center [854, 578] width 10 height 22
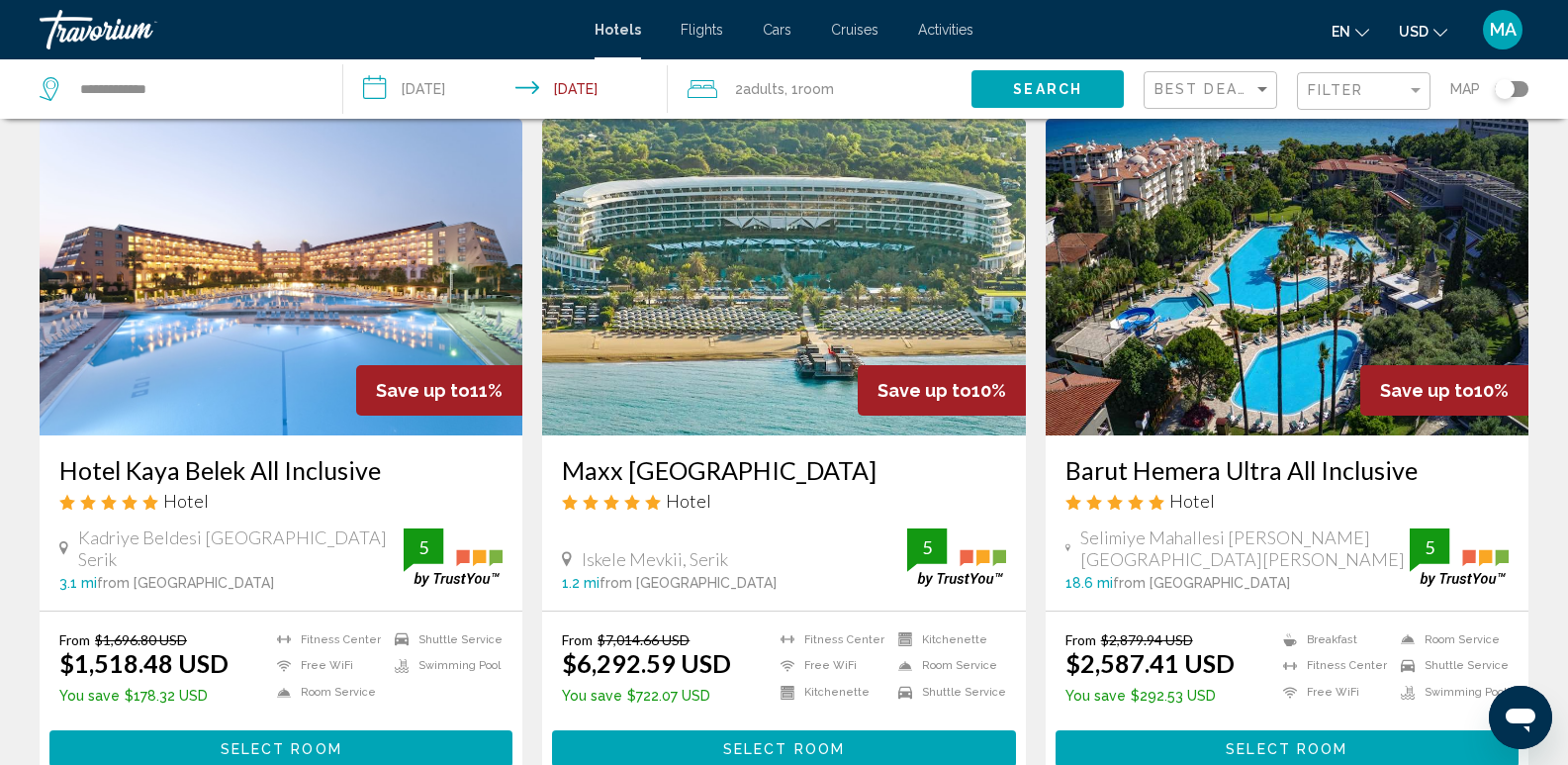
scroll to position [99, 0]
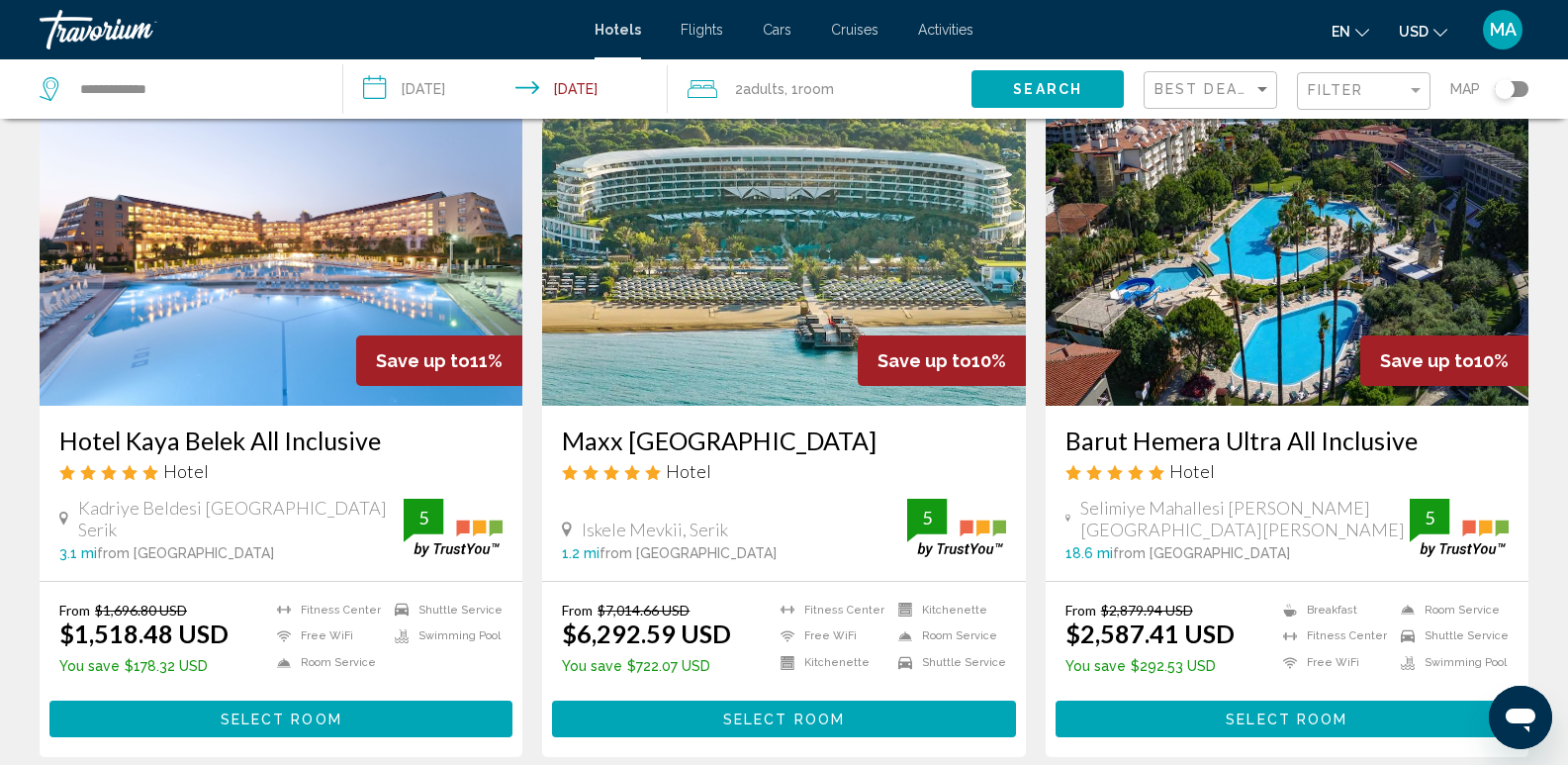
click at [1199, 281] on img "Main content" at bounding box center [1286, 247] width 482 height 317
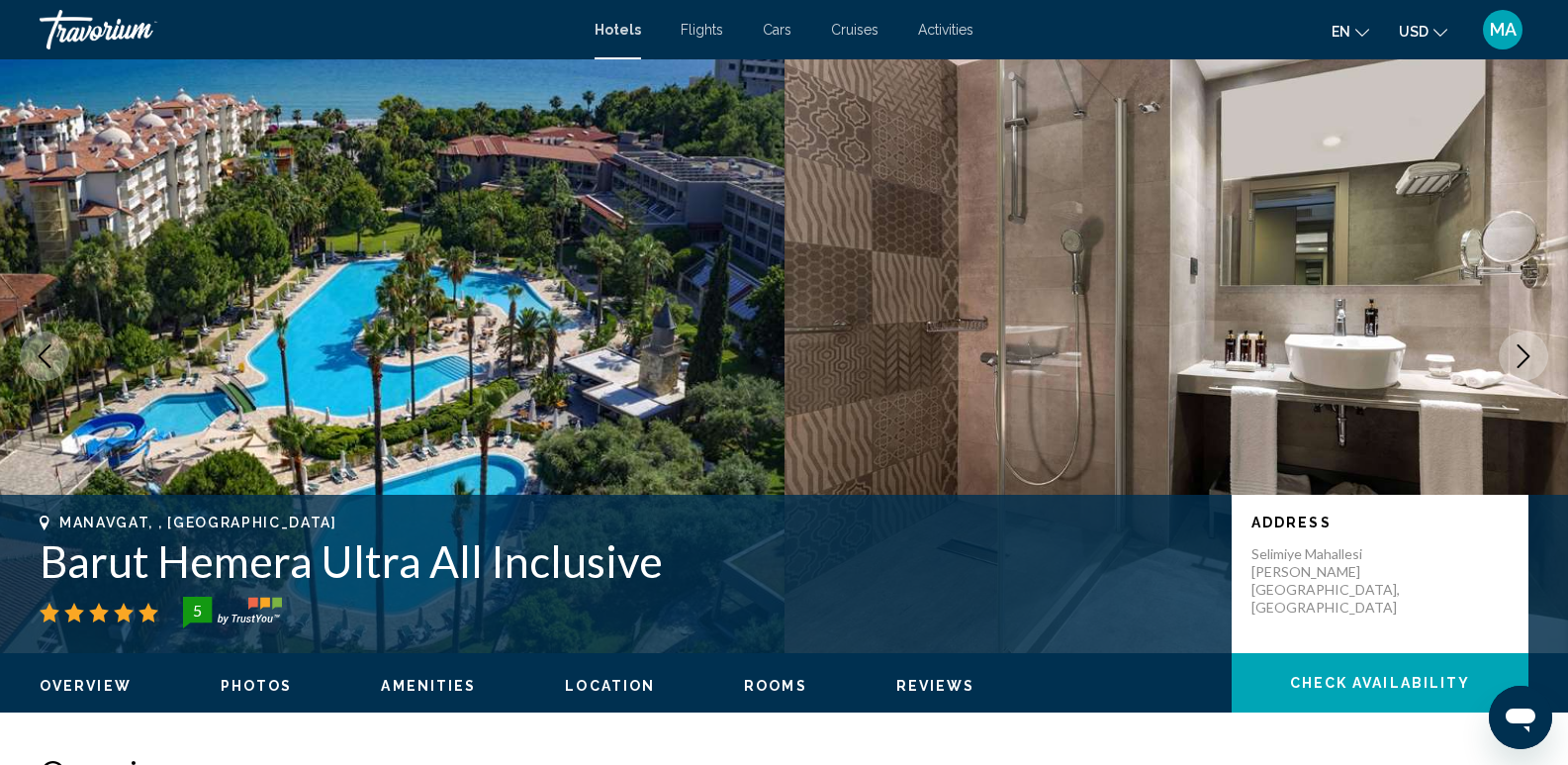
click at [1530, 353] on icon "Next image" at bounding box center [1524, 357] width 24 height 24
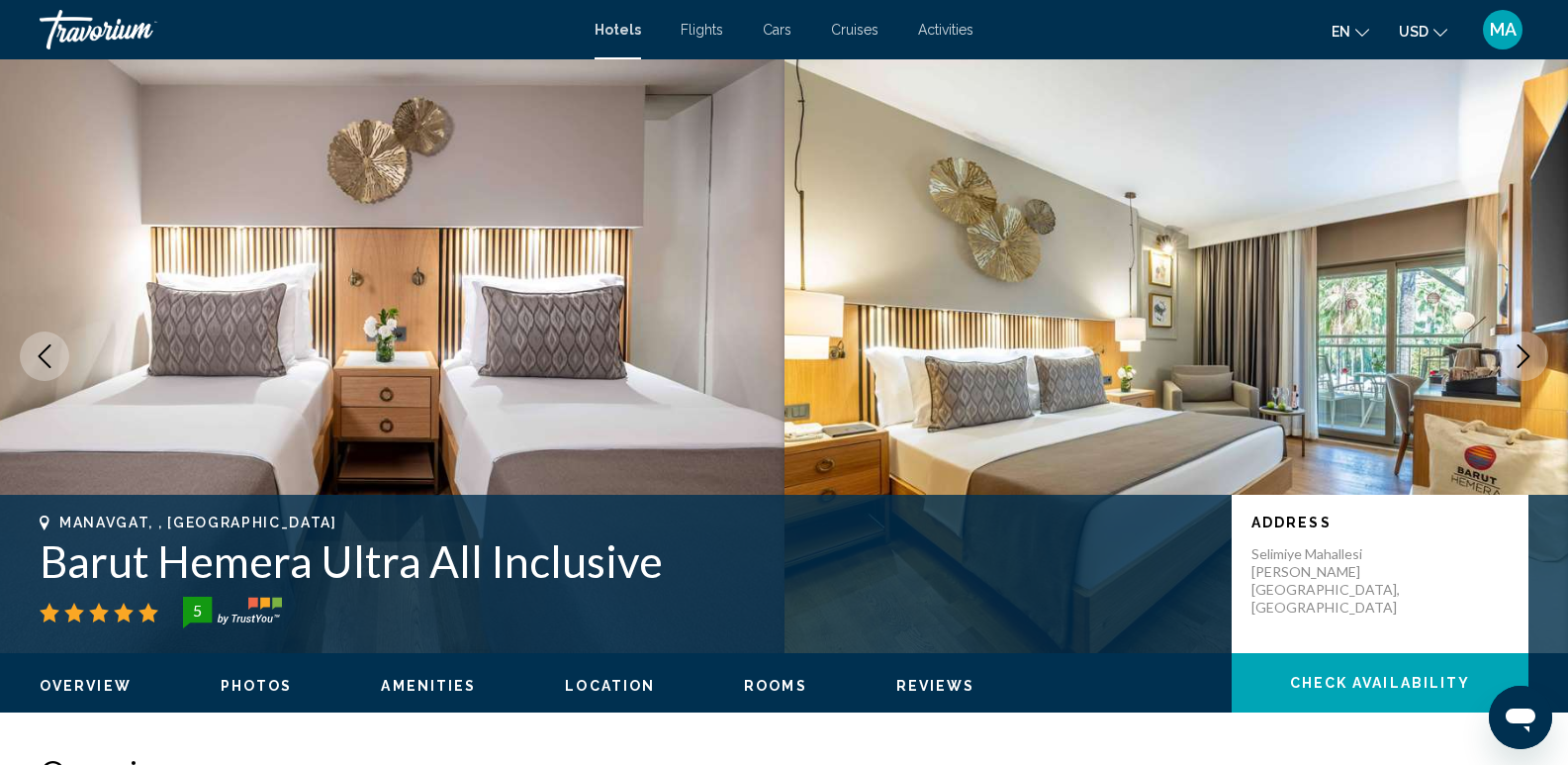
click at [1527, 353] on icon "Next image" at bounding box center [1524, 357] width 24 height 24
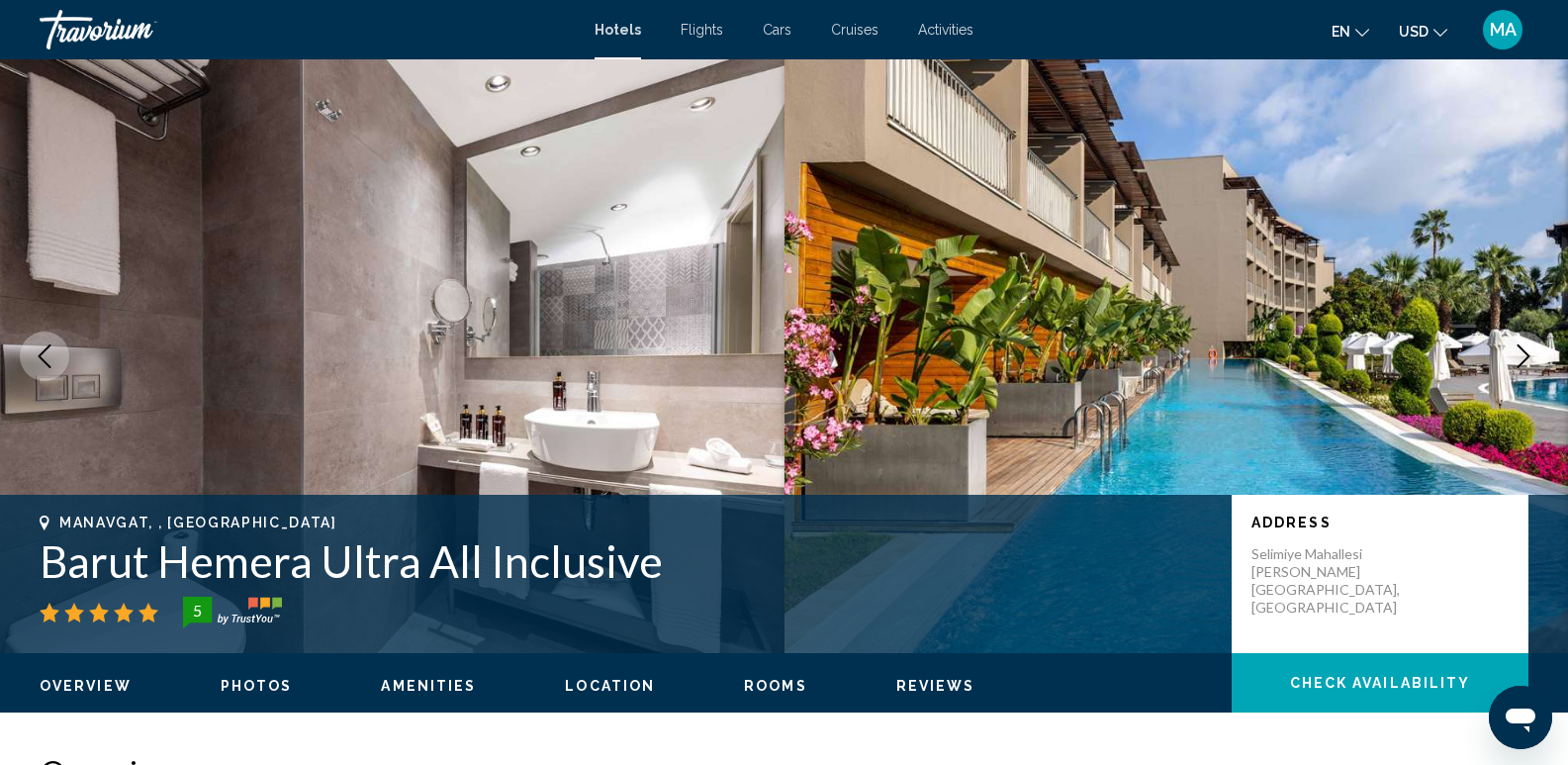
click at [1527, 353] on icon "Next image" at bounding box center [1524, 357] width 24 height 24
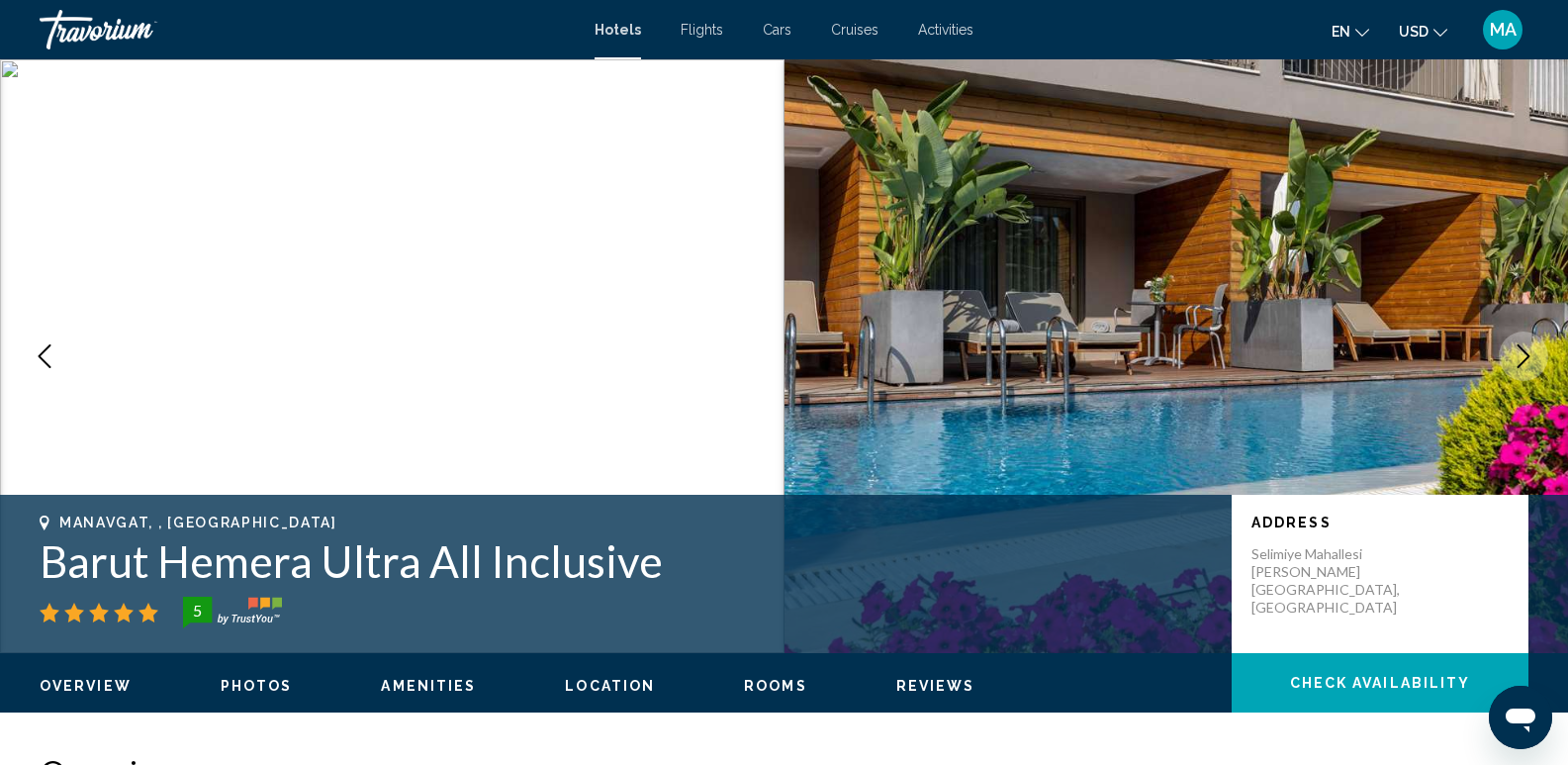
click at [1527, 353] on icon "Next image" at bounding box center [1524, 357] width 24 height 24
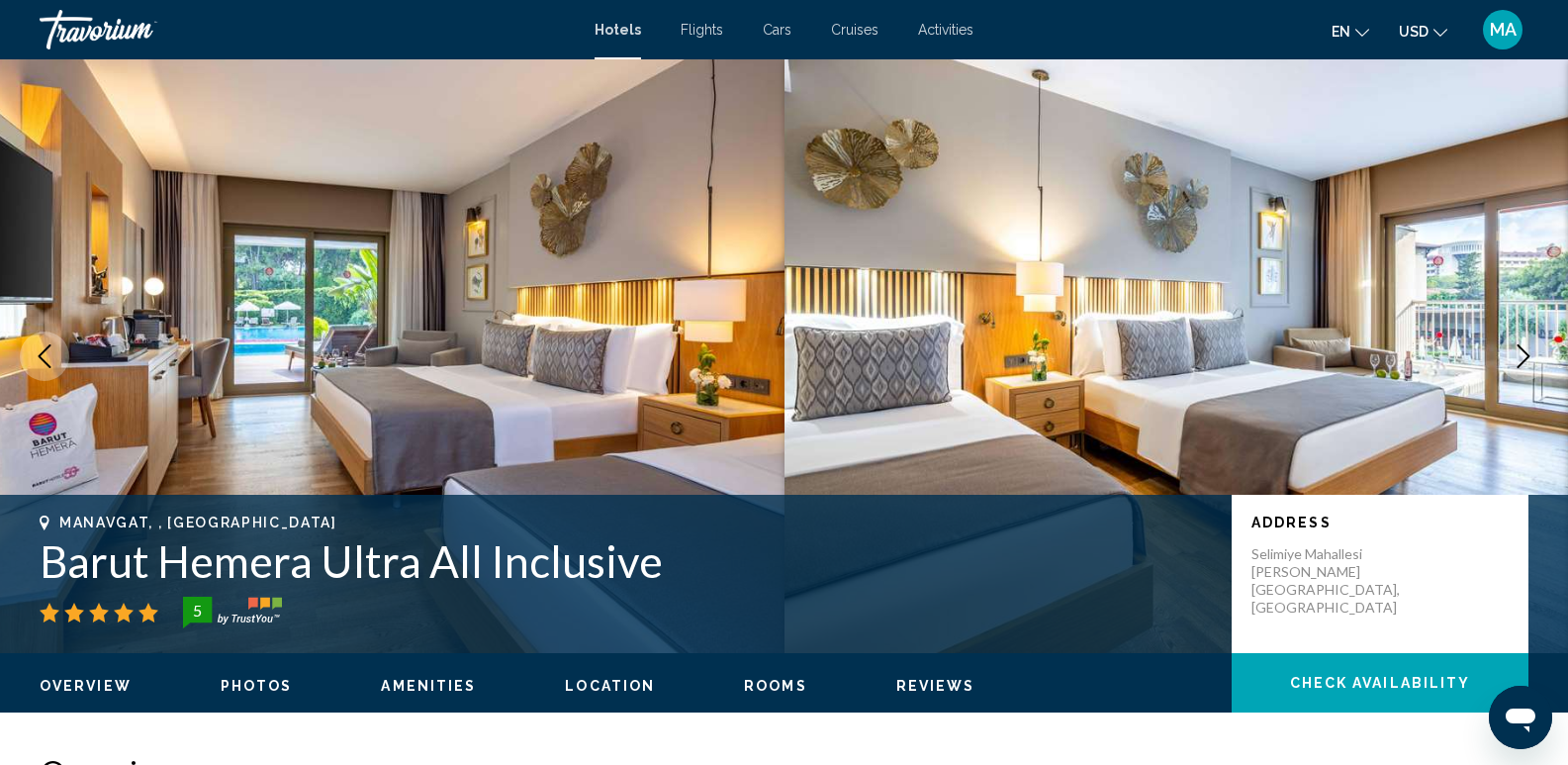
click at [1527, 353] on icon "Next image" at bounding box center [1524, 357] width 24 height 24
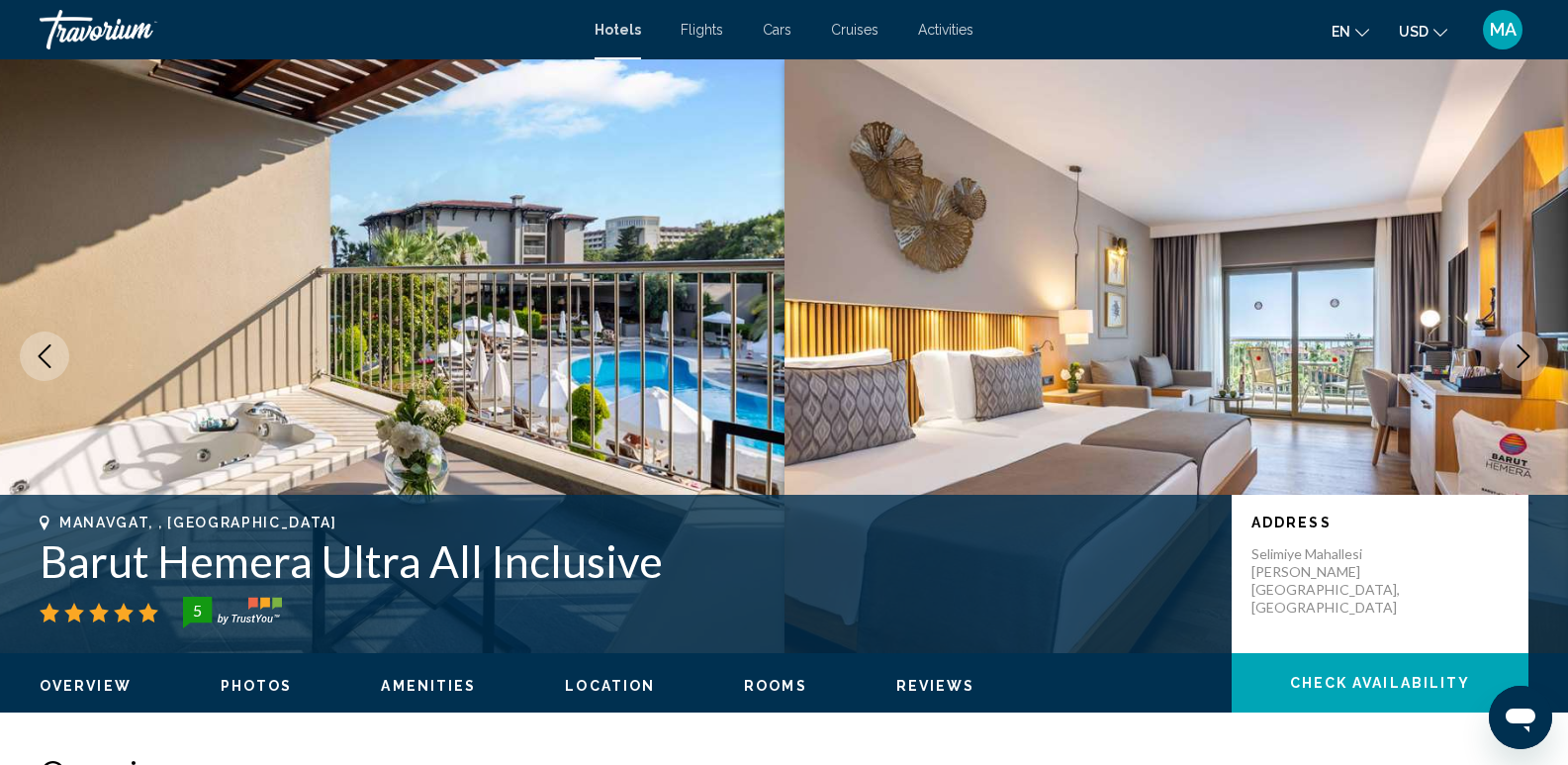
click at [1527, 353] on icon "Next image" at bounding box center [1524, 357] width 24 height 24
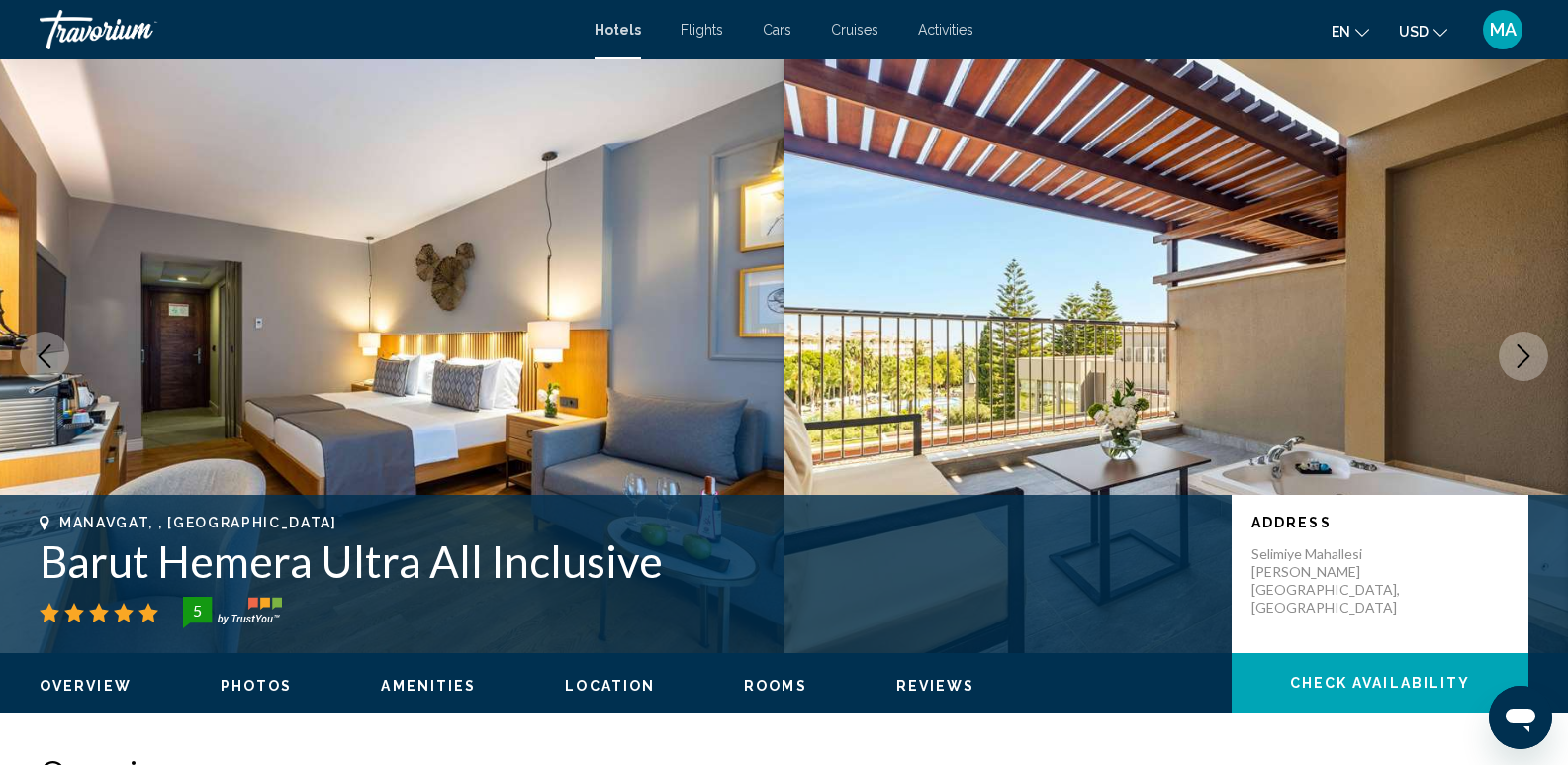
click at [1527, 353] on icon "Next image" at bounding box center [1524, 357] width 24 height 24
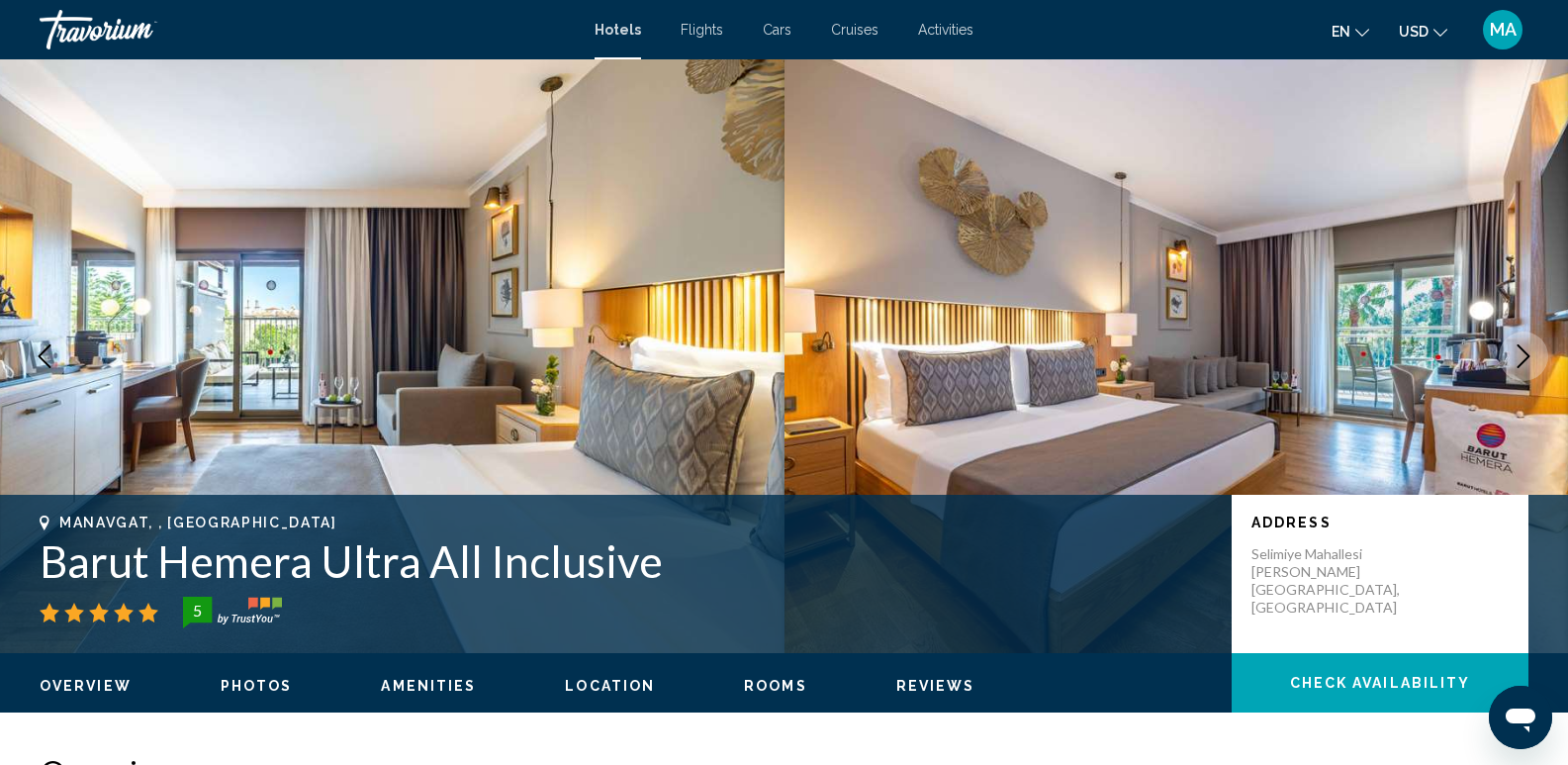
click at [1527, 353] on icon "Next image" at bounding box center [1524, 357] width 24 height 24
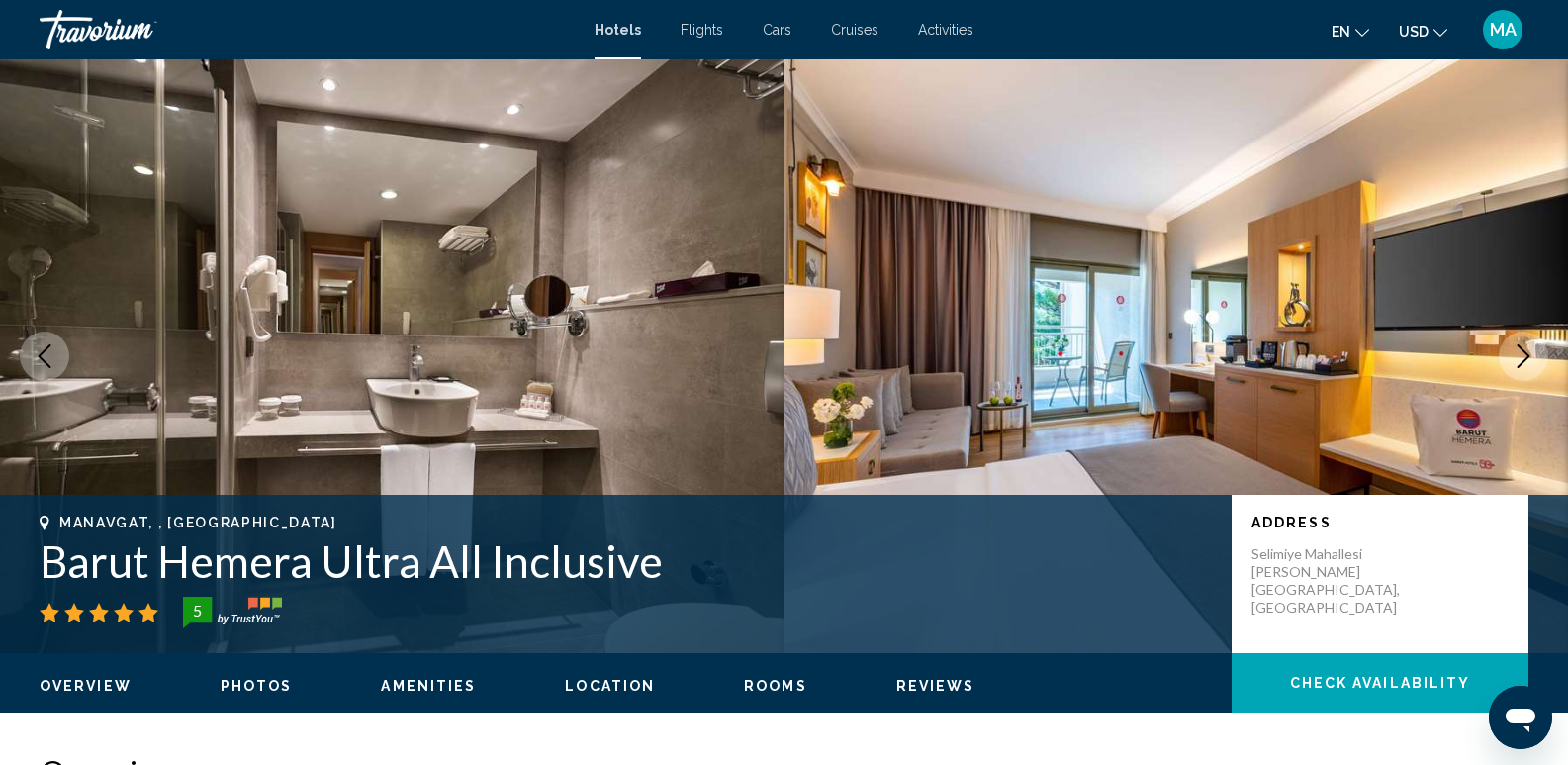
click at [1527, 353] on icon "Next image" at bounding box center [1524, 357] width 24 height 24
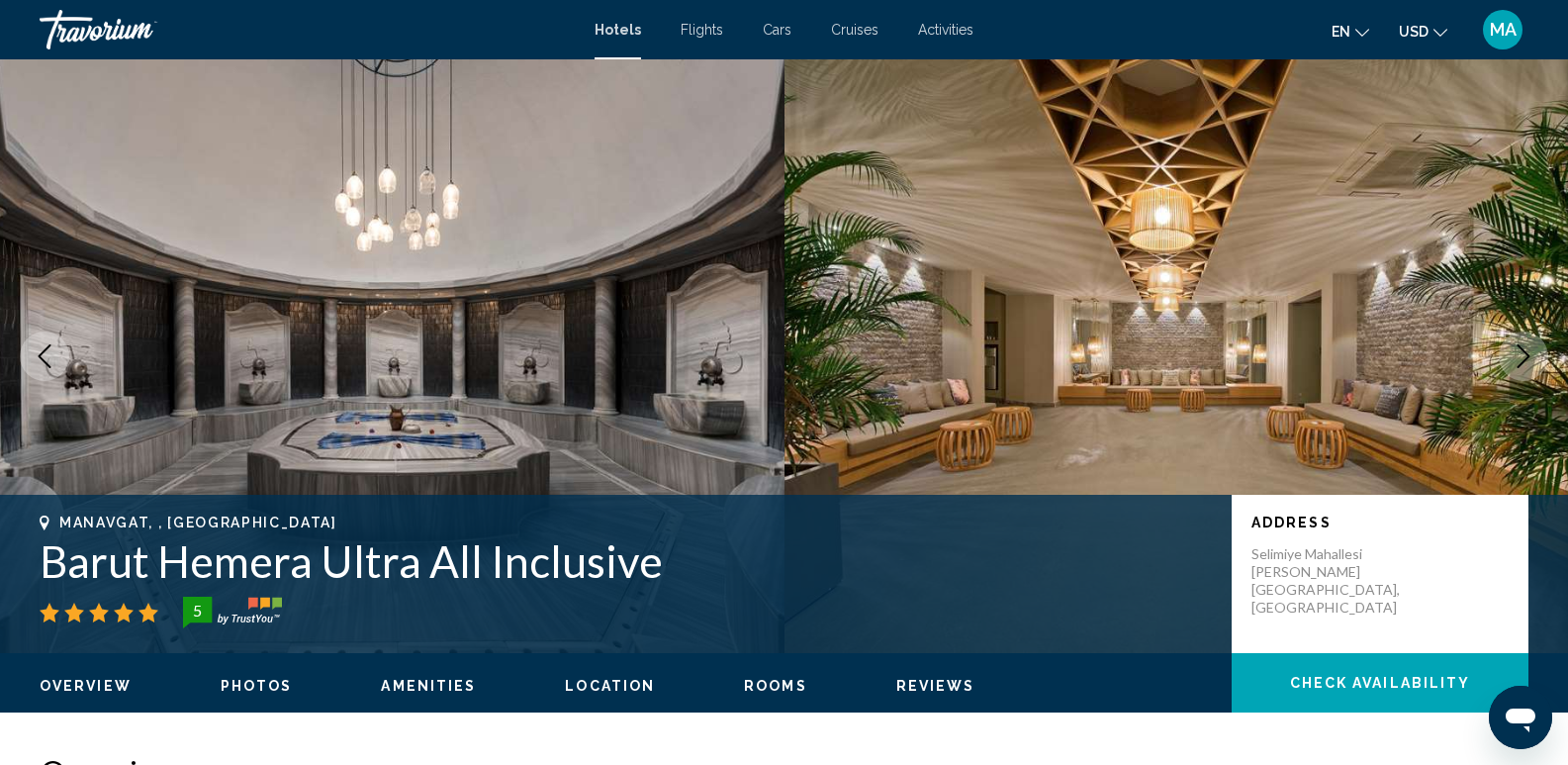
click at [1527, 353] on icon "Next image" at bounding box center [1524, 357] width 24 height 24
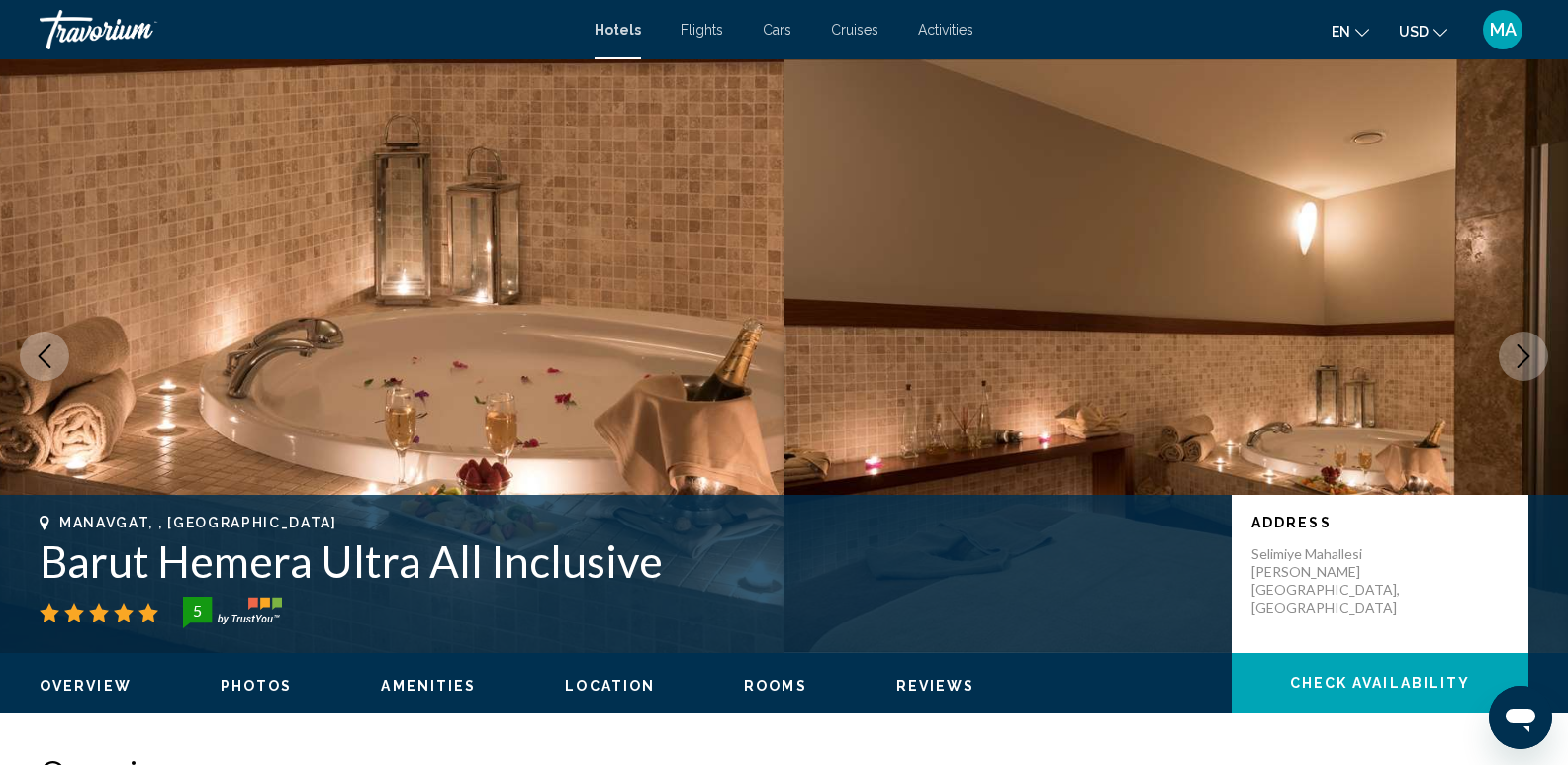
click at [1527, 353] on icon "Next image" at bounding box center [1524, 357] width 24 height 24
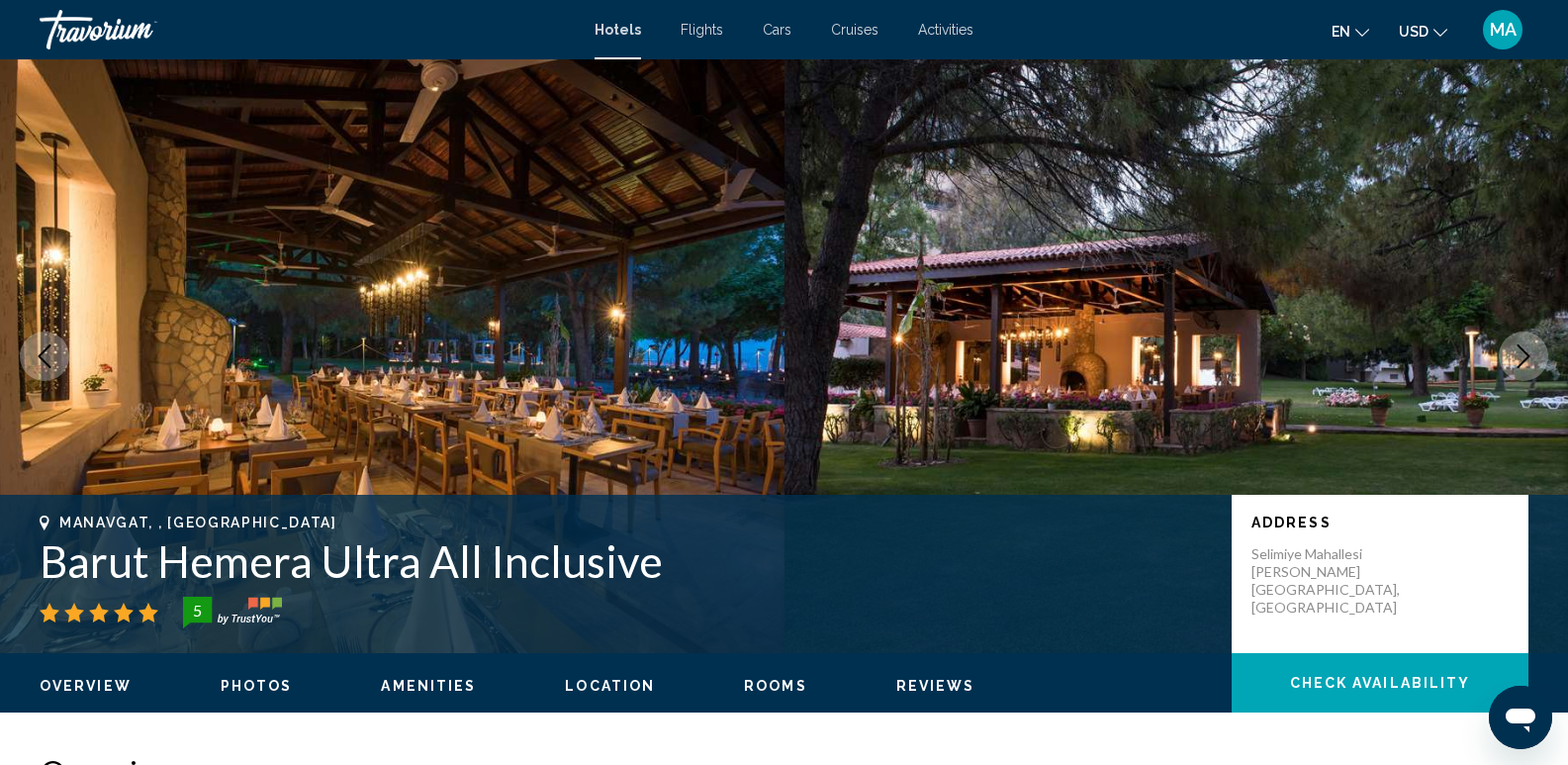
click at [1527, 353] on icon "Next image" at bounding box center [1524, 357] width 24 height 24
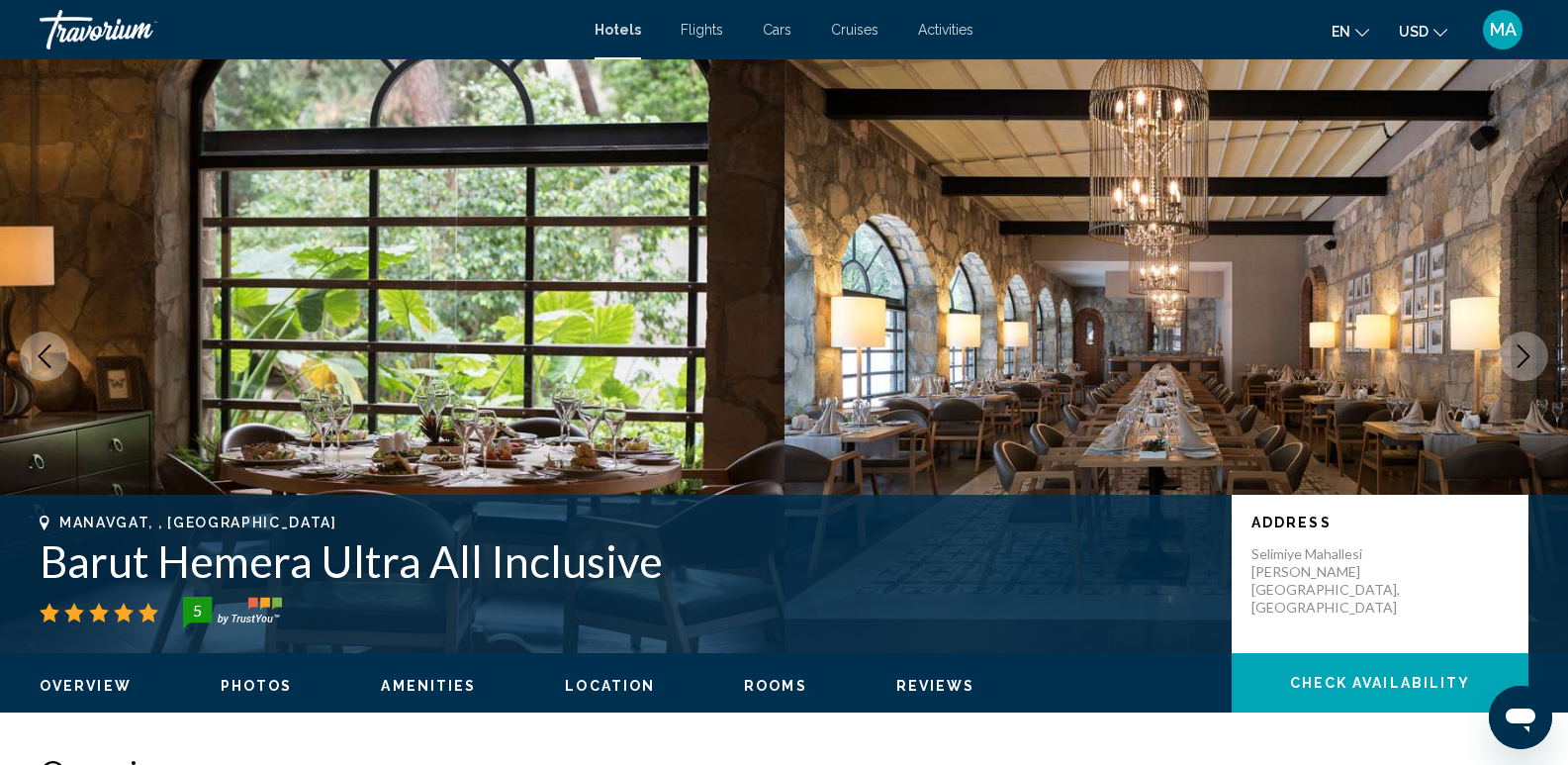
click at [1527, 353] on icon "Next image" at bounding box center [1524, 357] width 24 height 24
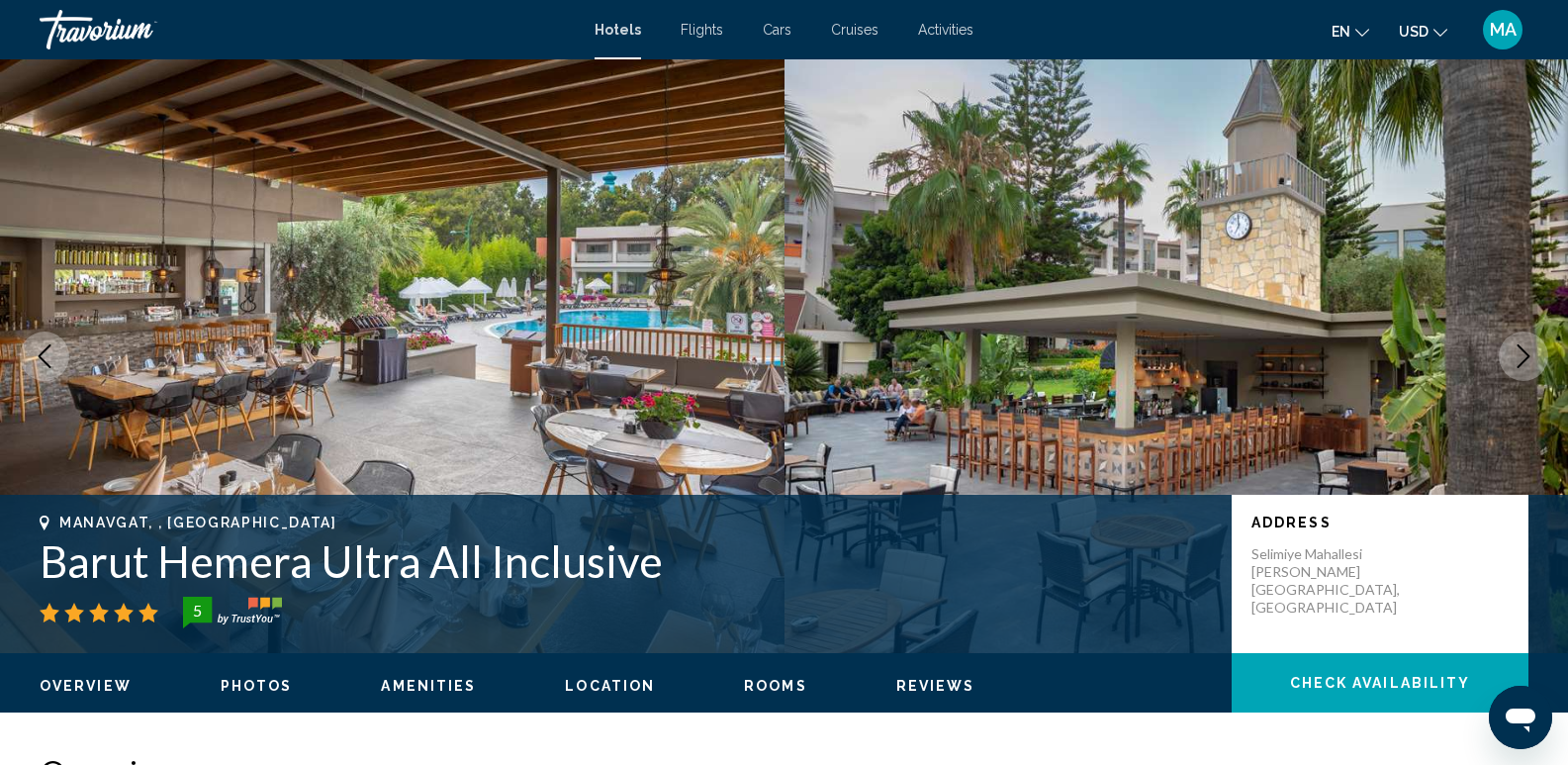
click at [1527, 353] on icon "Next image" at bounding box center [1524, 357] width 24 height 24
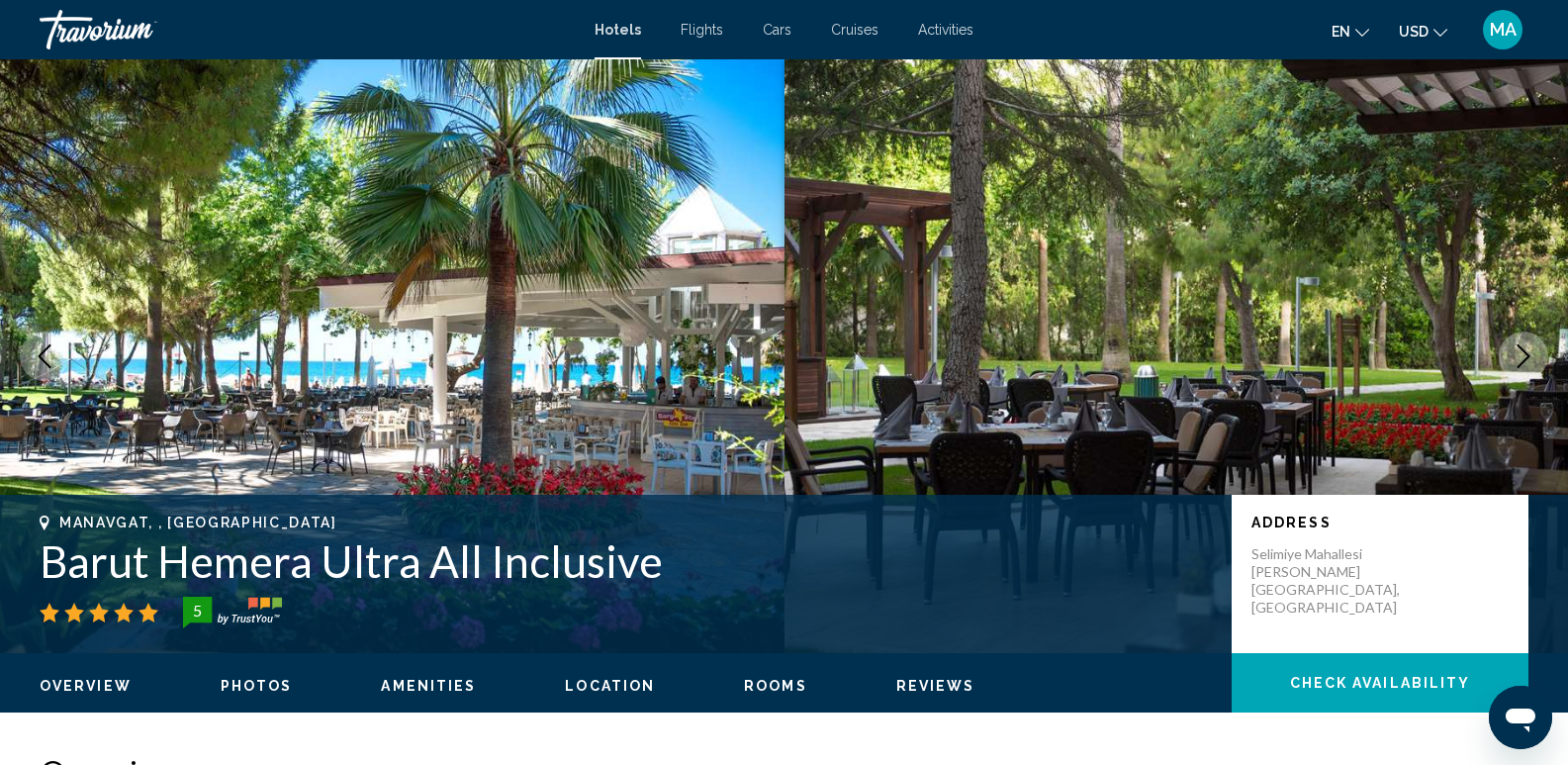
click at [1527, 353] on icon "Next image" at bounding box center [1524, 357] width 24 height 24
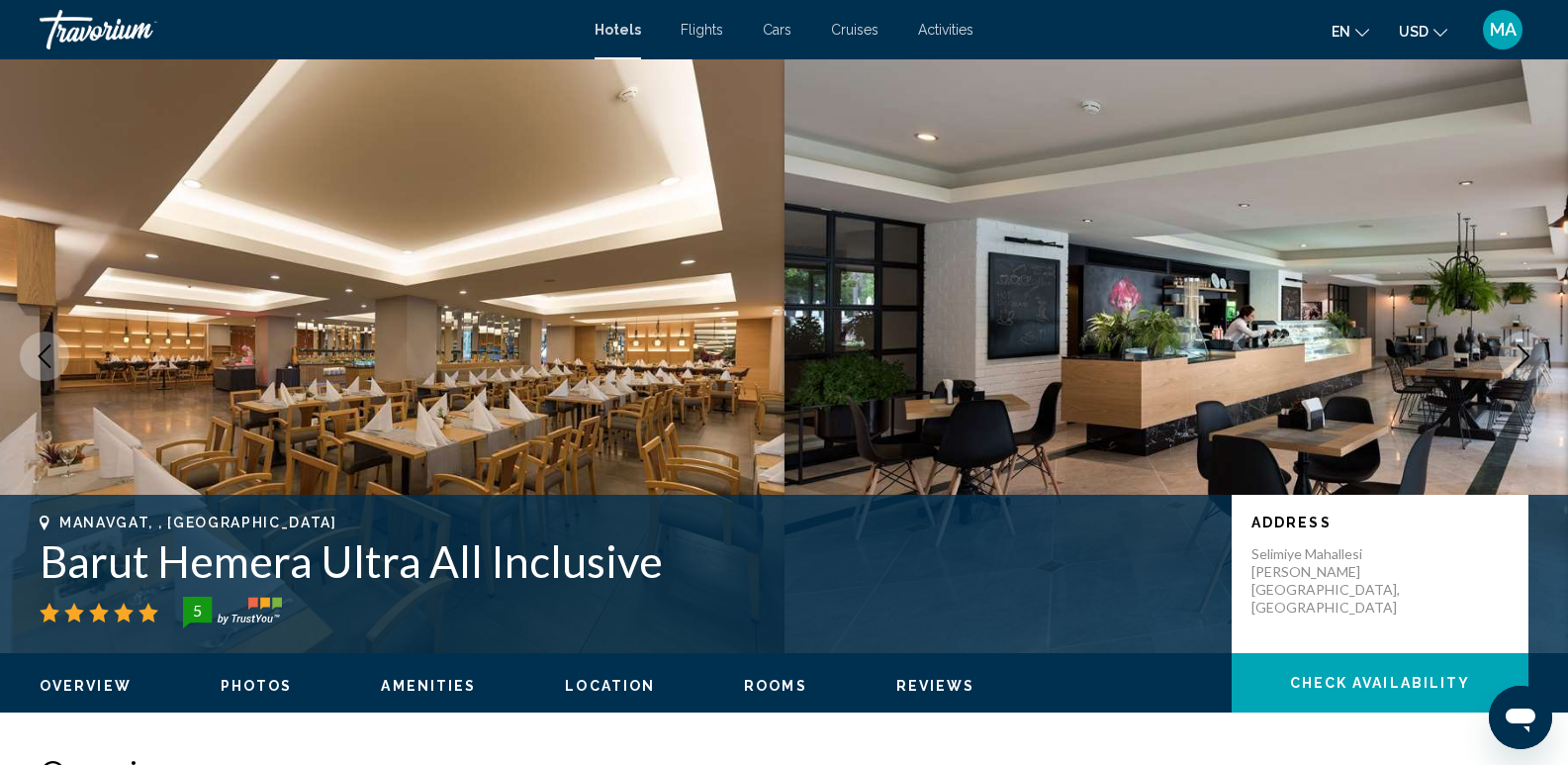
click at [1527, 353] on icon "Next image" at bounding box center [1524, 357] width 24 height 24
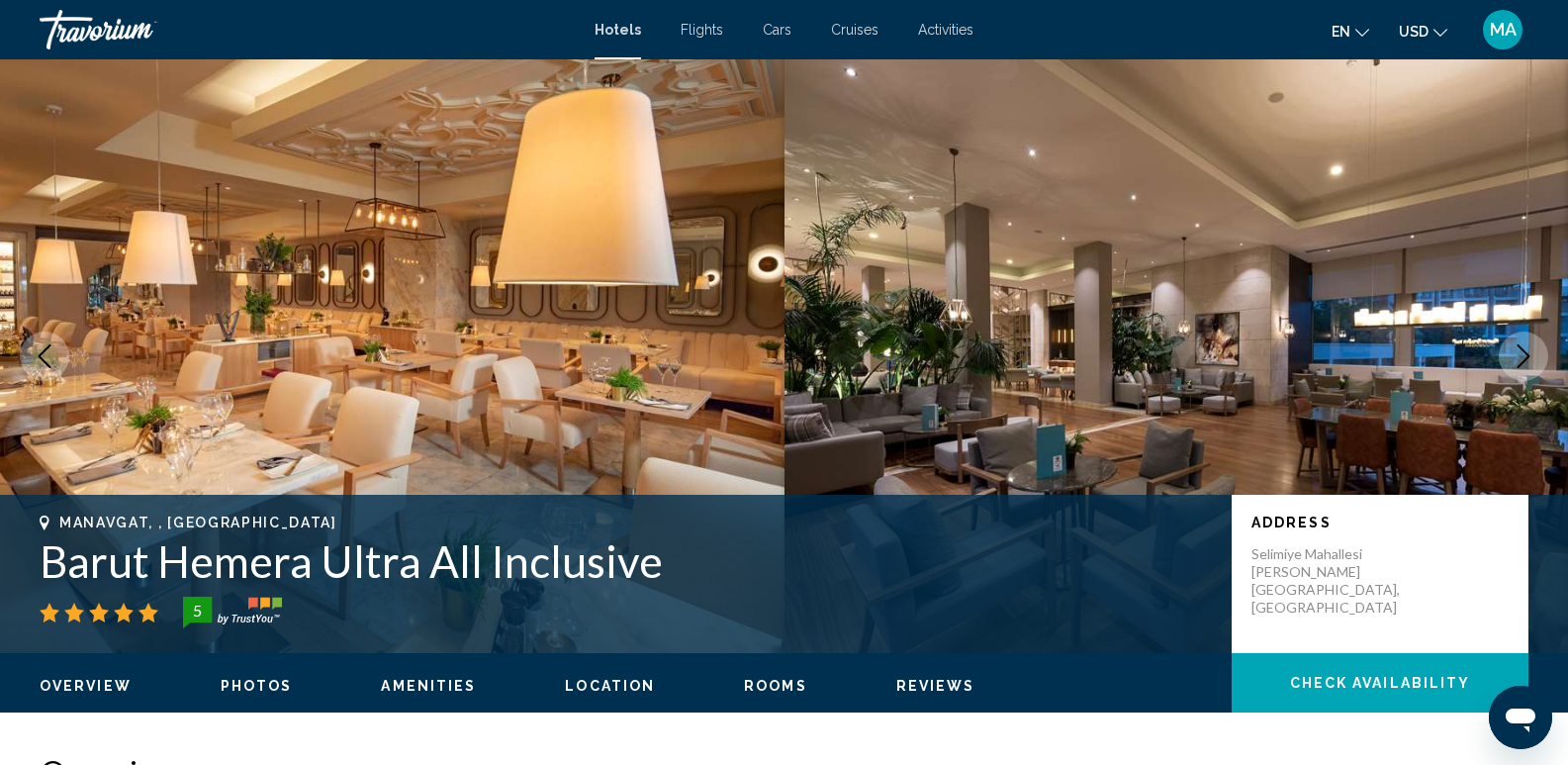
click at [1527, 353] on icon "Next image" at bounding box center [1524, 357] width 24 height 24
